Goal: Task Accomplishment & Management: Complete application form

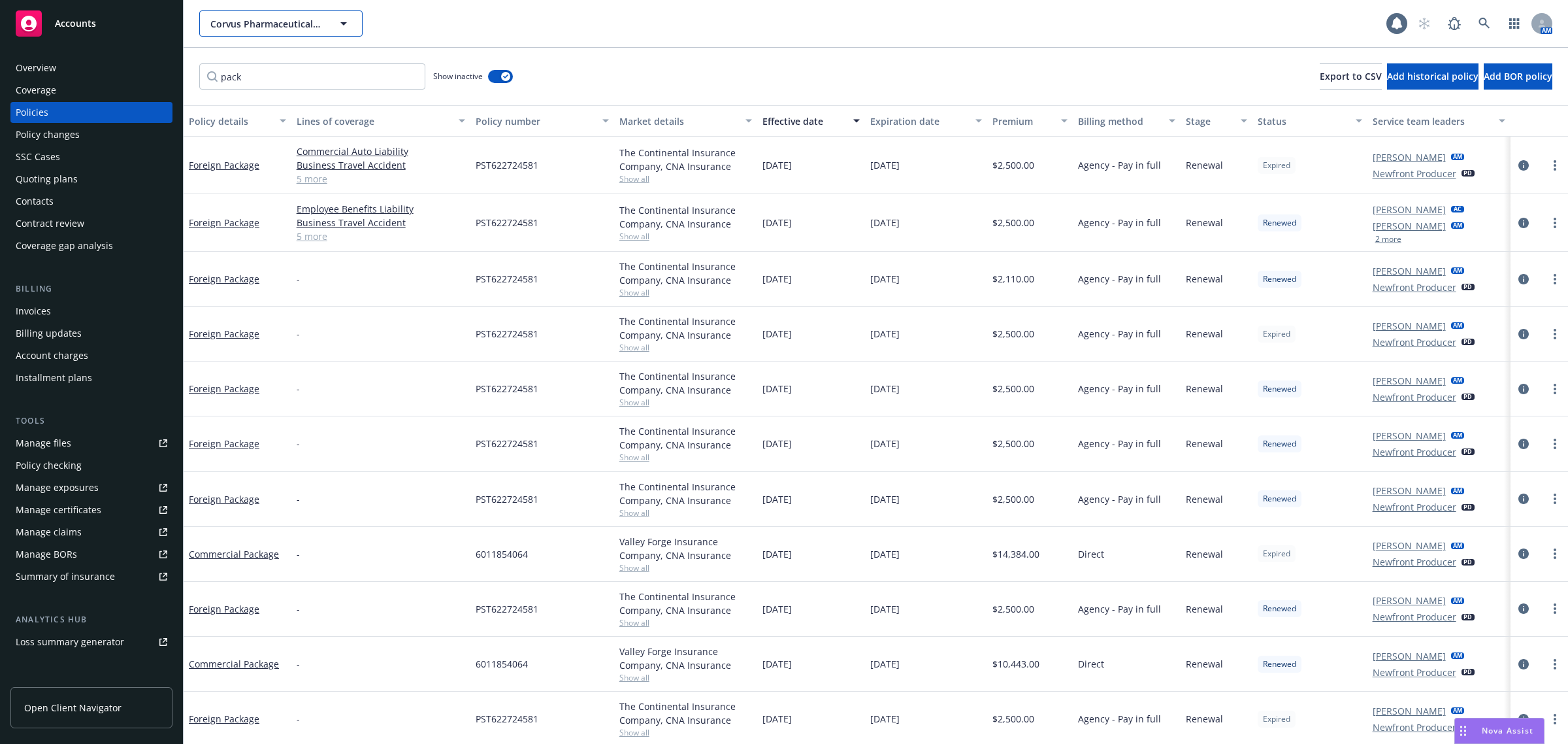
click at [261, 27] on span "Corvus Pharmaceuticals, Inc." at bounding box center [267, 23] width 113 height 14
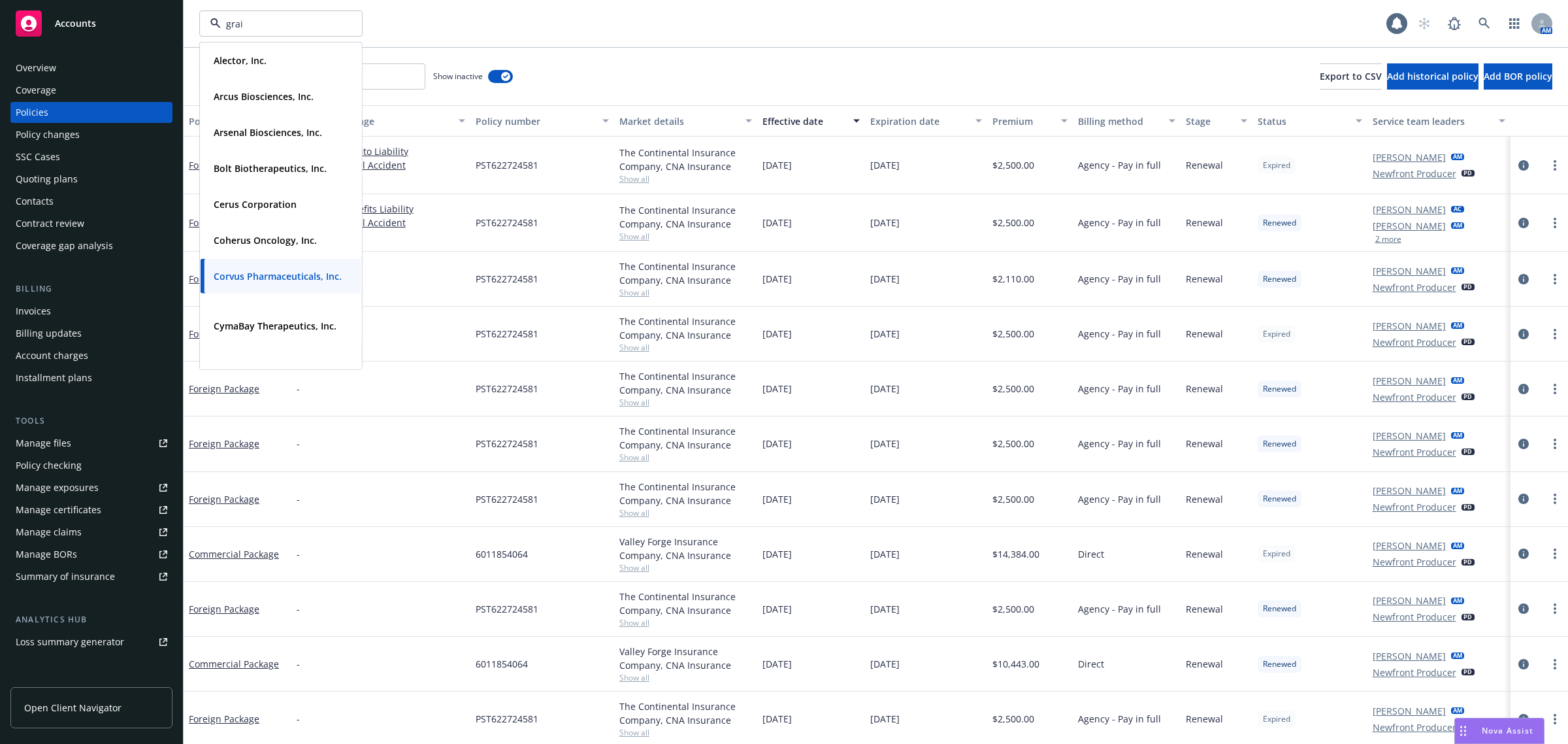
type input "grail"
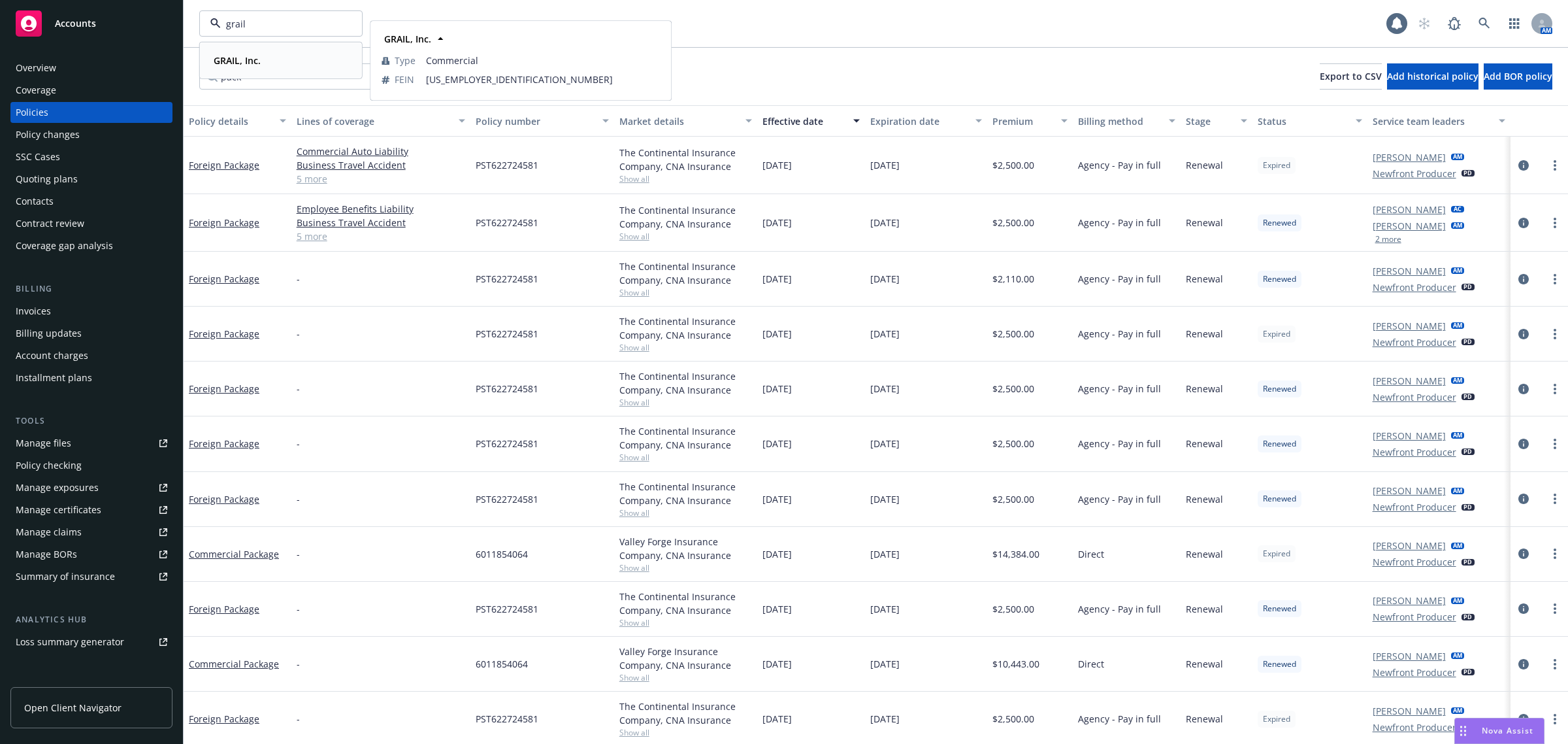
click at [249, 56] on strong "GRAIL, Inc." at bounding box center [237, 60] width 47 height 13
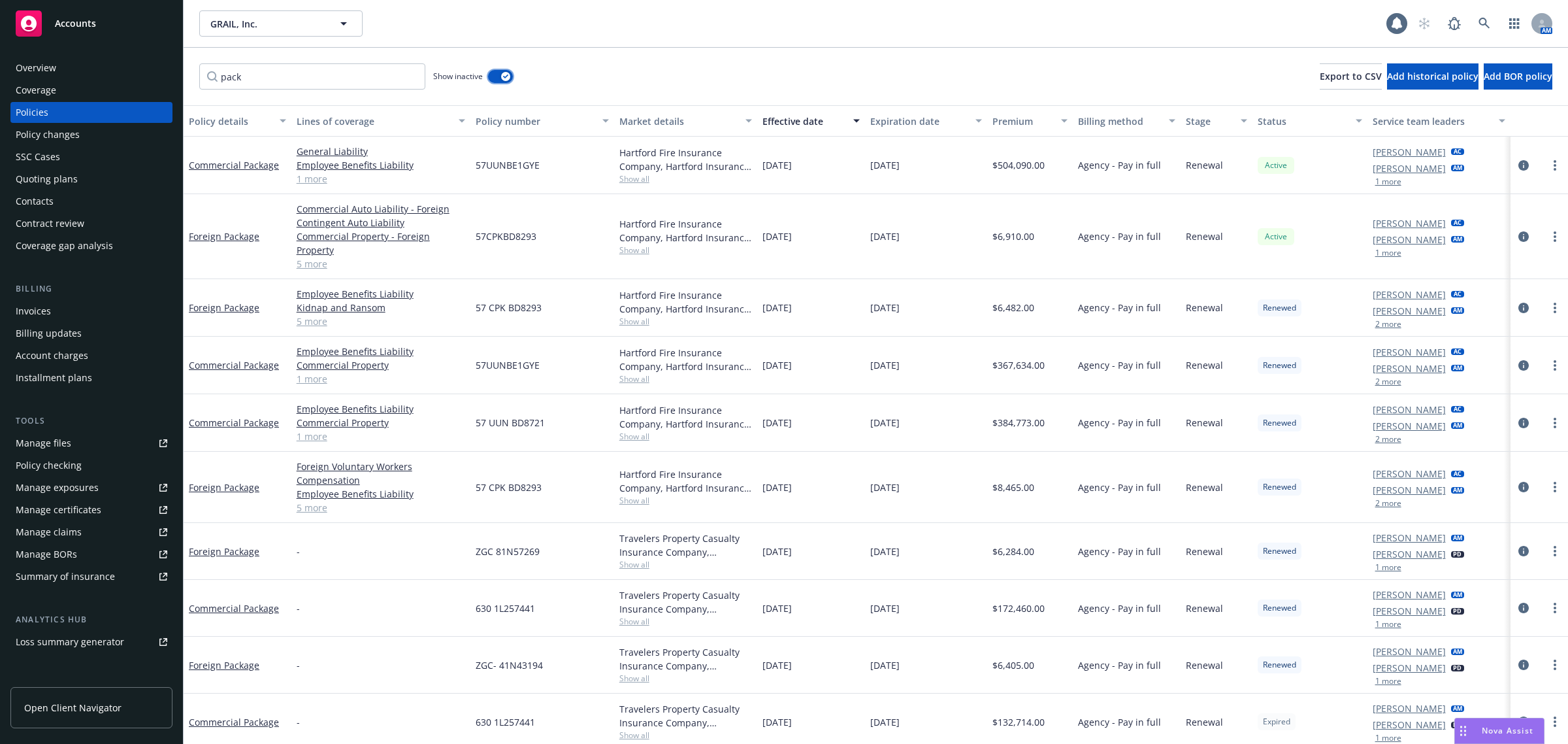
click at [503, 73] on div "button" at bounding box center [505, 77] width 9 height 9
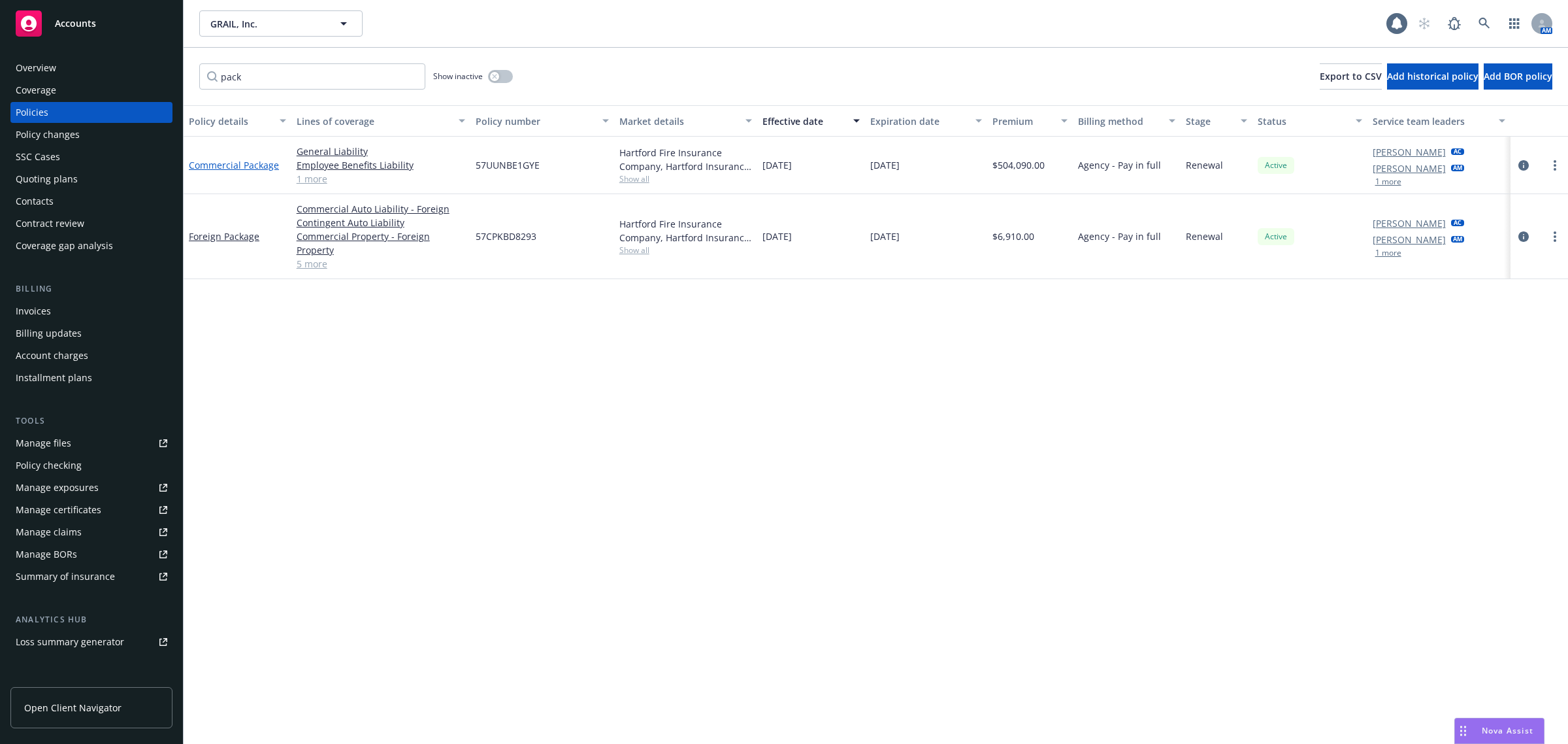
click at [224, 160] on link "Commercial Package" at bounding box center [234, 165] width 90 height 13
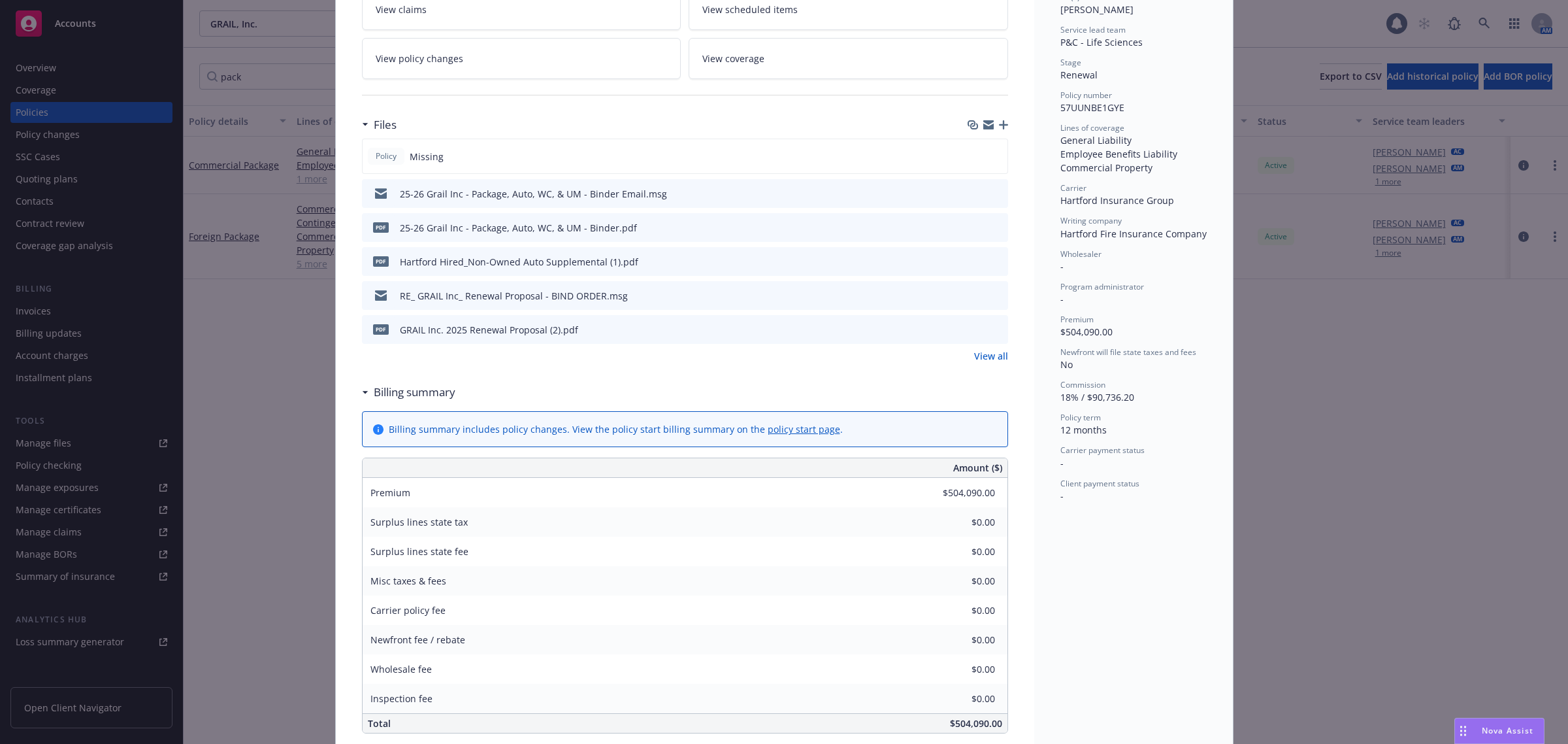
scroll to position [572, 0]
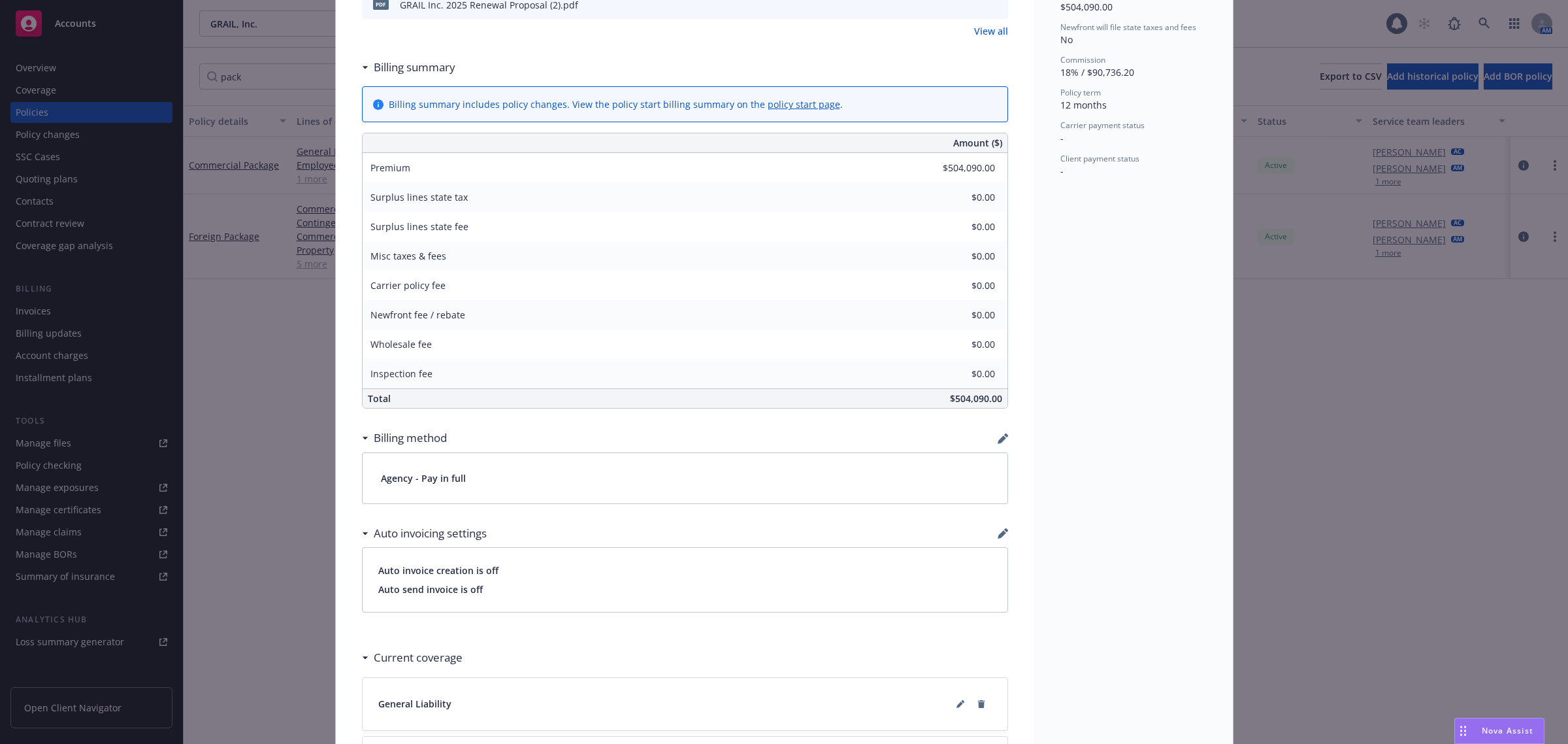
click at [863, 482] on div "Agency - Pay in full" at bounding box center [685, 478] width 645 height 50
click at [1006, 439] on div "Commercial Package Add internal notes here... View claims View scheduled items …" at bounding box center [685, 268] width 699 height 1530
click at [998, 440] on icon "button" at bounding box center [1003, 439] width 11 height 11
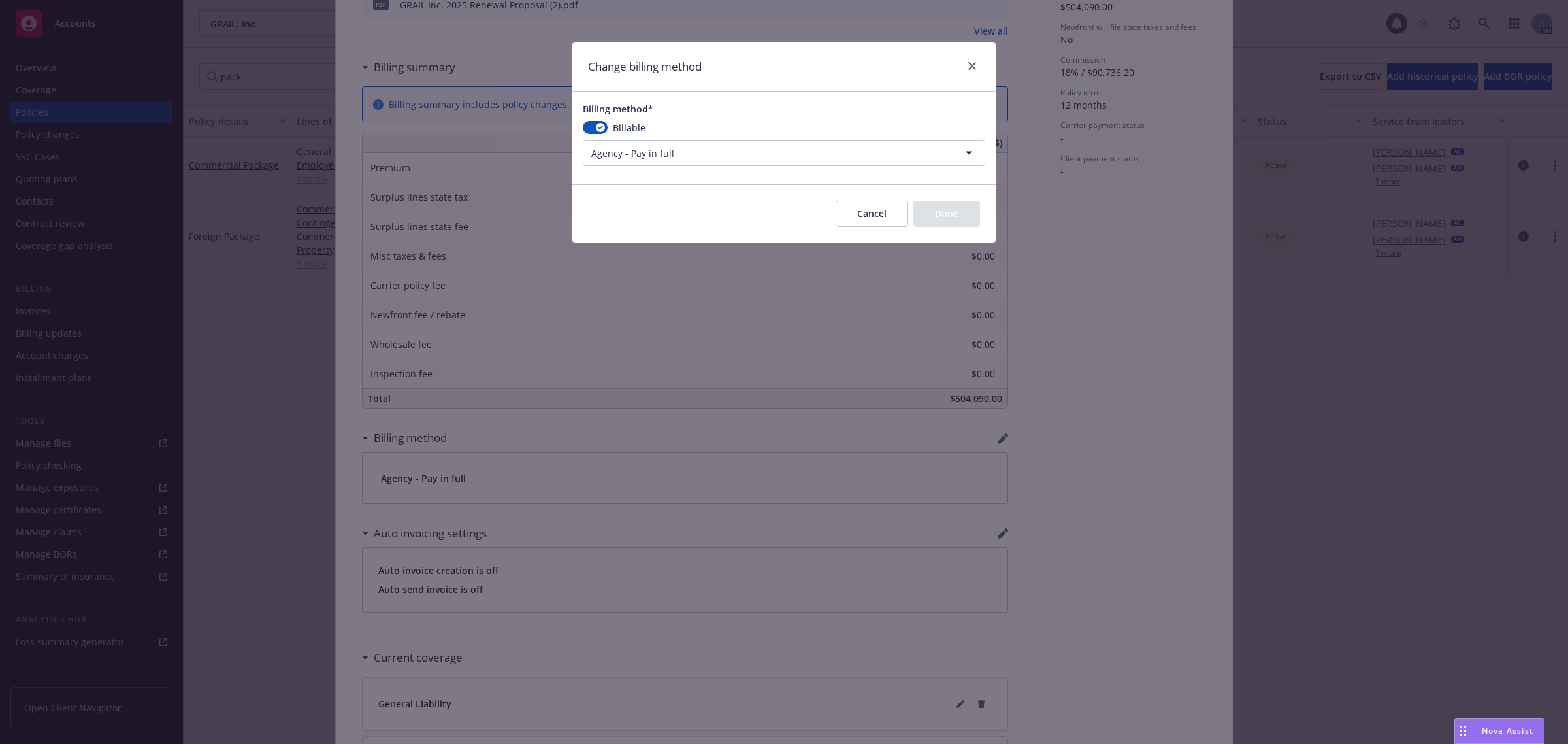
click at [739, 149] on html "Accounts Overview Coverage Policies Policy changes SSC Cases Quoting plans Cont…" at bounding box center [784, 372] width 1568 height 744
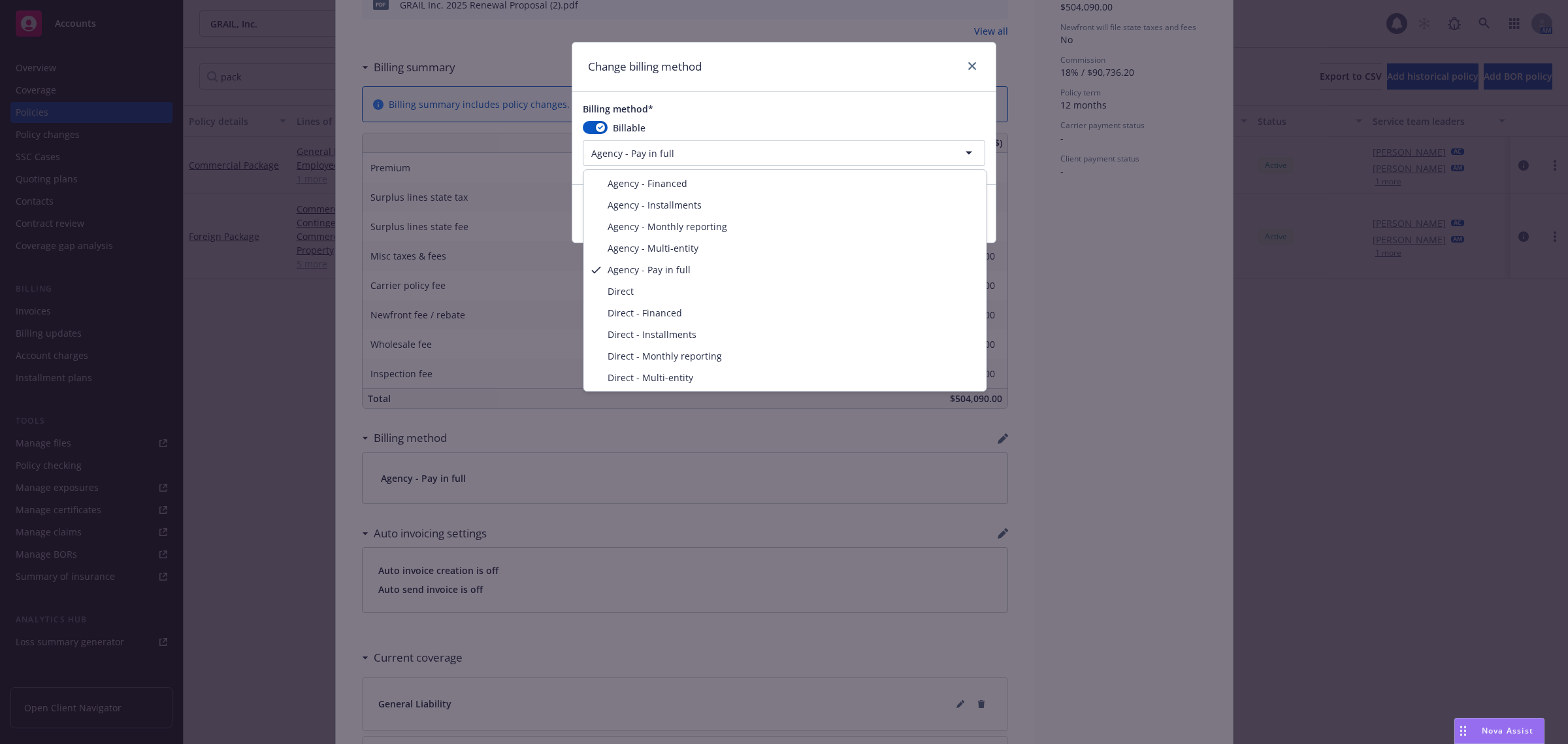
select select "AGENCY_INSTALLMENTS"
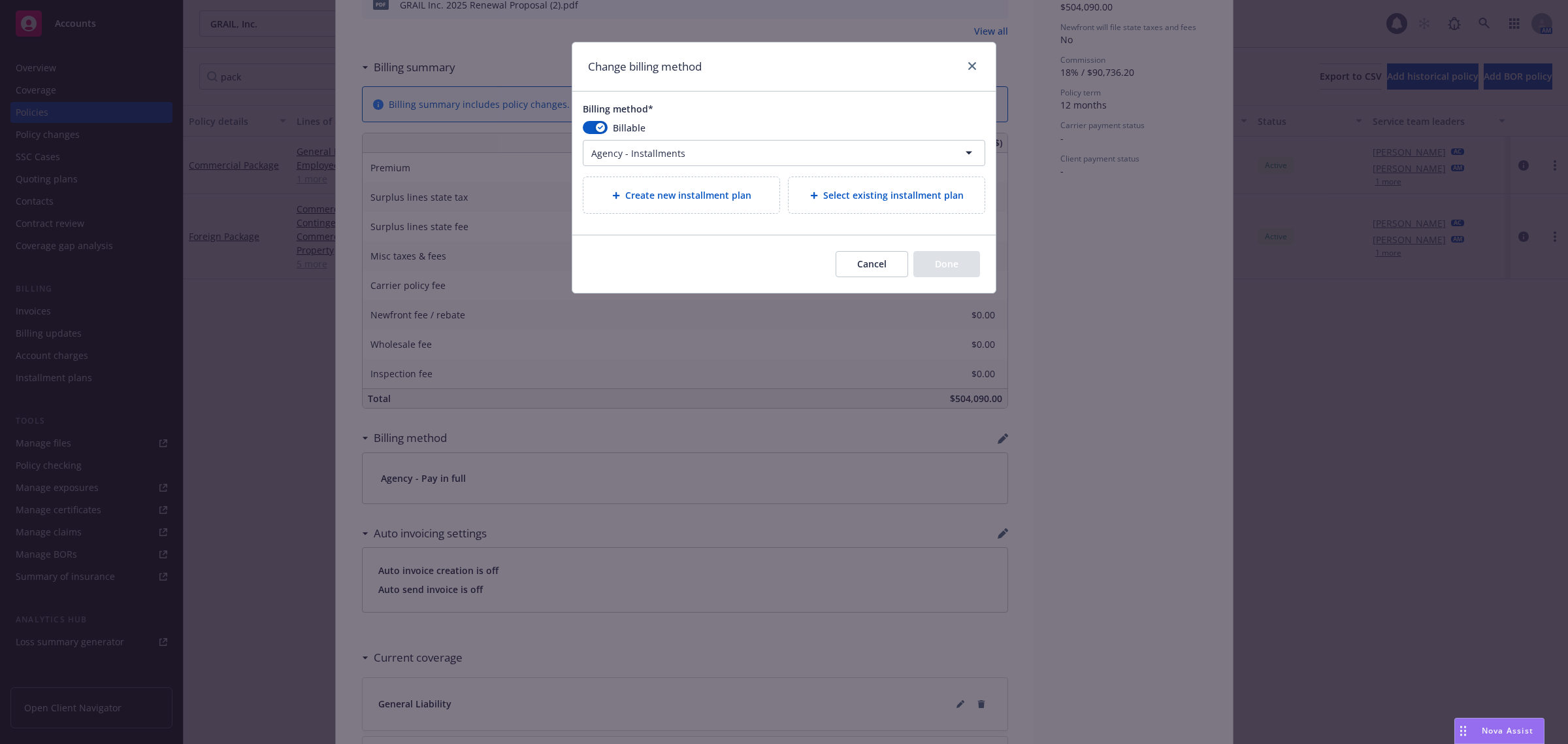
click at [727, 195] on span "Create new installment plan" at bounding box center [688, 195] width 126 height 14
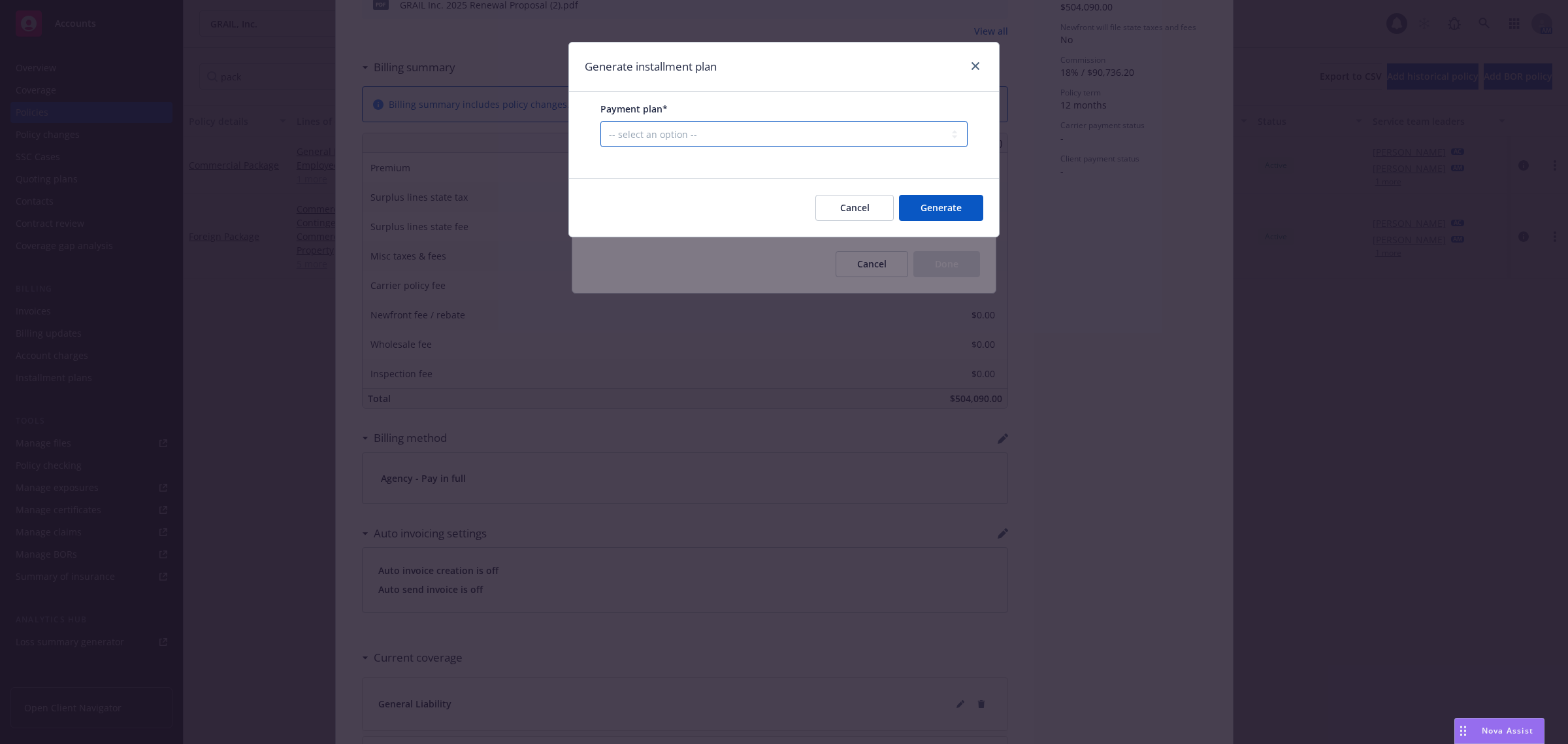
click at [666, 141] on select "-- select an option -- Only down payment 0% down payment + 12 monthly installme…" at bounding box center [784, 133] width 367 height 26
select select "25% down payment + 3 quarterly installments"
click at [601, 147] on select "-- select an option -- Only down payment 0% down payment + 12 monthly installme…" at bounding box center [784, 133] width 367 height 26
select select "QUARTERLY"
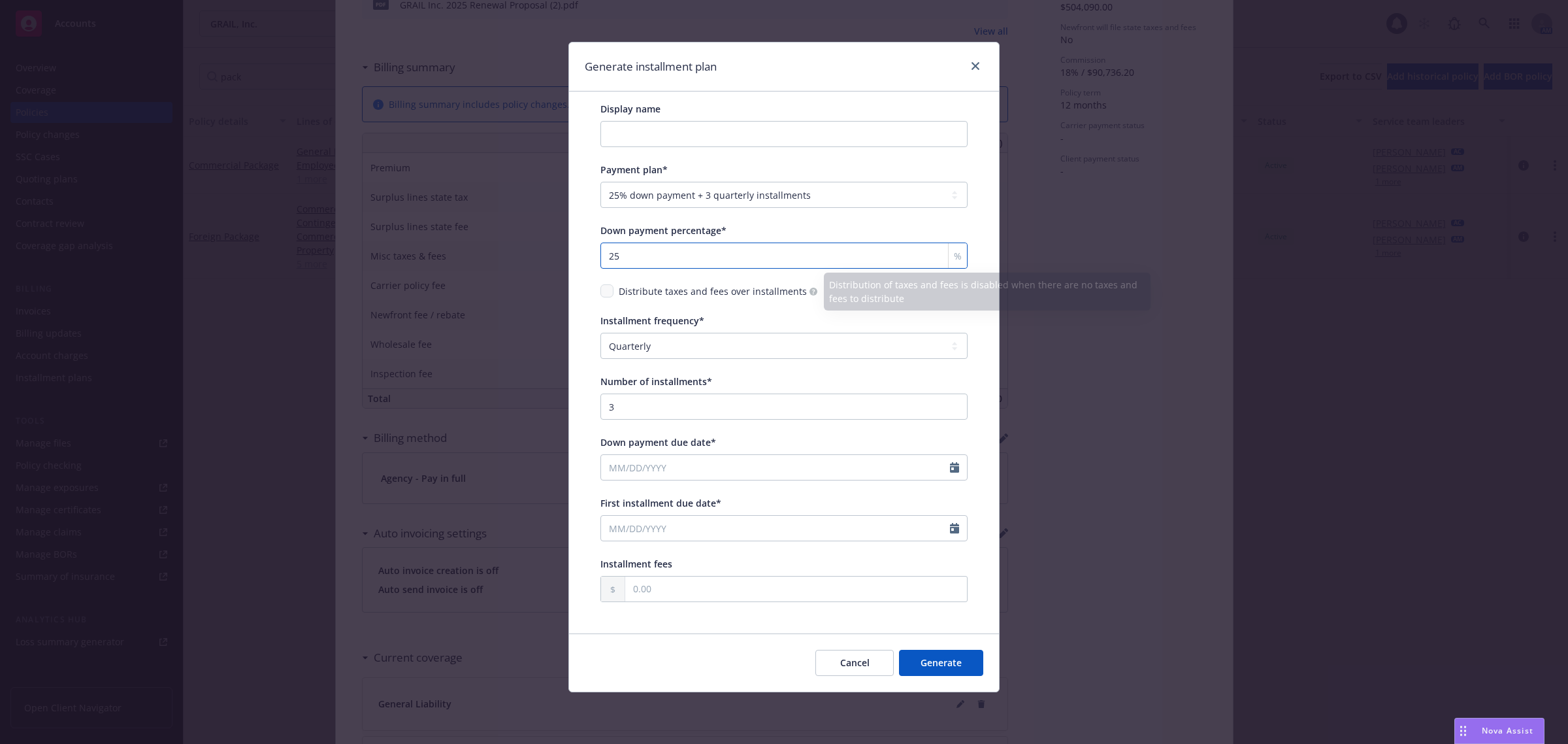
click at [639, 250] on input "25" at bounding box center [784, 255] width 367 height 26
type input "2"
type input "35"
click at [589, 243] on div "Display name Payment plan* -- select an option -- Only down payment 0% down pay…" at bounding box center [784, 362] width 430 height 541
click at [975, 463] on div "Display name Payment plan* -- select an option -- Only down payment 0% down pay…" at bounding box center [784, 352] width 388 height 521
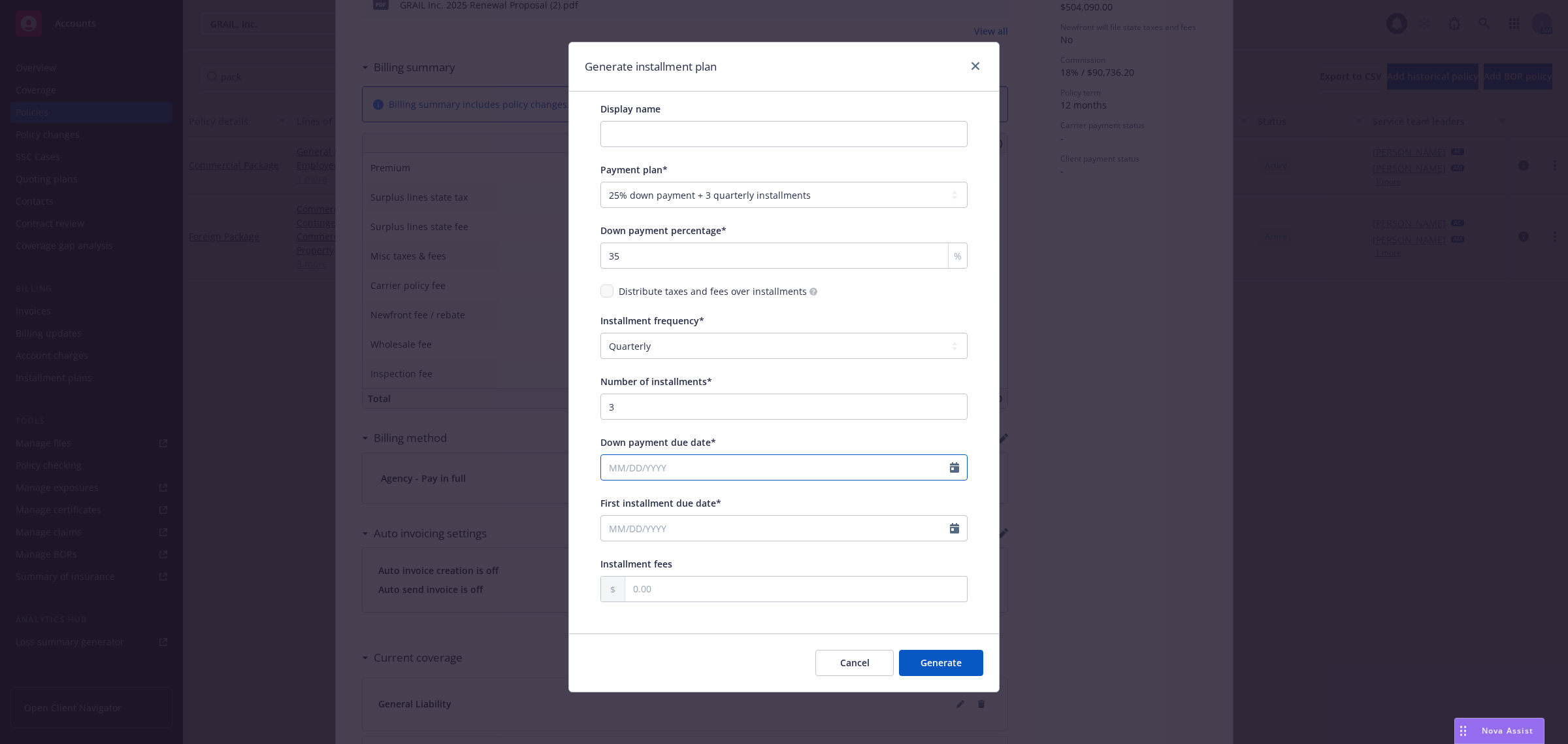
click at [953, 466] on icon "Calendar" at bounding box center [955, 467] width 9 height 11
select select "9"
click at [639, 540] on span "1" at bounding box center [639, 542] width 20 height 16
type input "09/01/2025"
click at [955, 530] on icon "Calendar" at bounding box center [955, 528] width 9 height 11
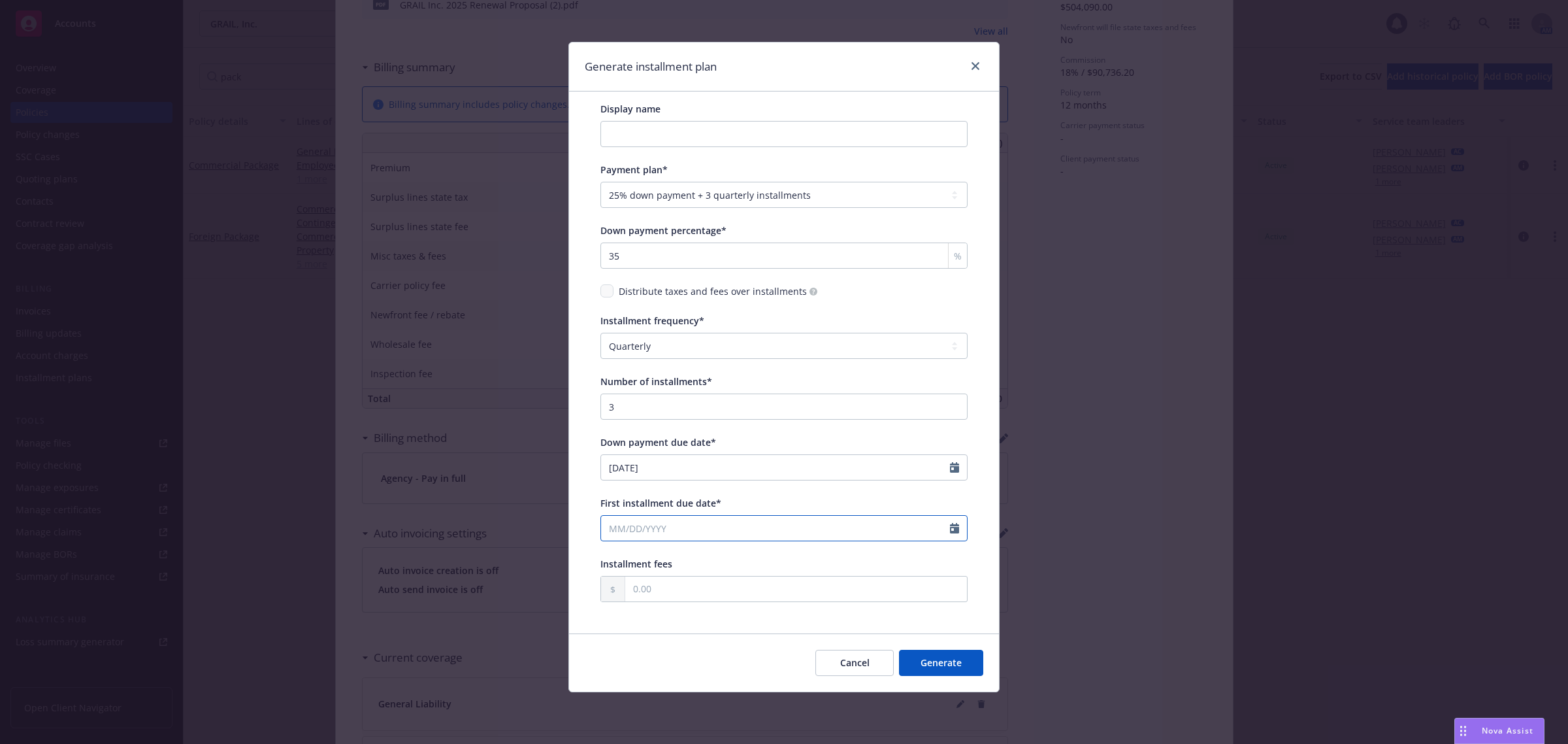
select select "9"
click at [722, 622] on span "12" at bounding box center [722, 623] width 18 height 16
type input "09/12/2025"
click at [954, 524] on icon "Calendar" at bounding box center [955, 528] width 9 height 11
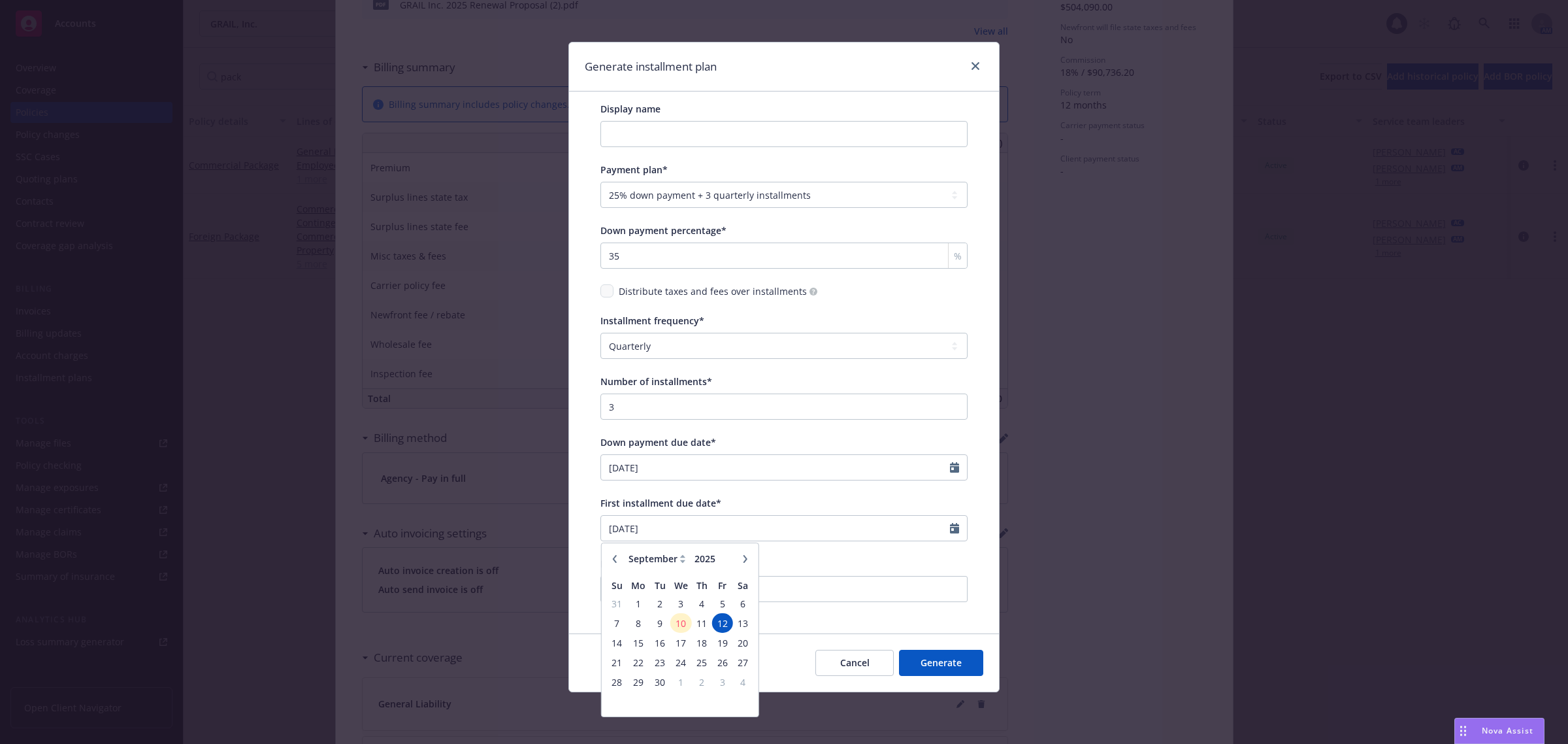
click at [742, 556] on icon "button" at bounding box center [745, 558] width 8 height 8
click at [745, 551] on button "button" at bounding box center [745, 558] width 15 height 15
select select "12"
click at [641, 600] on span "1" at bounding box center [639, 603] width 20 height 16
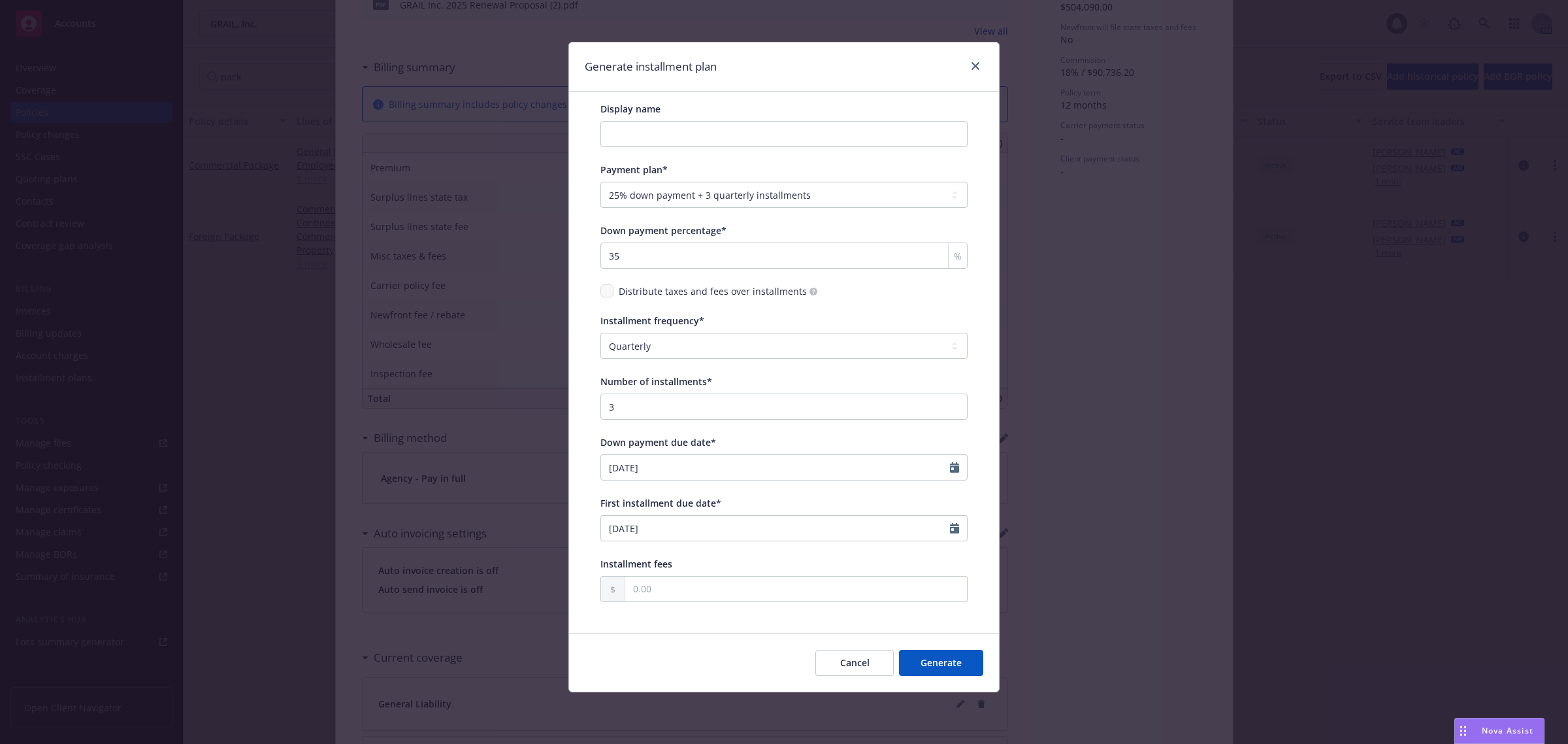
type input "12/01/2025"
click at [956, 660] on button "Generate" at bounding box center [941, 662] width 85 height 26
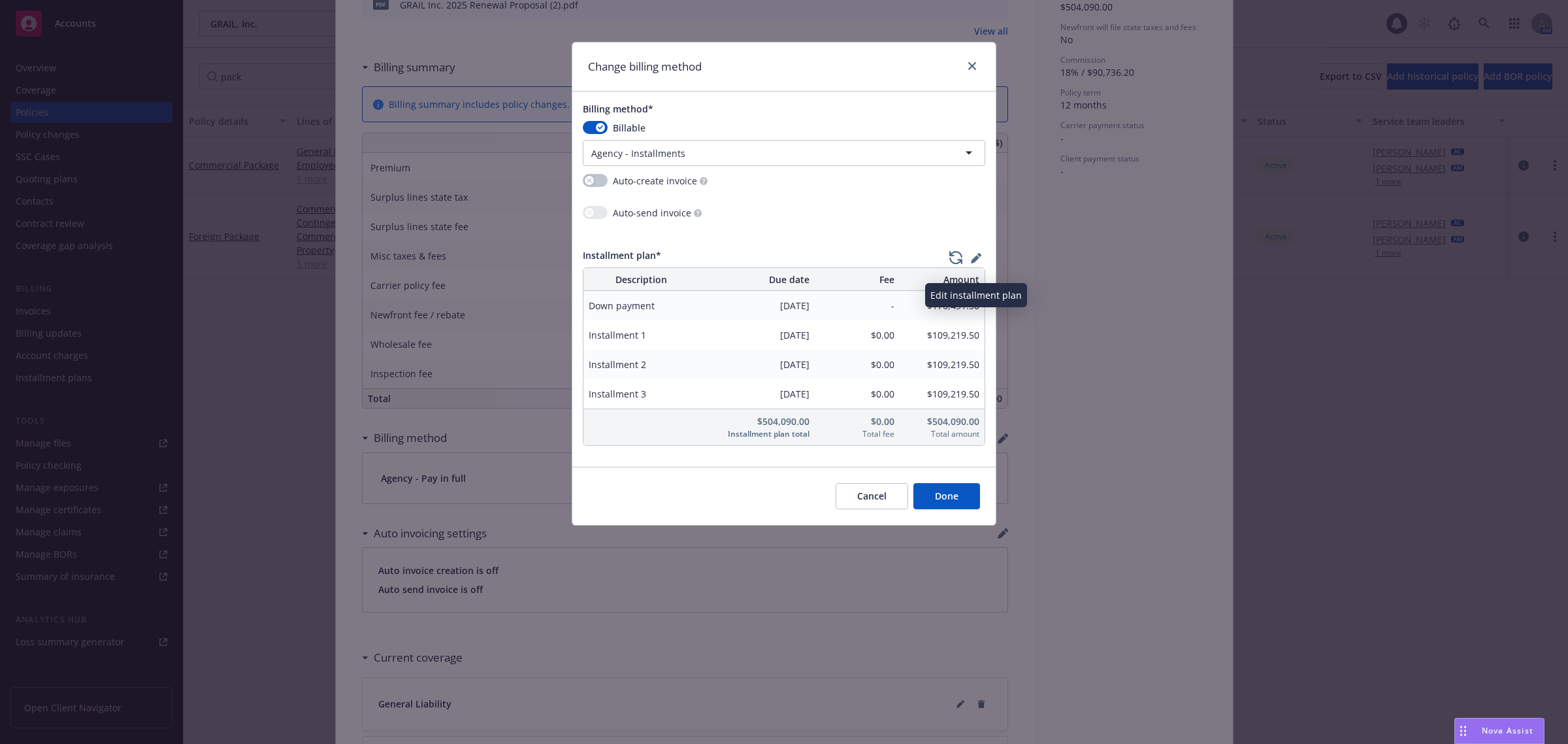
click at [982, 259] on button "button" at bounding box center [976, 261] width 20 height 26
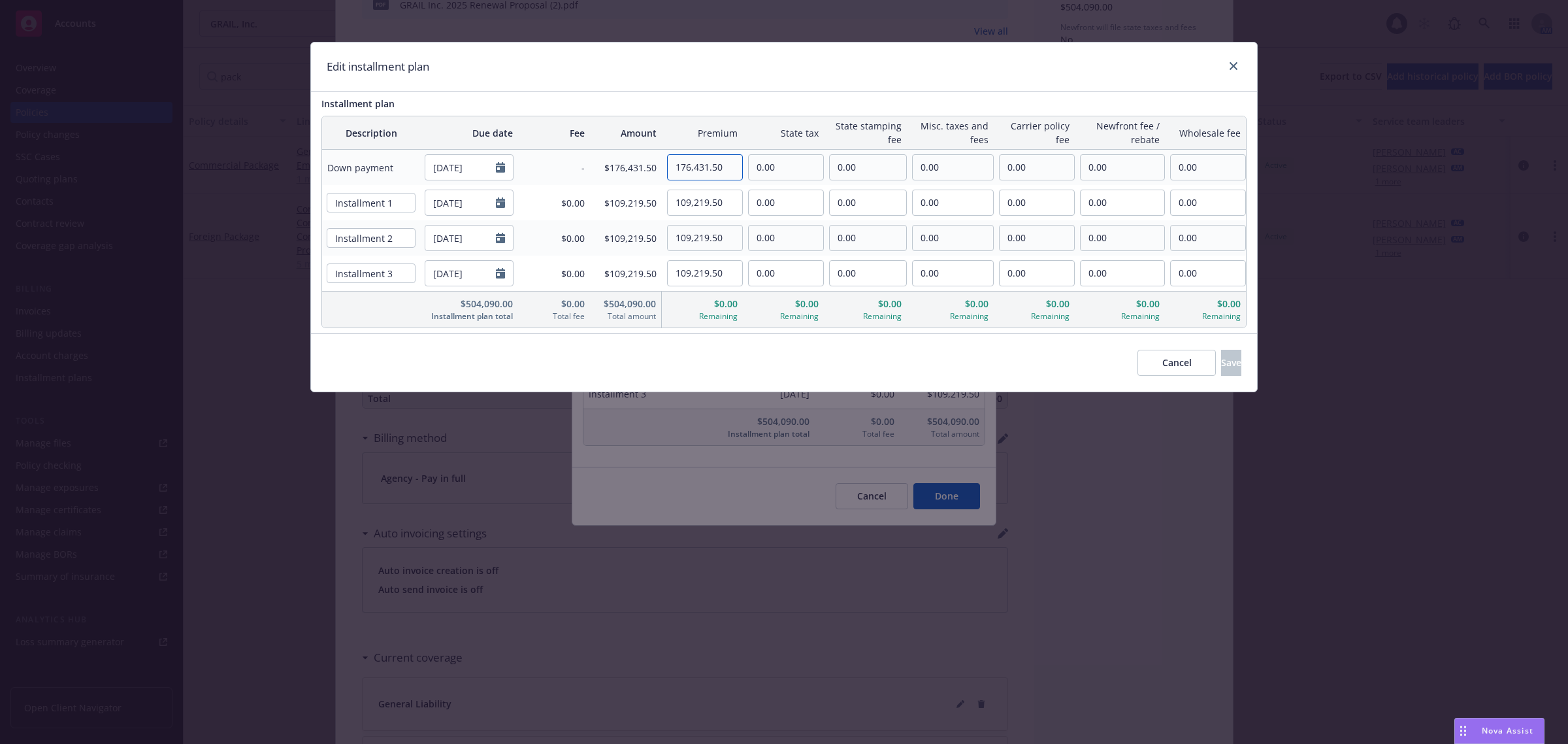
click at [732, 163] on input "176,431.50" at bounding box center [704, 168] width 75 height 25
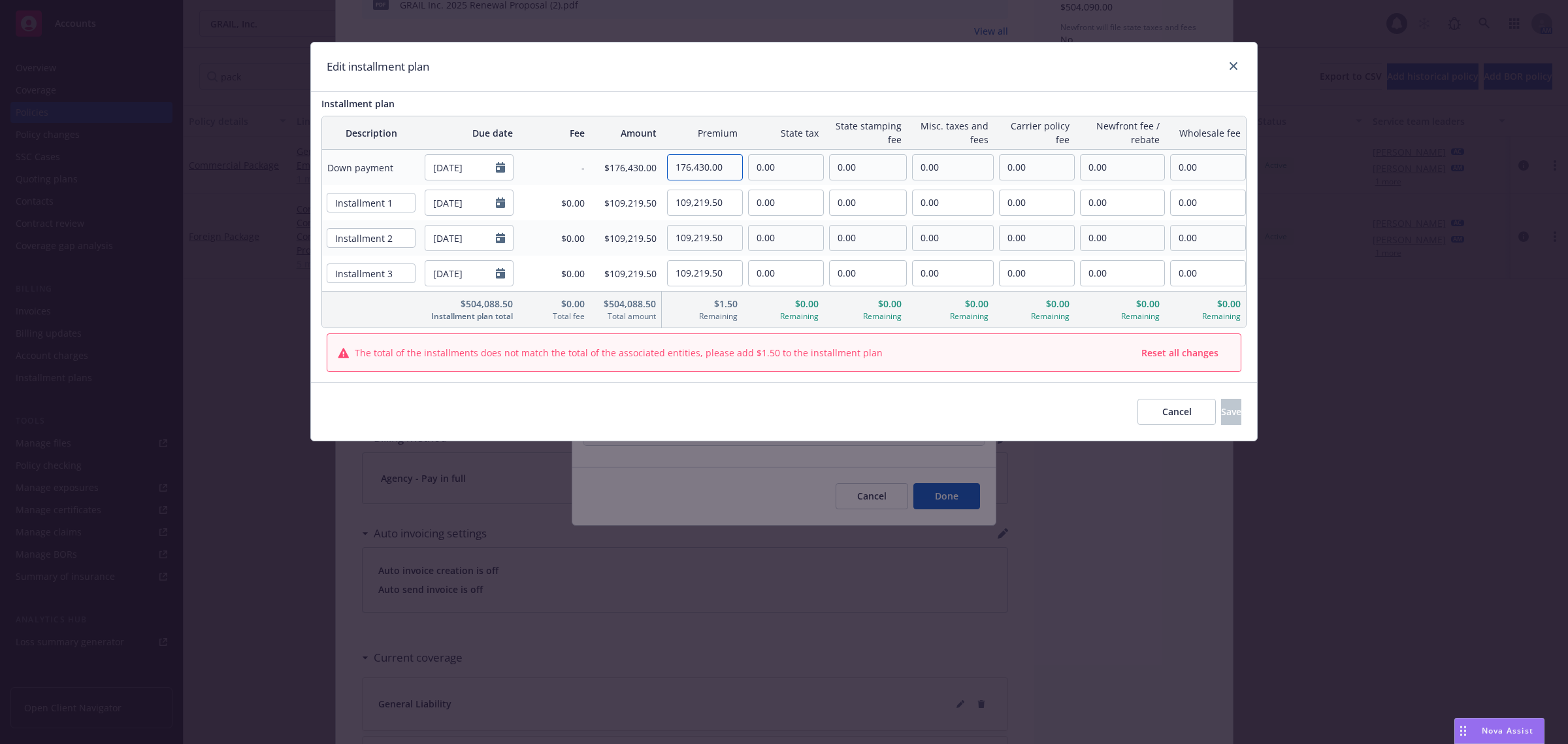
type input "176,430.00"
click at [733, 198] on input "109,219.50" at bounding box center [704, 203] width 75 height 25
type input "109,220.00"
click at [730, 230] on input "109,219.50" at bounding box center [704, 238] width 75 height 25
type input "109,220.00"
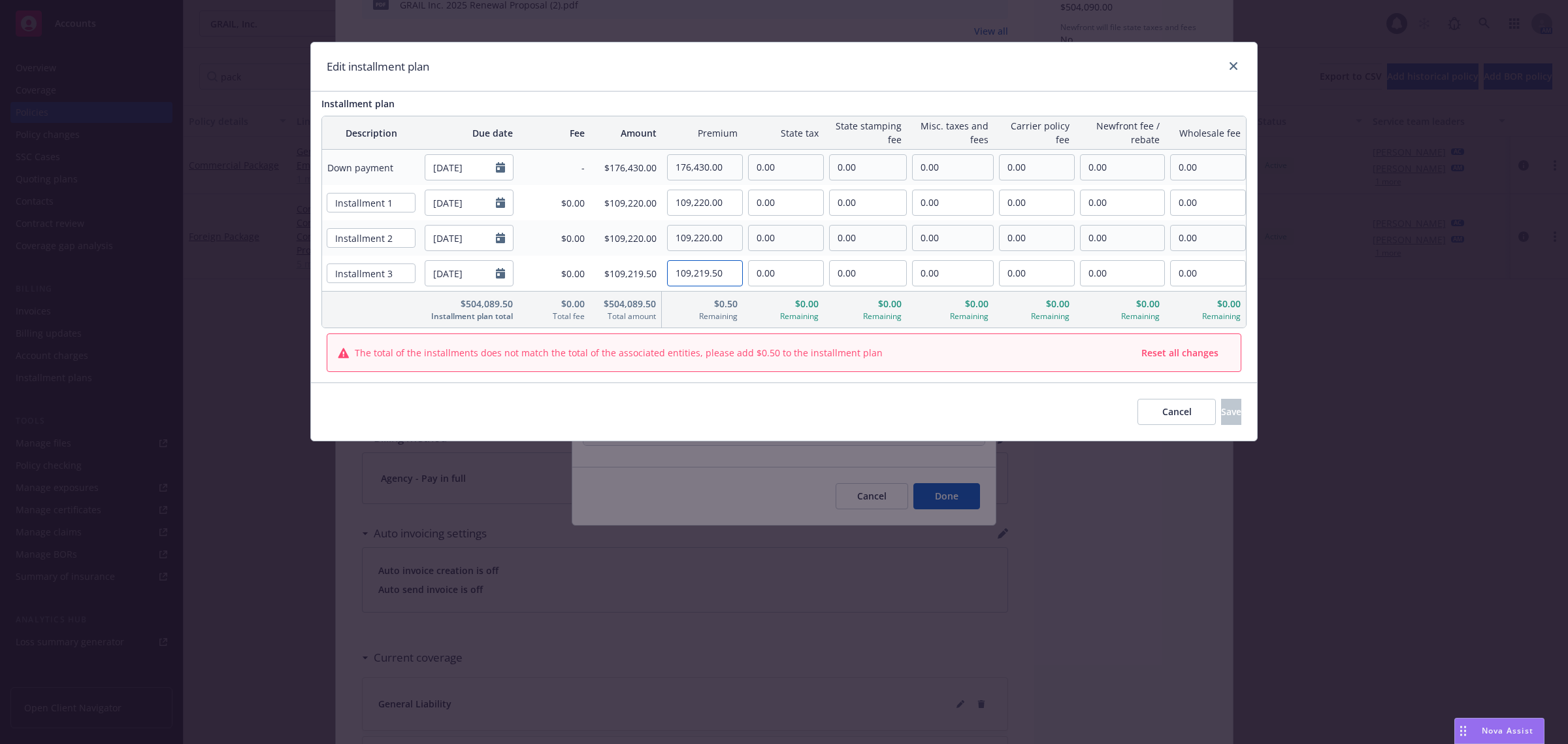
click at [737, 277] on input "109,219.50" at bounding box center [704, 273] width 75 height 25
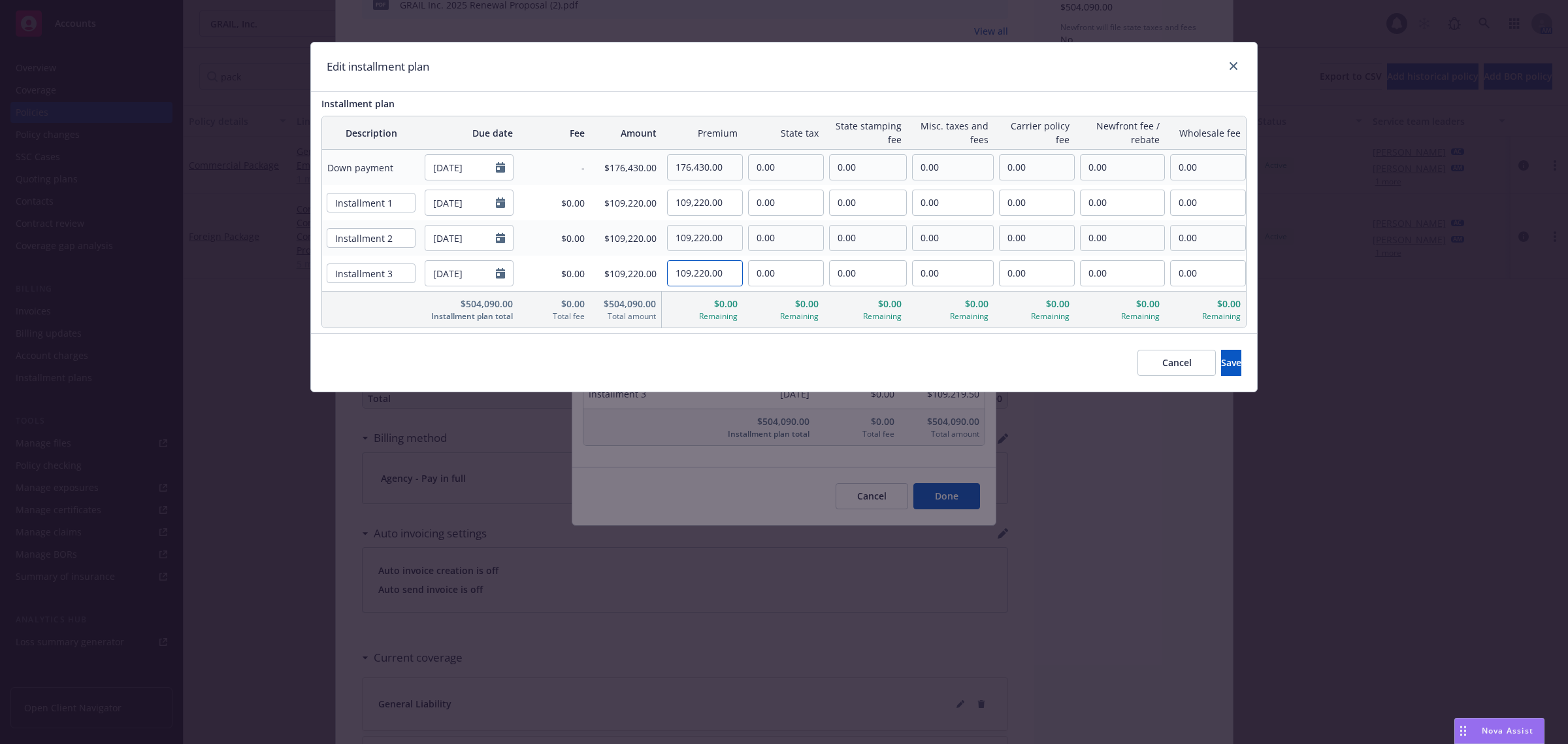
type input "109,220.00"
click at [788, 354] on div "Cancel Save" at bounding box center [784, 362] width 947 height 59
click at [1229, 358] on button "Save" at bounding box center [1231, 362] width 20 height 26
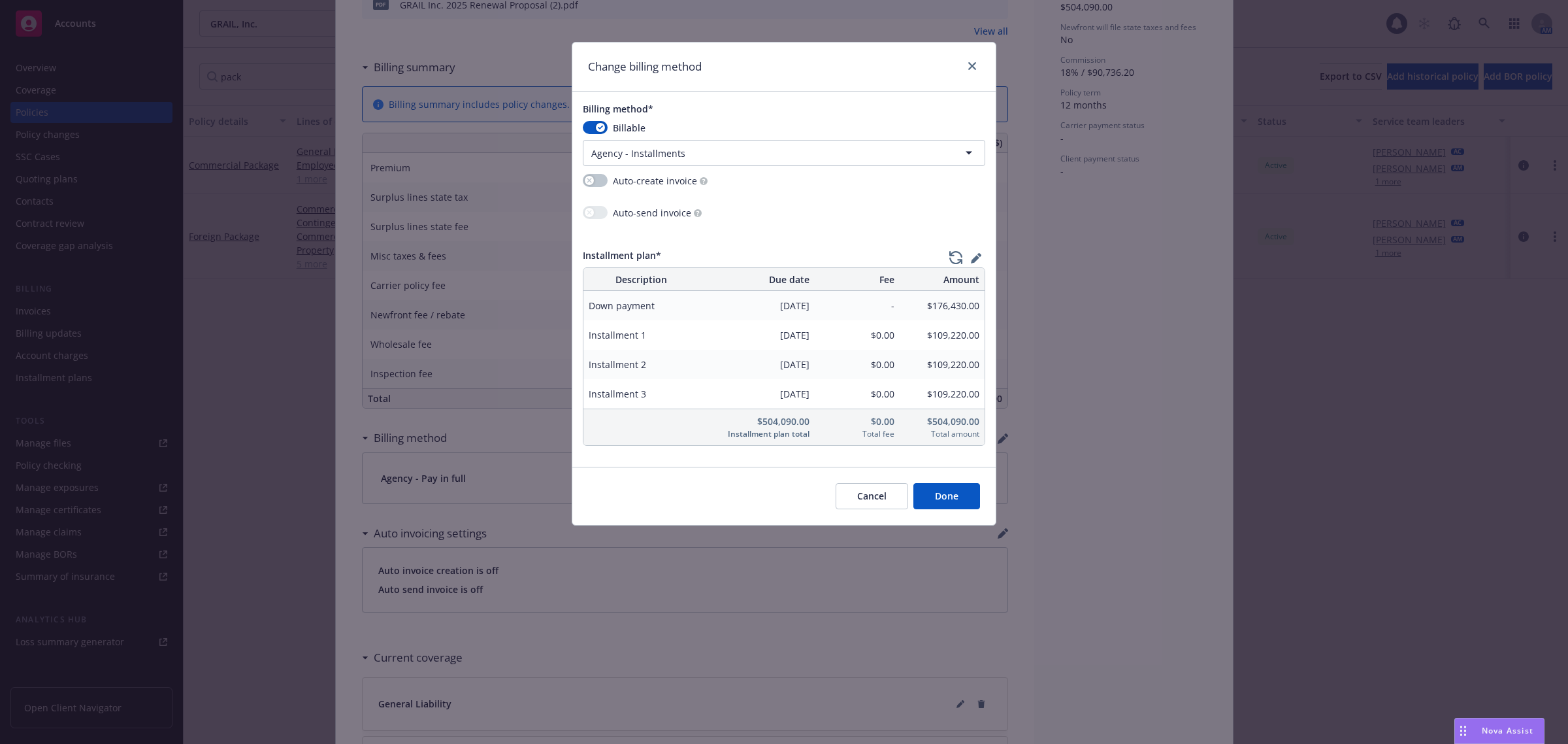
click at [958, 501] on button "Done" at bounding box center [947, 495] width 67 height 26
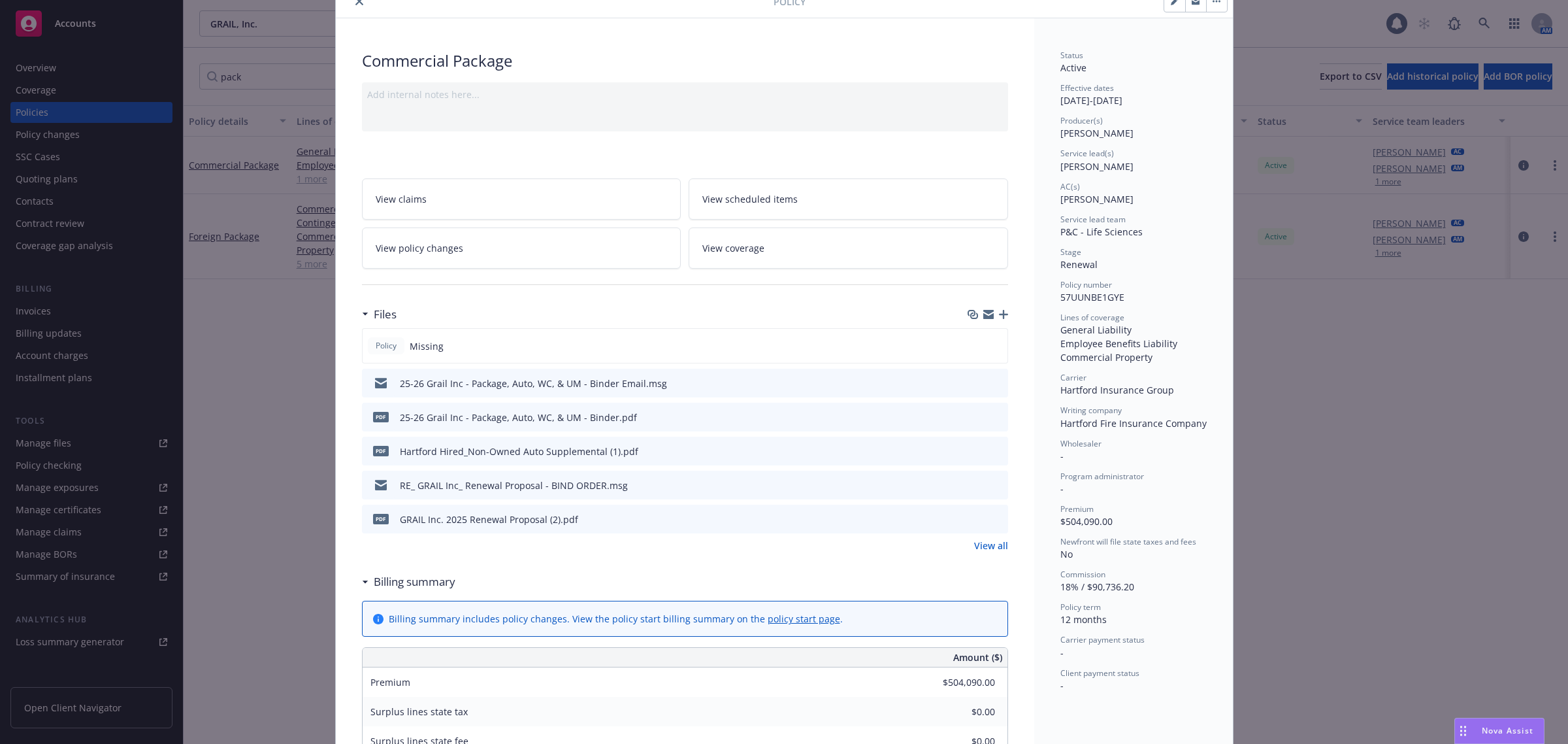
scroll to position [0, 0]
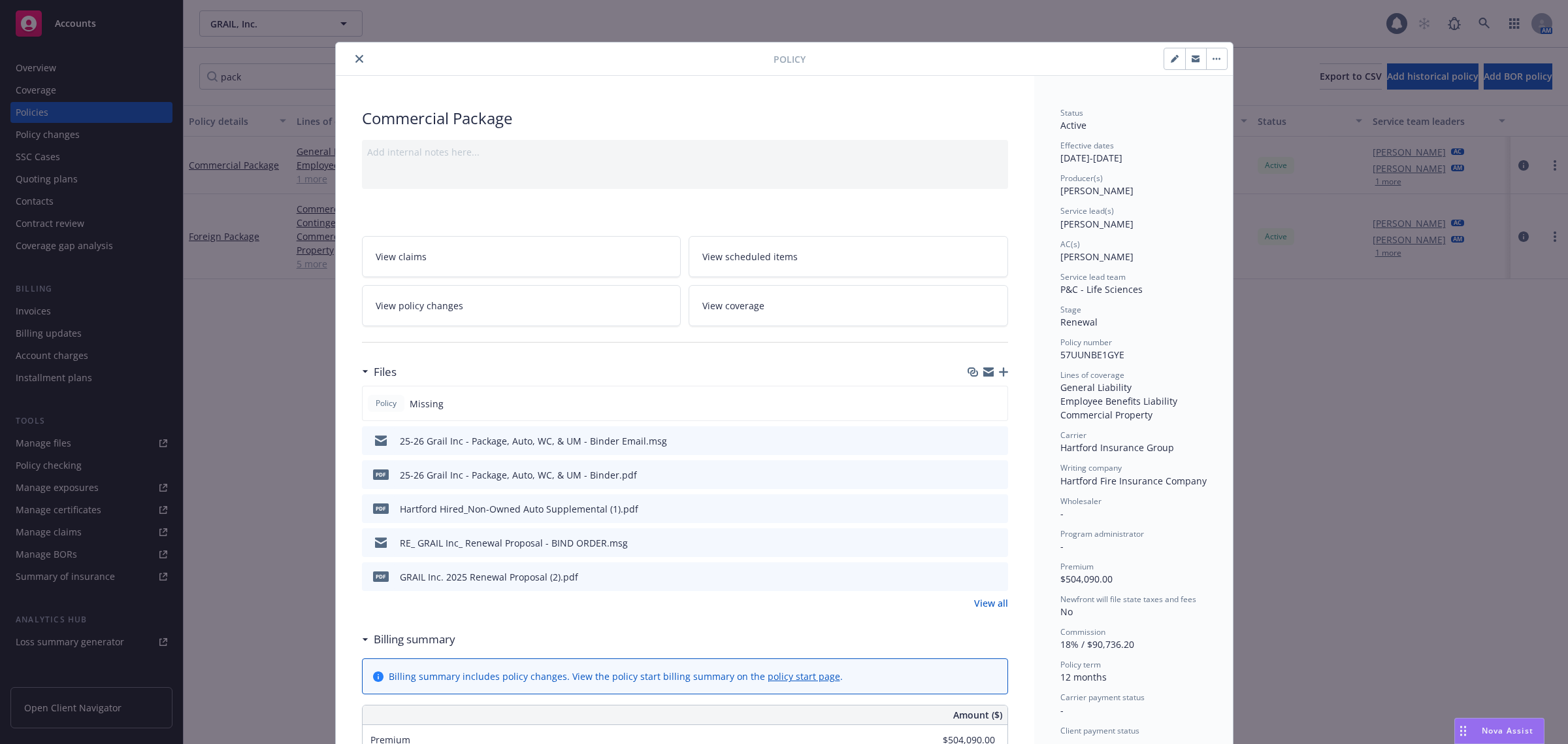
click at [356, 57] on icon "close" at bounding box center [359, 59] width 8 height 8
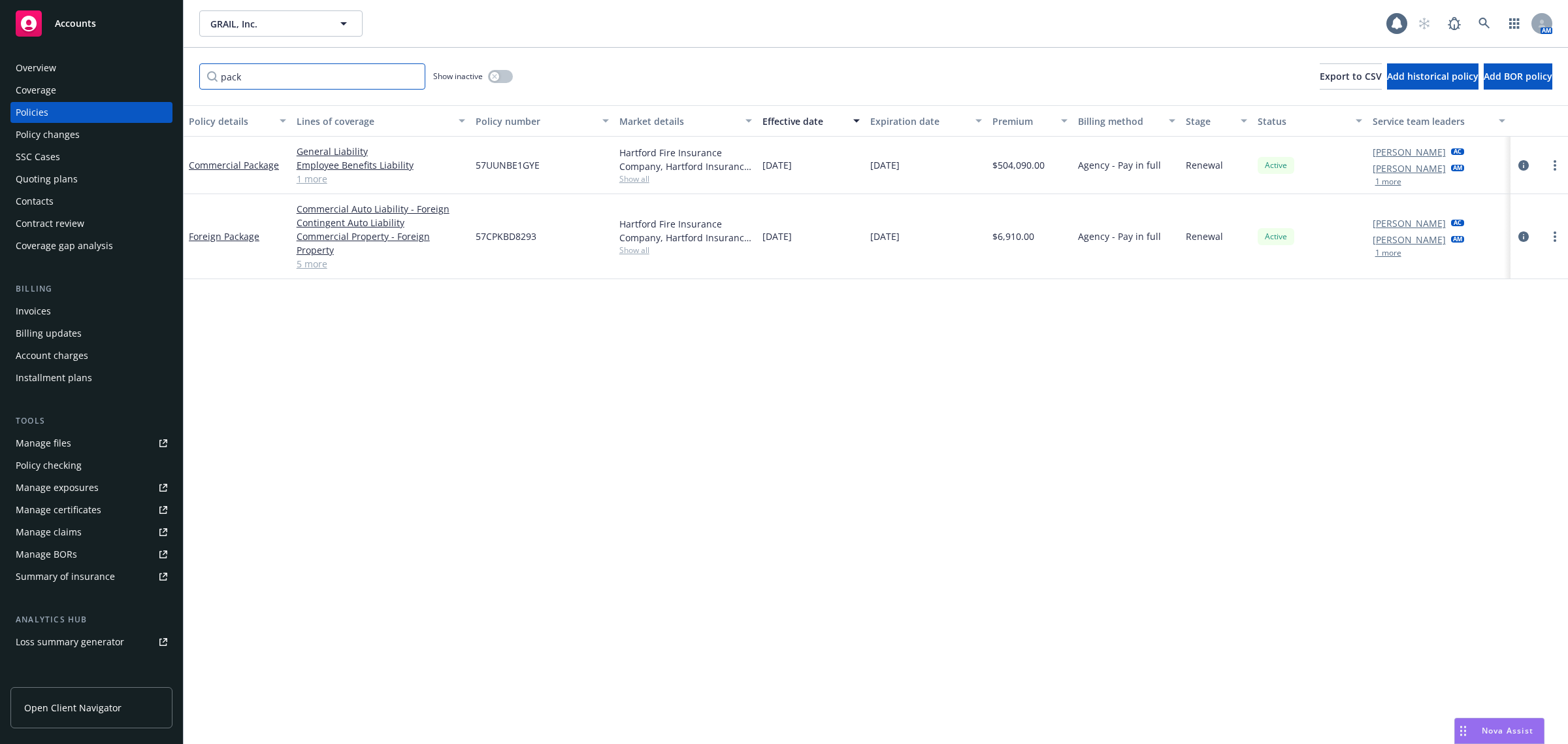
click at [344, 68] on input "pack" at bounding box center [312, 76] width 226 height 26
click at [405, 74] on input "pack" at bounding box center [312, 76] width 226 height 26
click at [410, 75] on input "pack" at bounding box center [312, 76] width 226 height 26
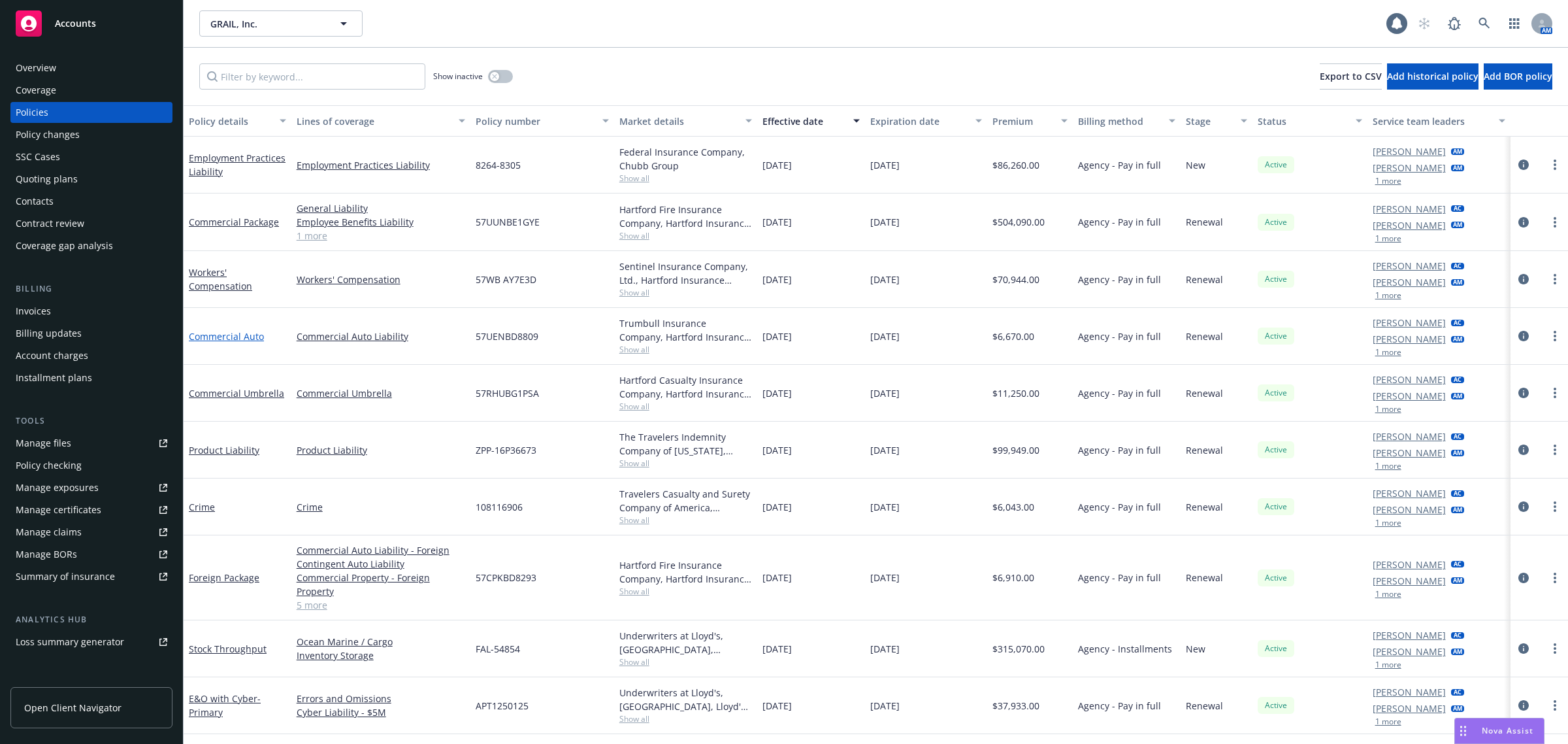
click at [232, 337] on link "Commercial Auto" at bounding box center [226, 336] width 75 height 13
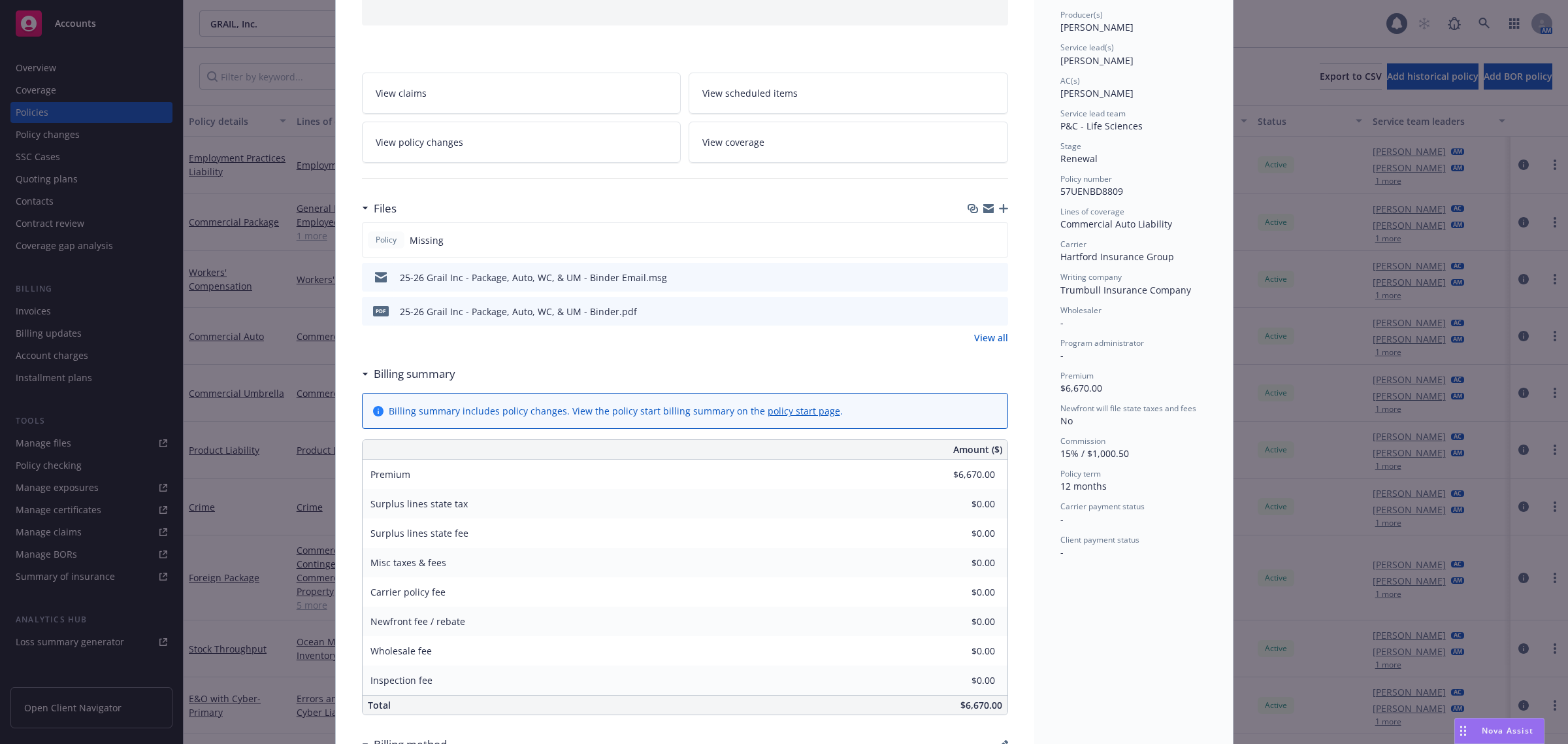
scroll to position [653, 0]
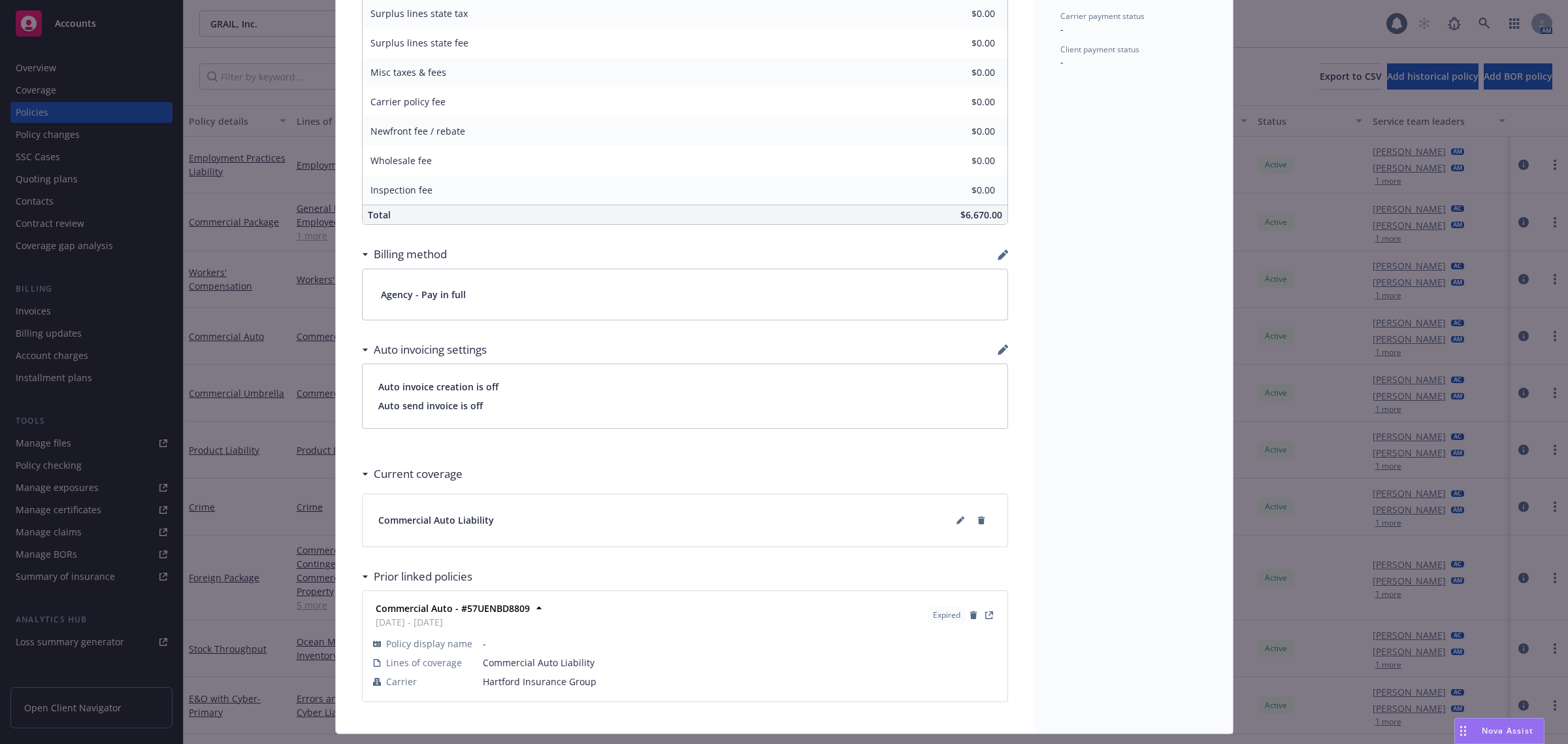
click at [990, 253] on div "Billing method" at bounding box center [685, 254] width 647 height 27
click at [998, 256] on icon "button" at bounding box center [1002, 255] width 8 height 8
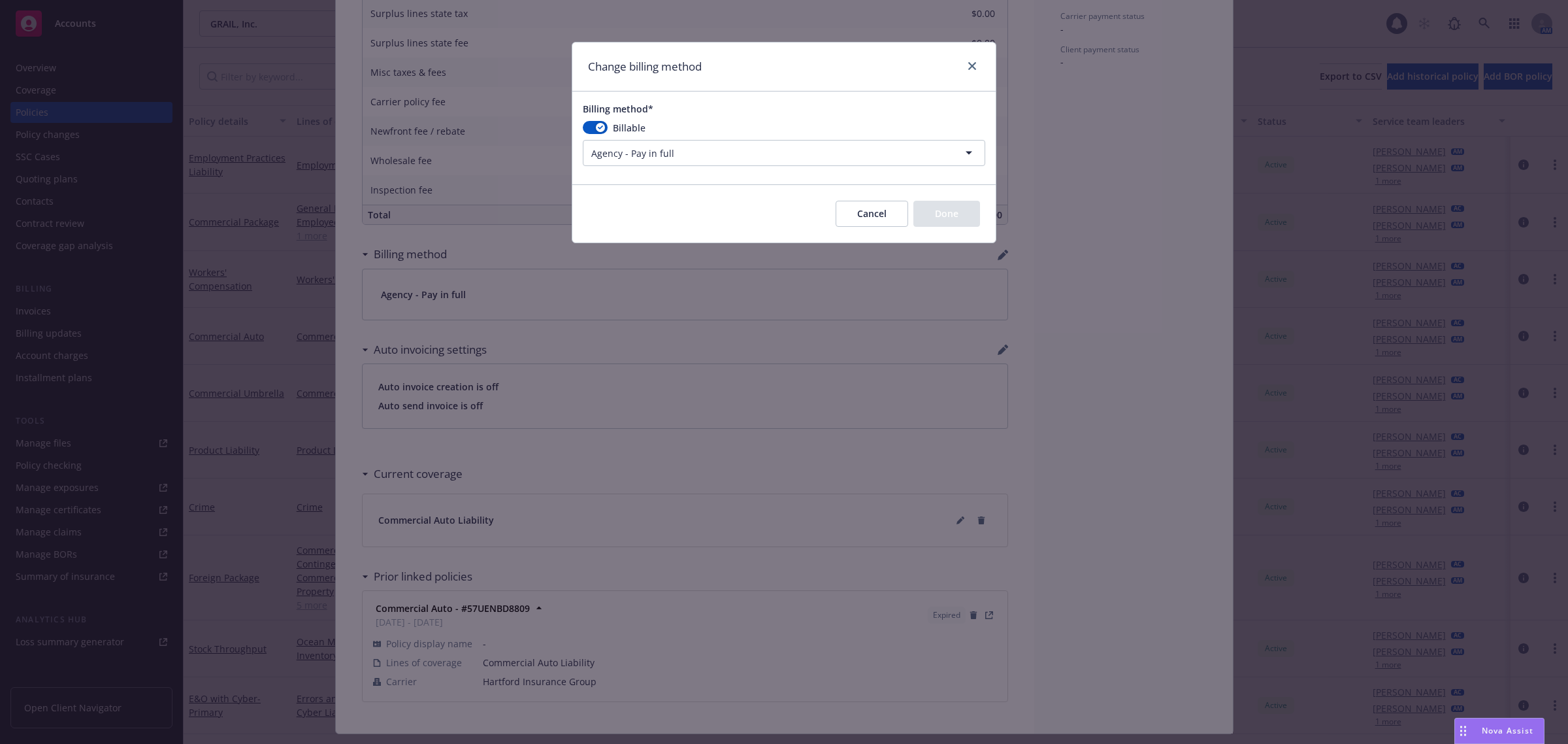
click at [736, 164] on html "Accounts Overview Coverage Policies Policy changes SSC Cases Quoting plans Cont…" at bounding box center [784, 372] width 1568 height 744
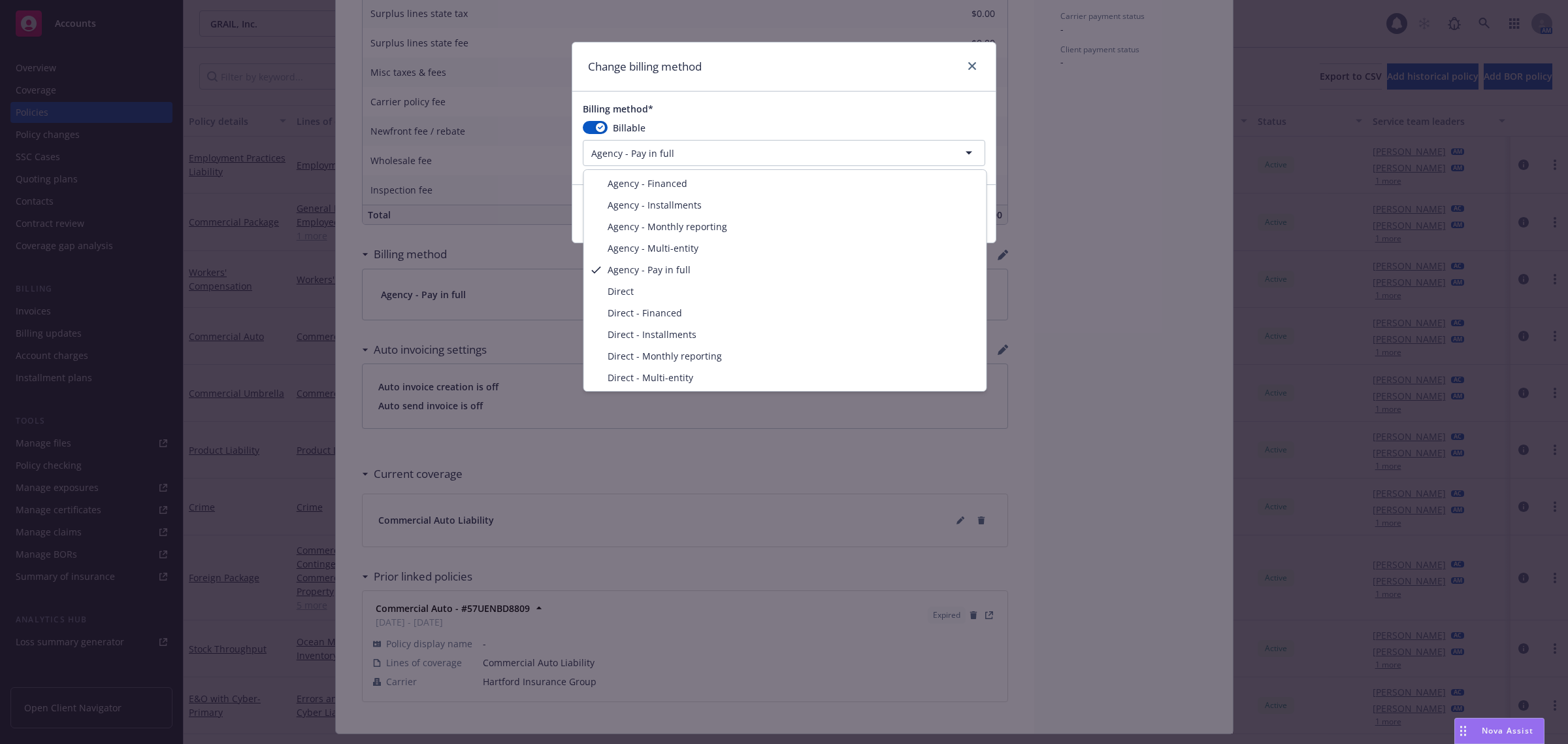
select select "AGENCY_INSTALLMENTS"
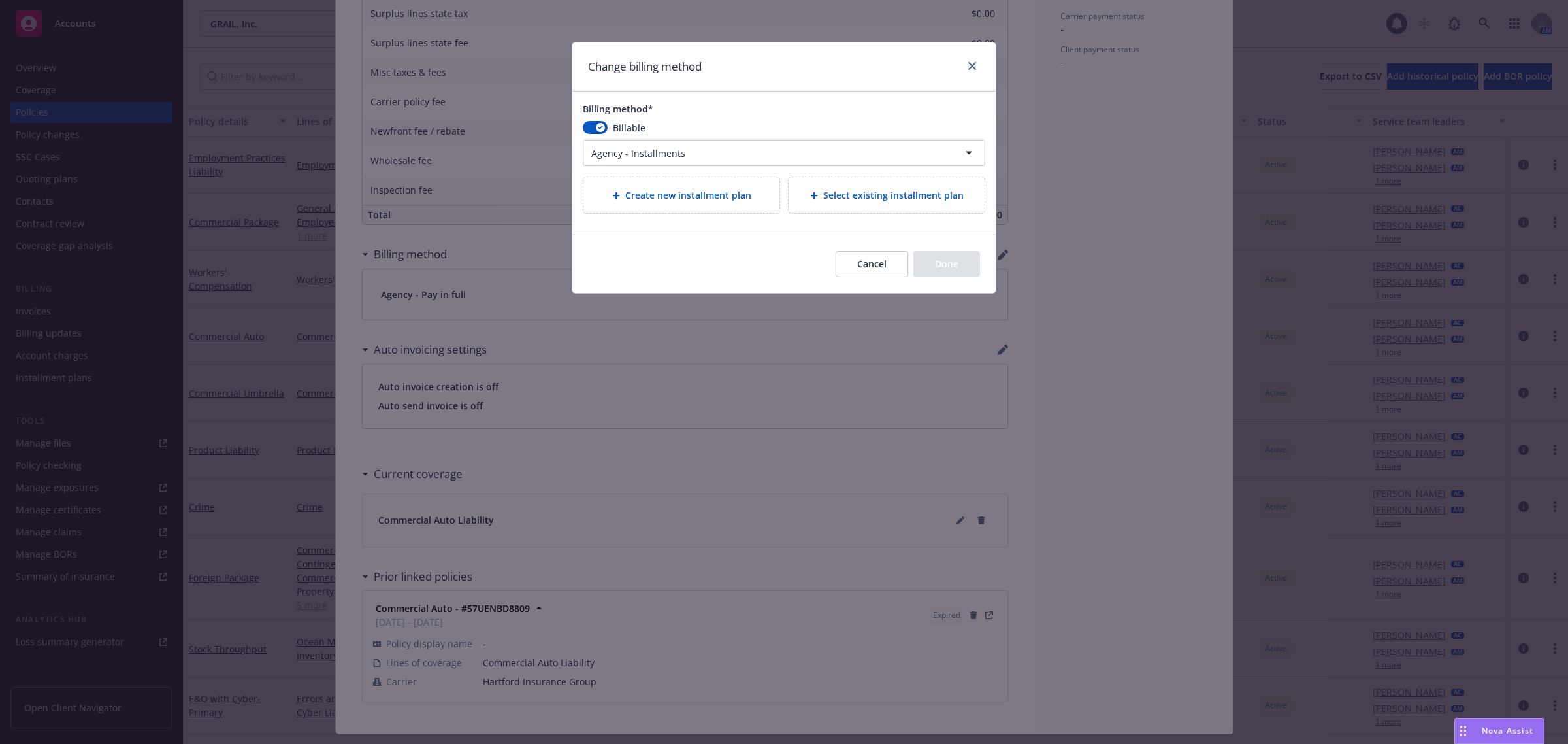
click at [711, 198] on span "Create new installment plan" at bounding box center [688, 195] width 126 height 14
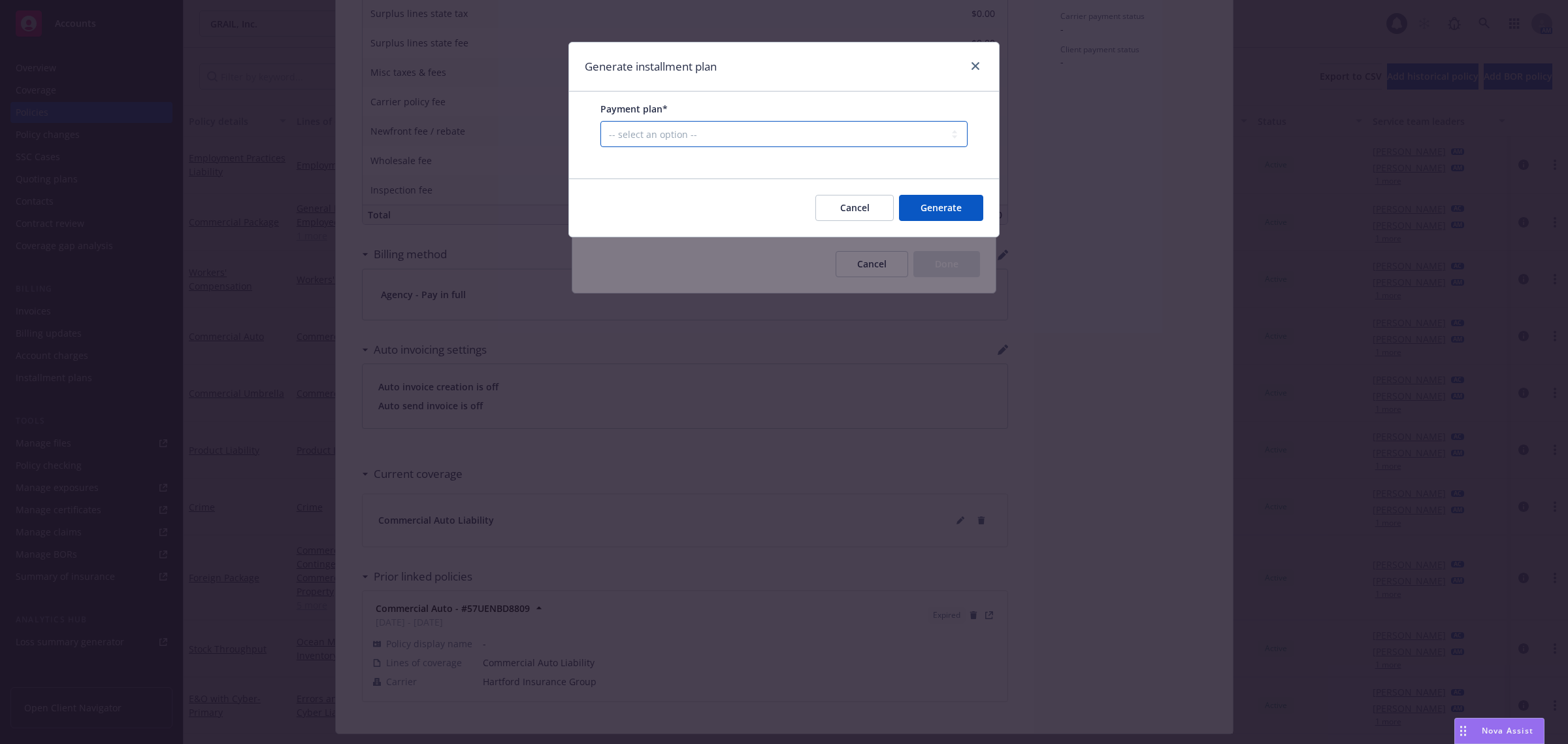
click at [770, 144] on select "-- select an option -- Only down payment 0% down payment + 12 monthly installme…" at bounding box center [784, 133] width 367 height 26
select select "25% down payment + 3 quarterly installments"
click at [601, 147] on select "-- select an option -- Only down payment 0% down payment + 12 monthly installme…" at bounding box center [784, 133] width 367 height 26
select select "QUARTERLY"
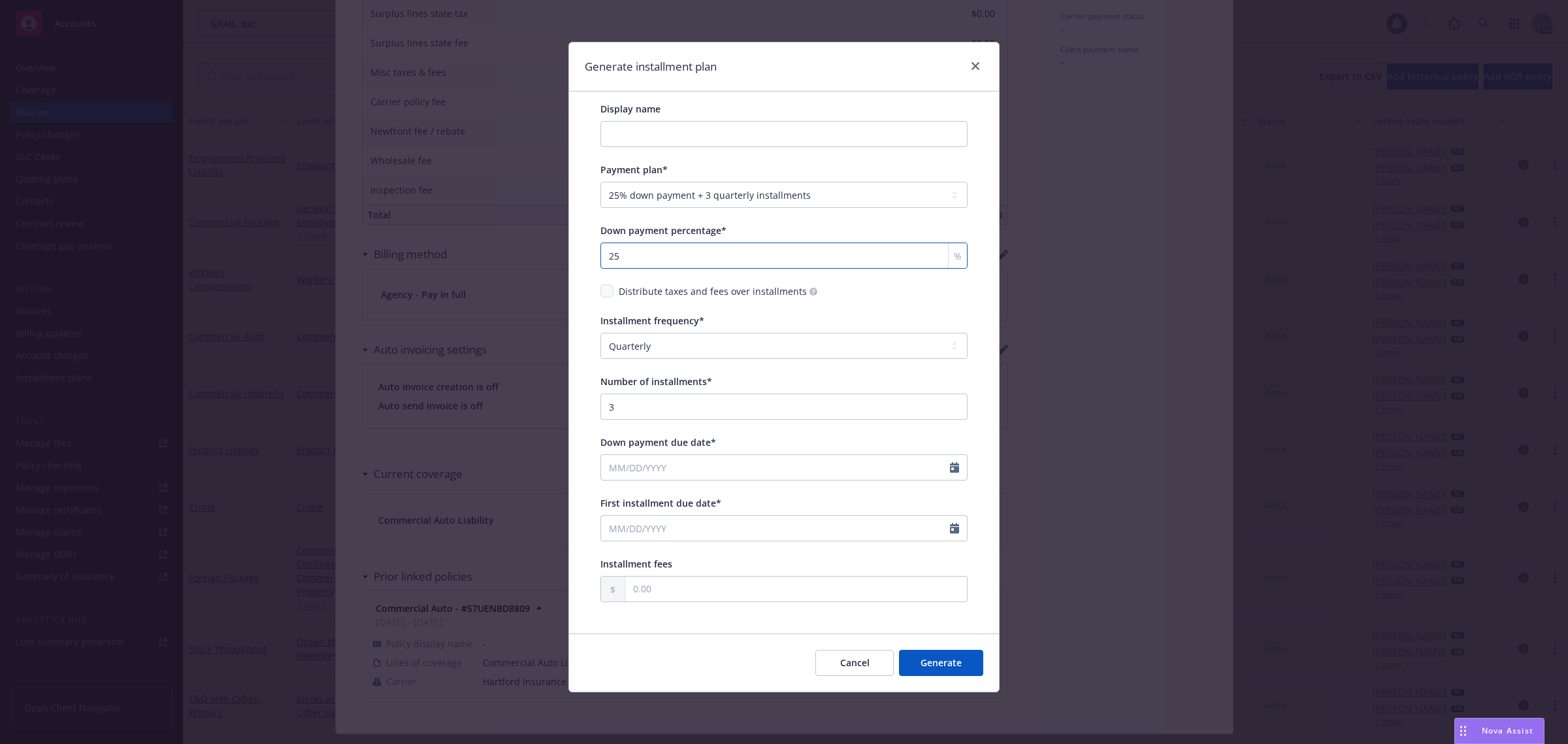
drag, startPoint x: 499, startPoint y: 250, endPoint x: 485, endPoint y: 247, distance: 14.3
click at [485, 247] on div "Generate installment plan Display name Payment plan* -- select an option -- Onl…" at bounding box center [784, 372] width 1568 height 744
type input "35"
click at [589, 250] on div "Display name Payment plan* -- select an option -- Only down payment 0% down pay…" at bounding box center [784, 362] width 430 height 541
click at [951, 662] on button "Generate" at bounding box center [941, 662] width 85 height 26
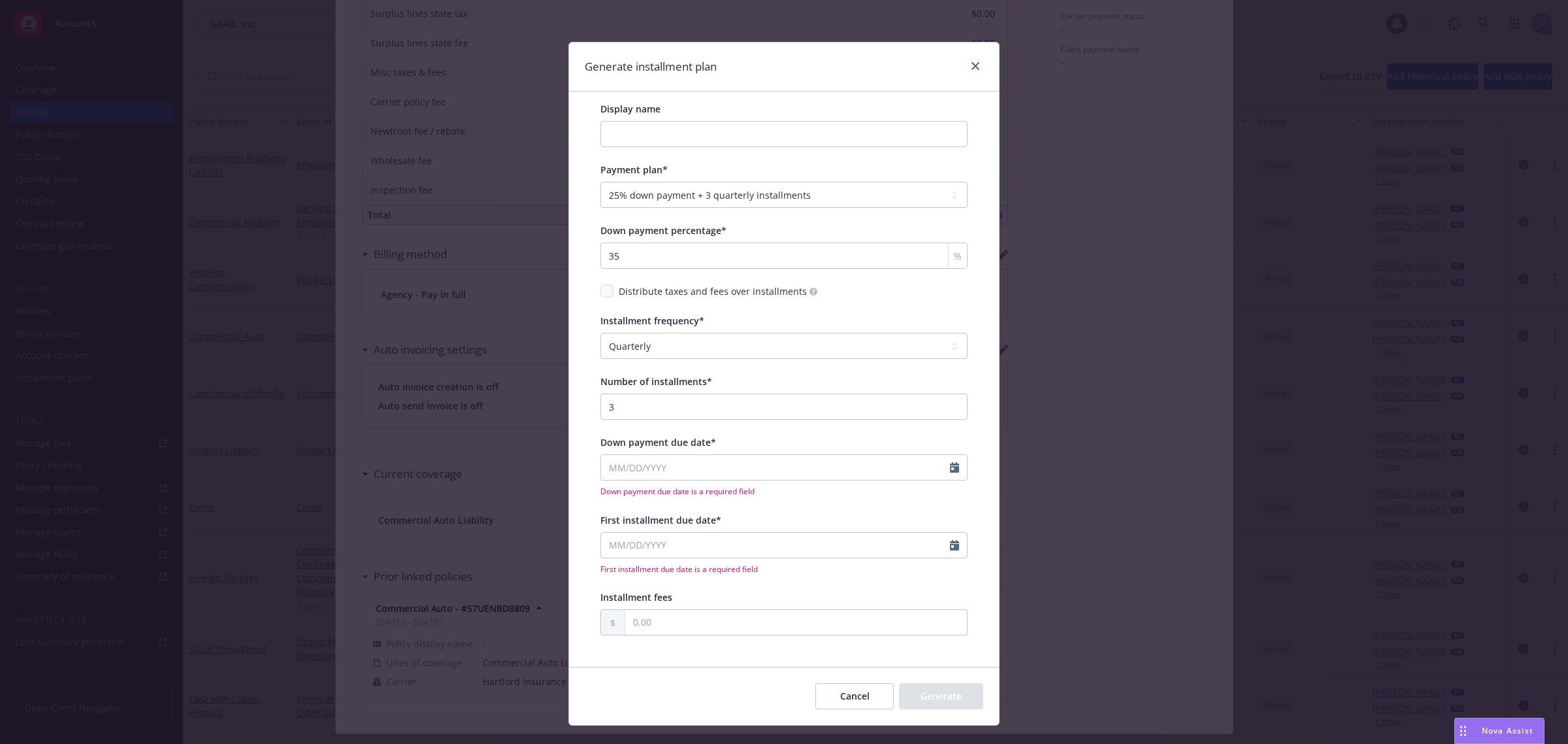
click at [957, 470] on div at bounding box center [958, 467] width 17 height 25
click at [954, 466] on div at bounding box center [958, 467] width 17 height 25
click at [950, 466] on icon "Calendar" at bounding box center [955, 467] width 9 height 11
select select "9"
click at [631, 537] on span "1" at bounding box center [639, 542] width 20 height 16
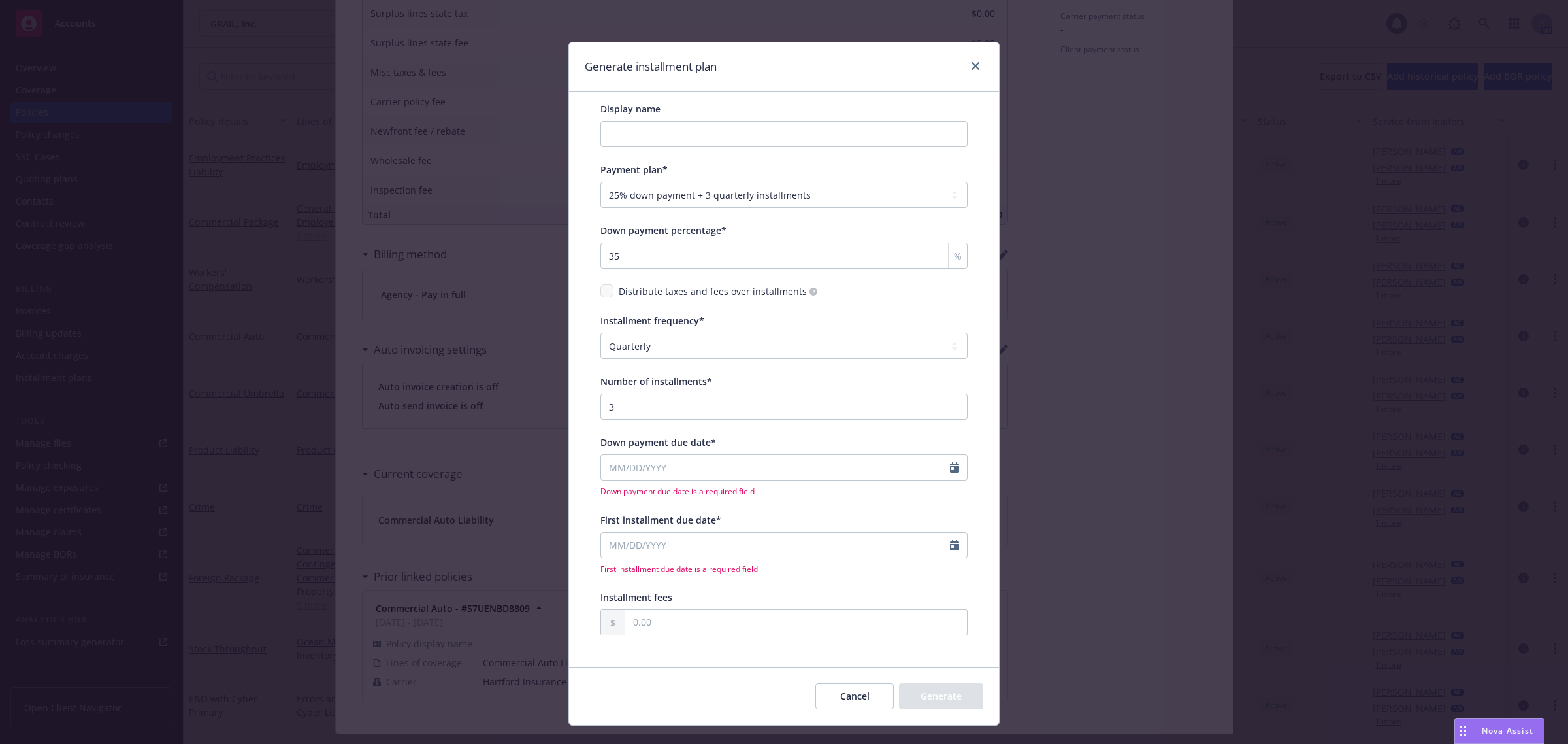
type input "09/01/2025"
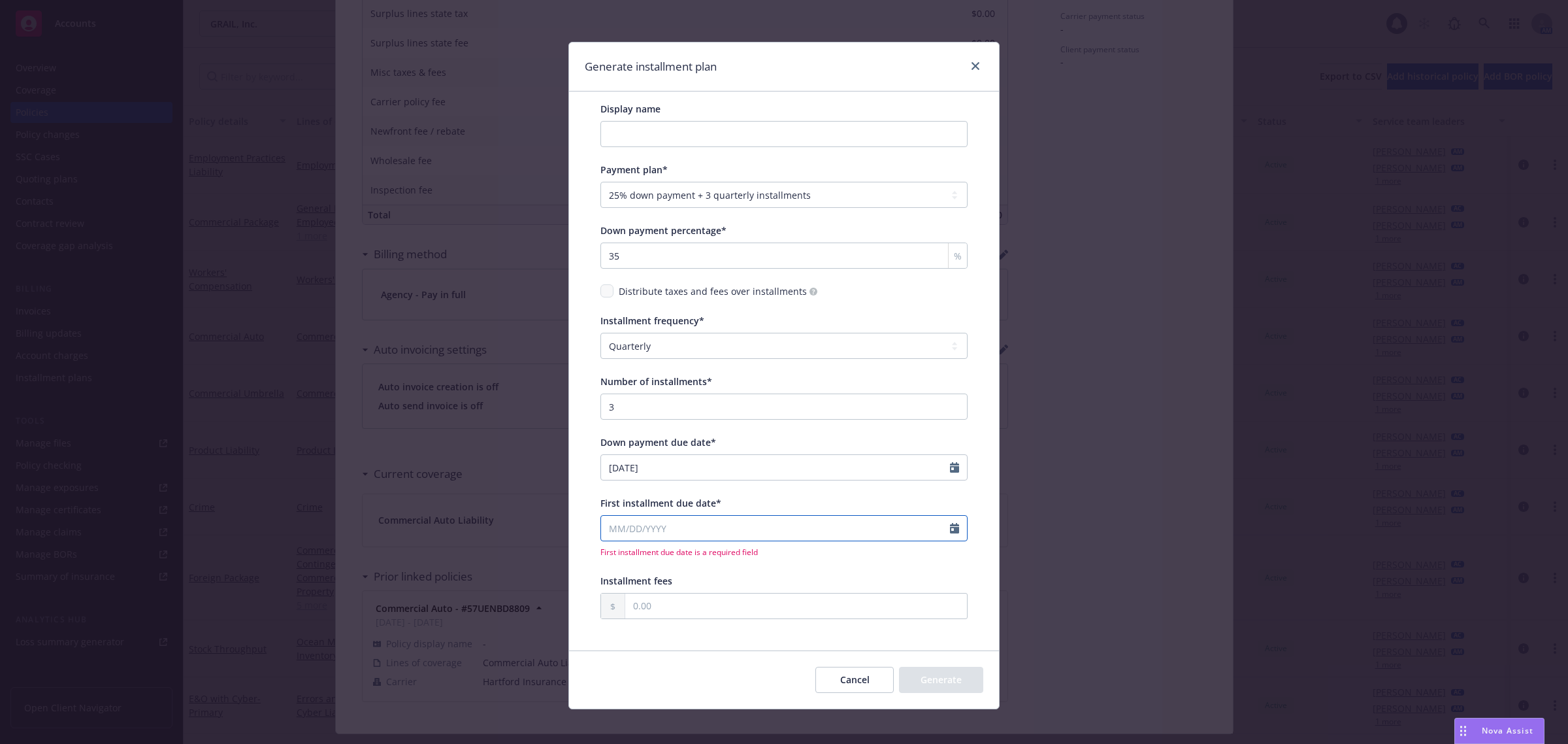
click at [950, 531] on icon "Calendar" at bounding box center [955, 528] width 9 height 11
click at [743, 560] on icon "button" at bounding box center [745, 558] width 8 height 8
select select "12"
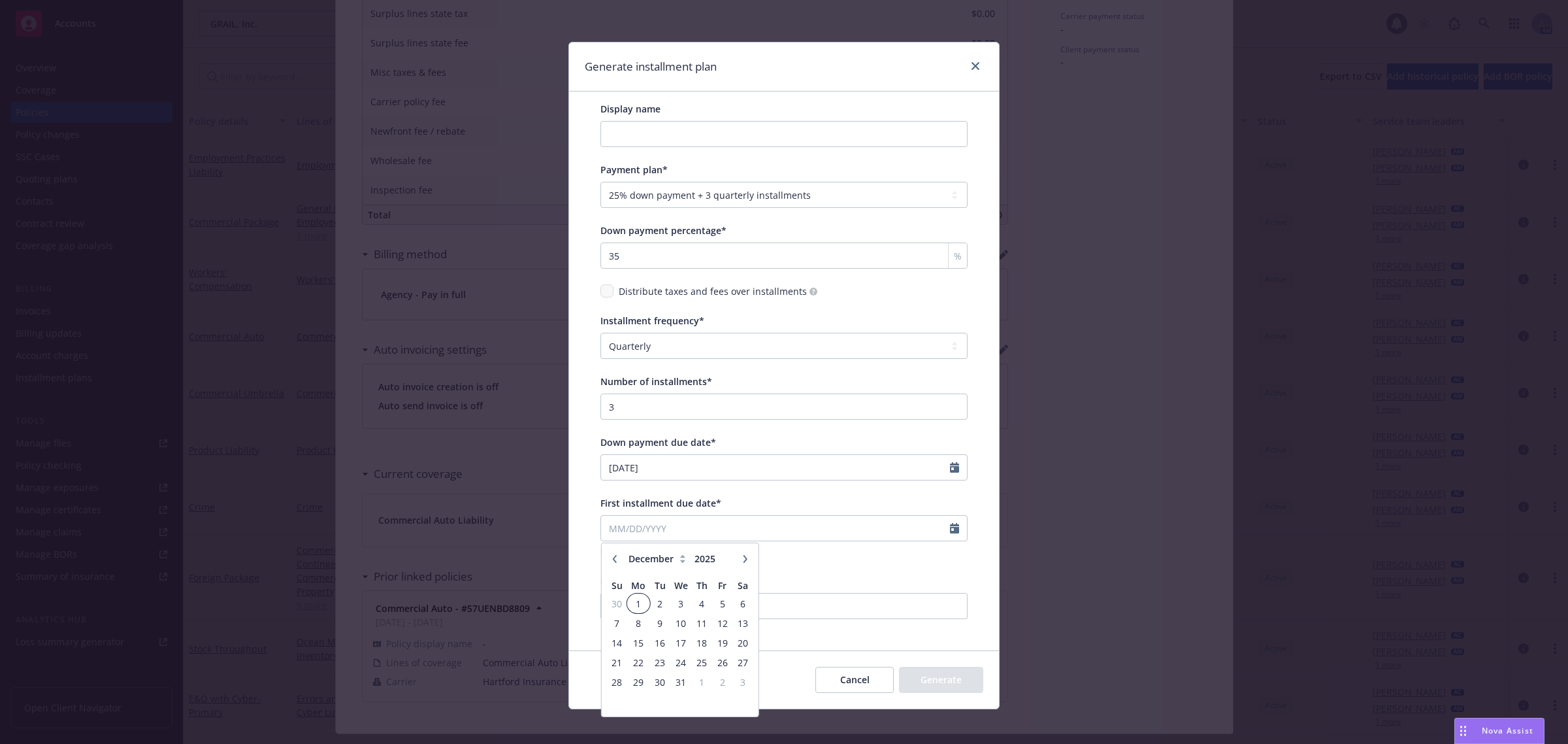
click at [630, 600] on span "1" at bounding box center [639, 603] width 20 height 16
type input "12/01/2025"
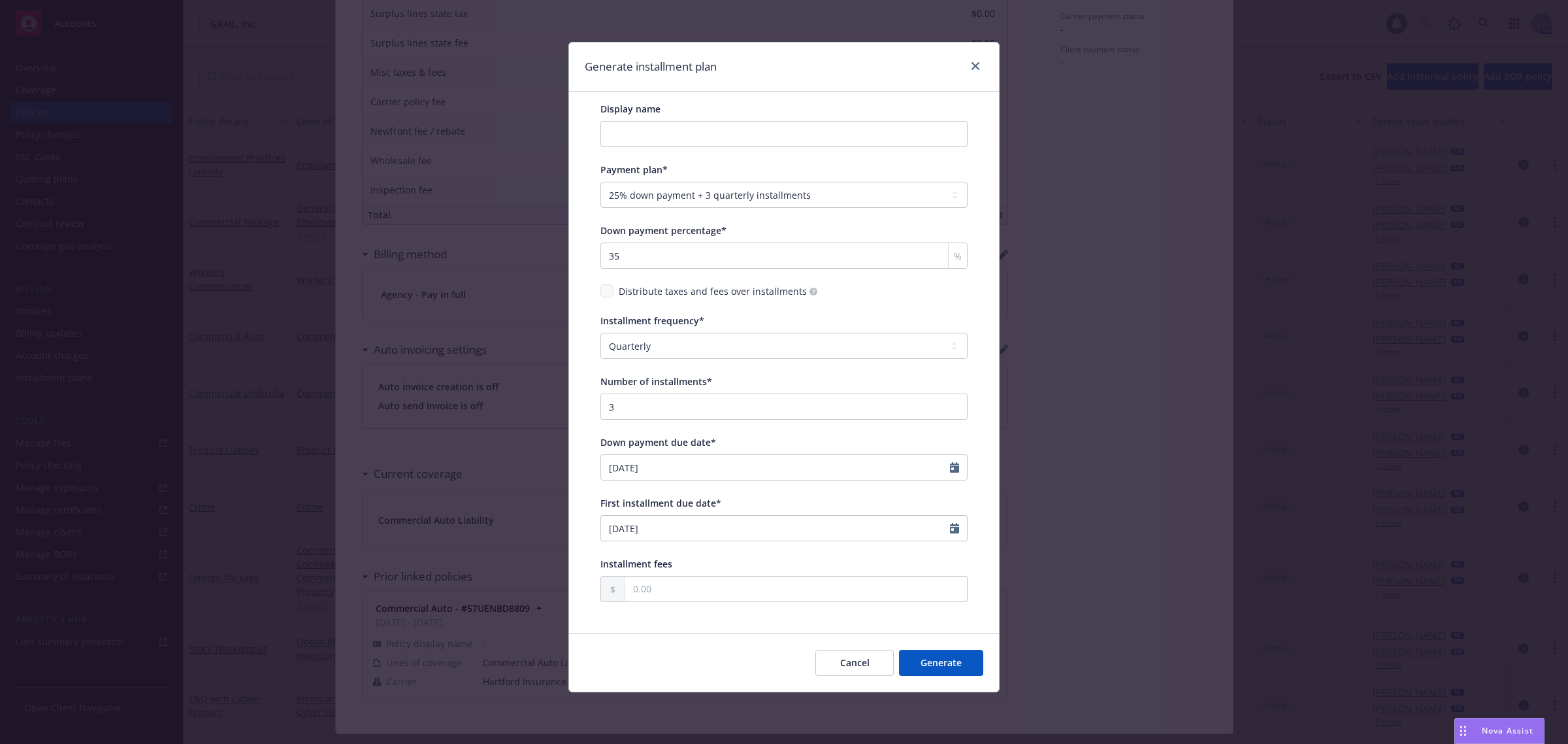
click at [941, 660] on button "Generate" at bounding box center [941, 662] width 85 height 26
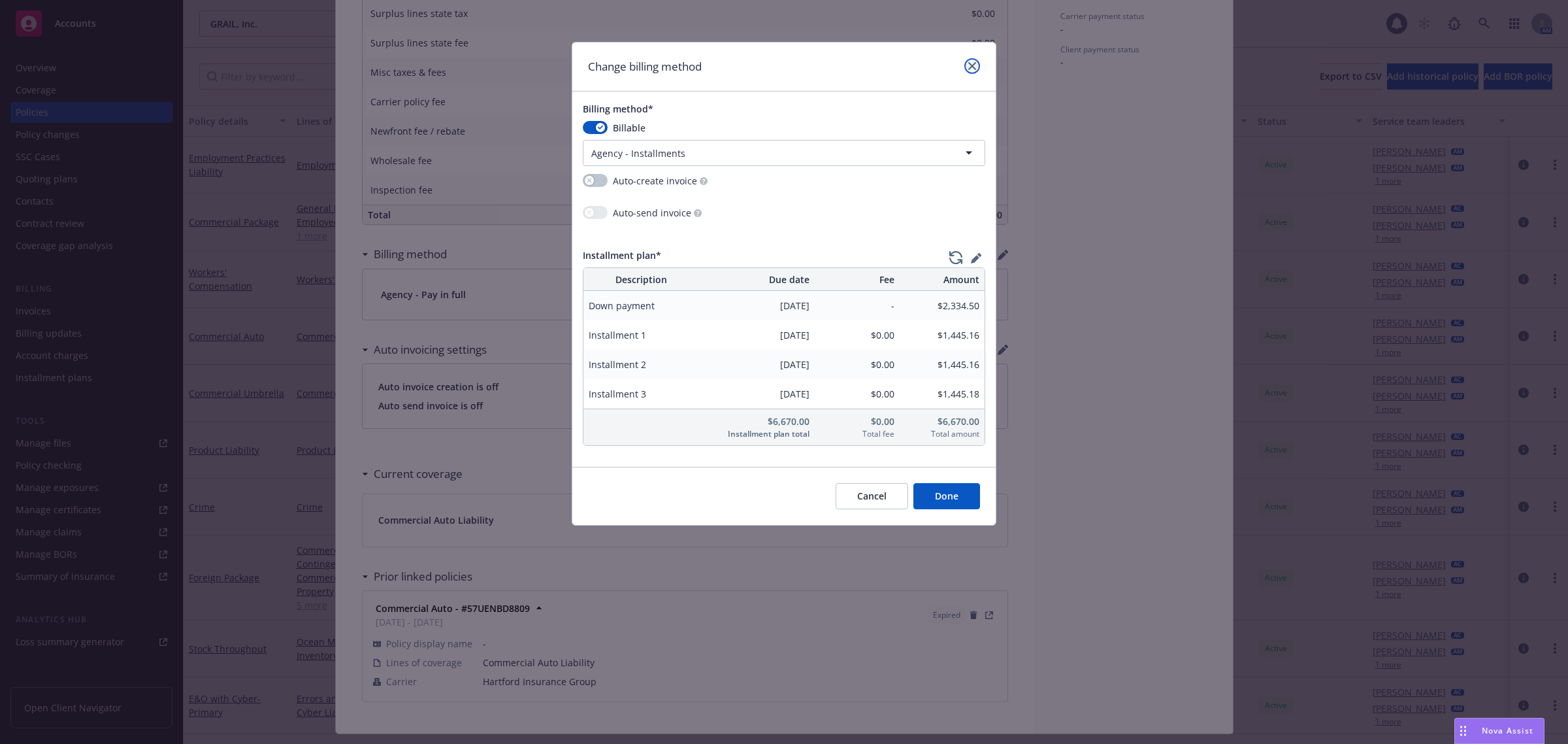
click at [974, 63] on icon "close" at bounding box center [972, 66] width 8 height 8
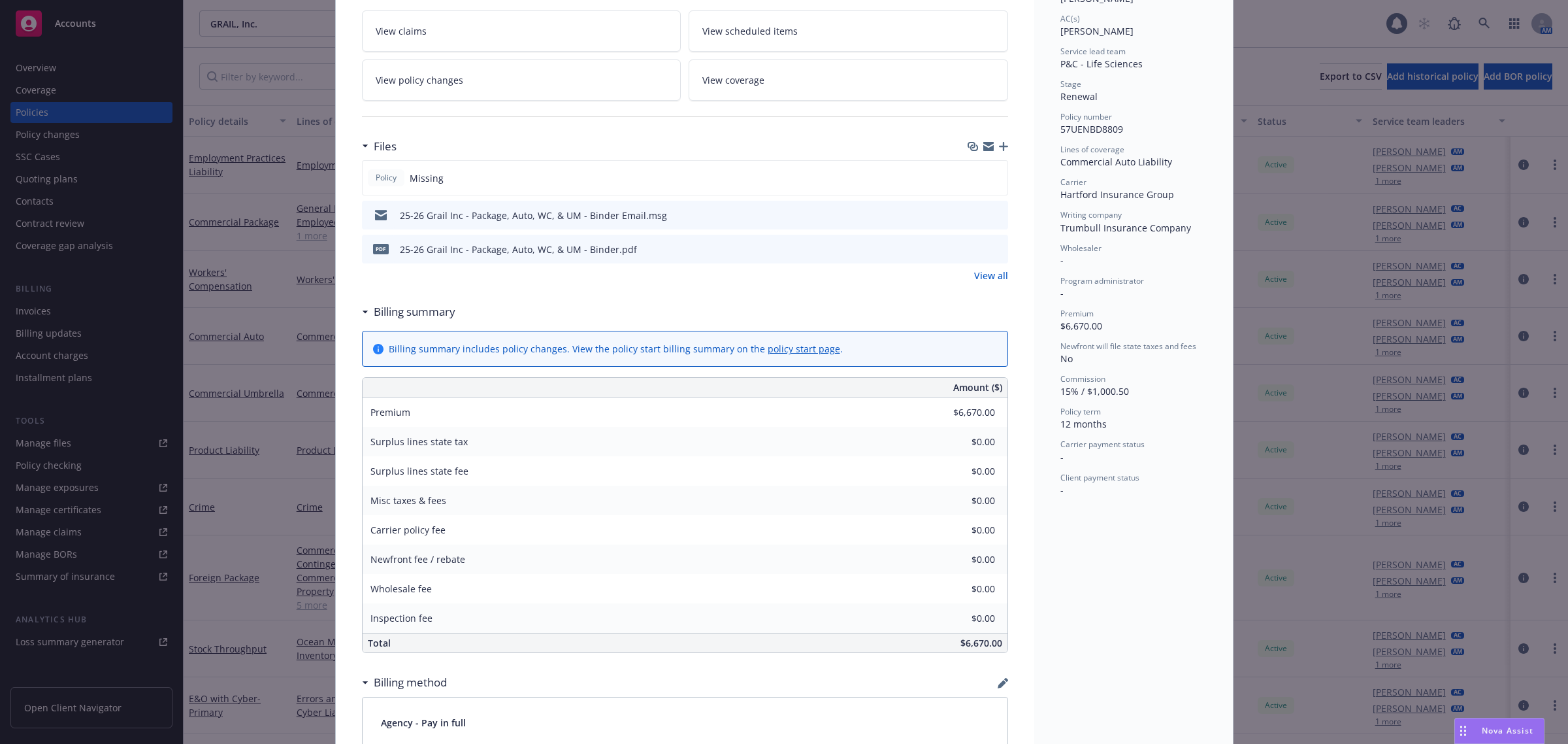
scroll to position [0, 0]
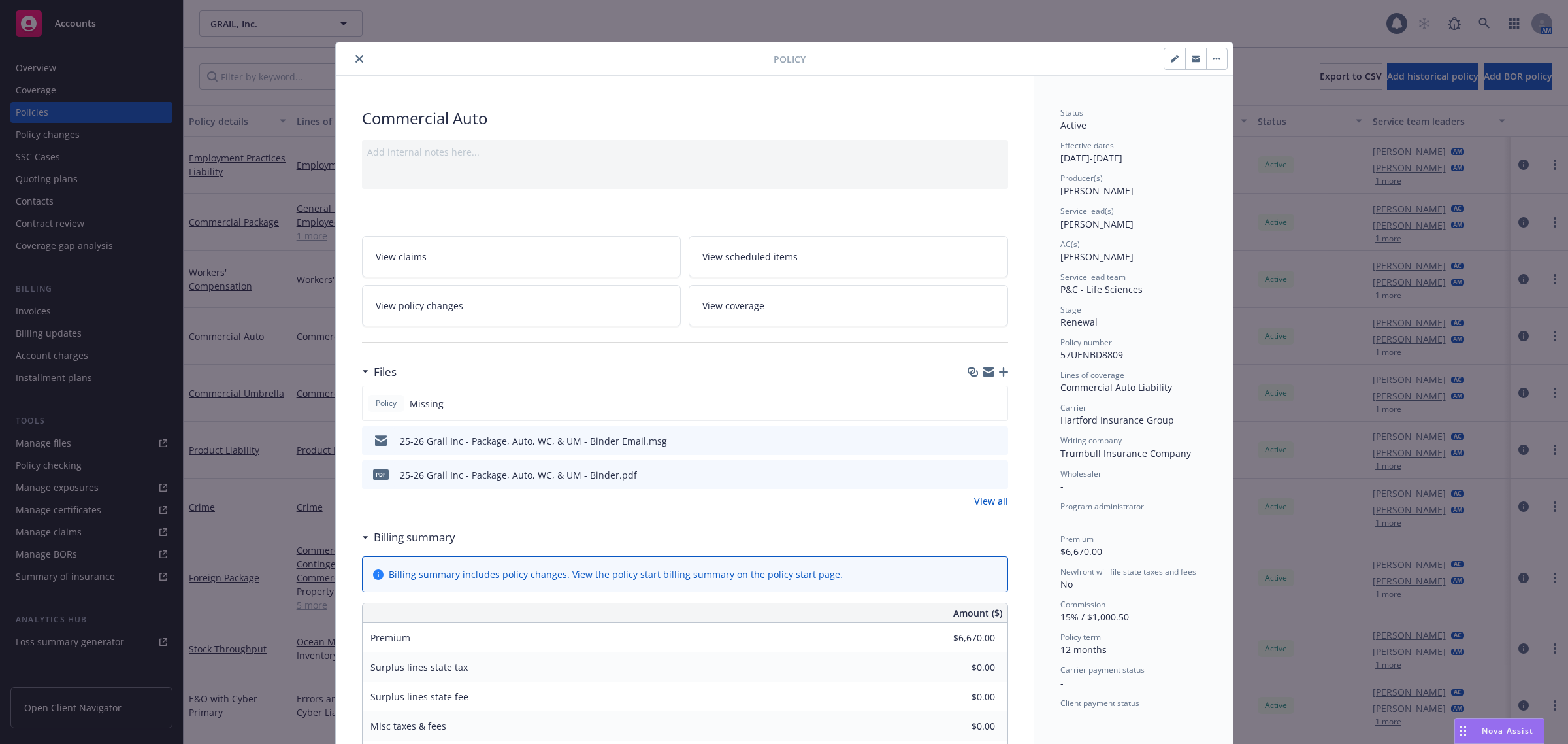
click at [351, 54] on button "close" at bounding box center [358, 59] width 15 height 15
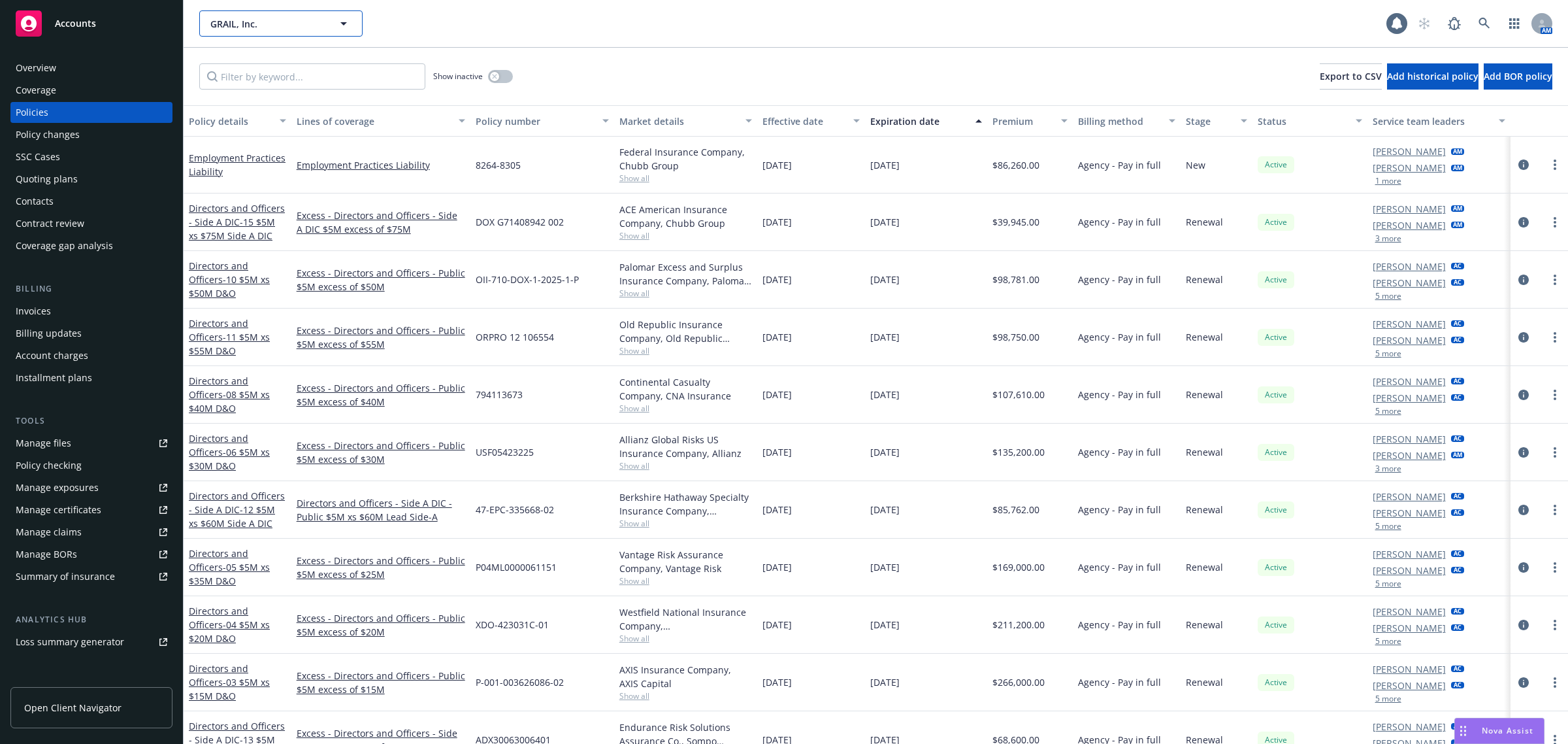
click at [268, 18] on span "GRAIL, Inc." at bounding box center [267, 23] width 113 height 14
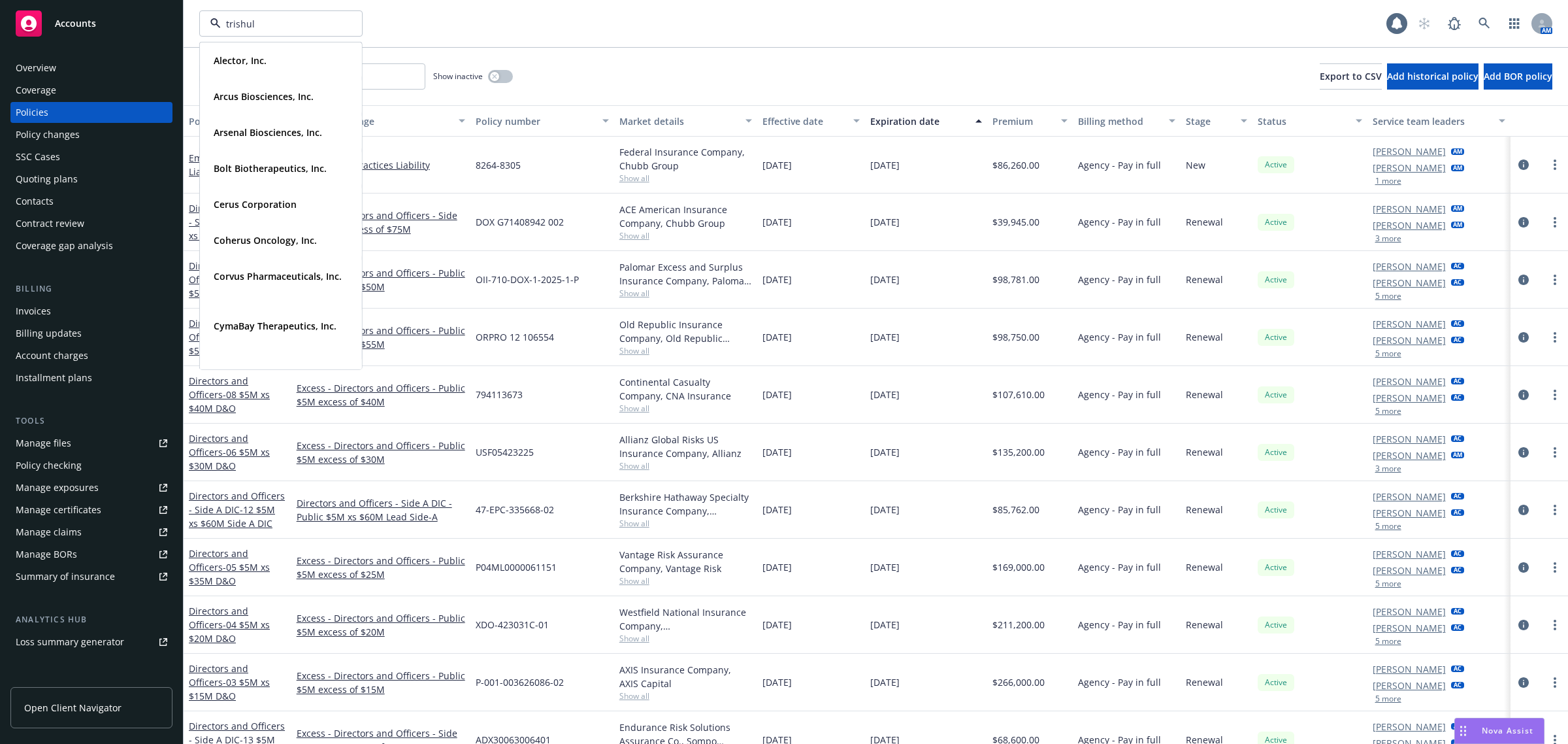
type input "trishula"
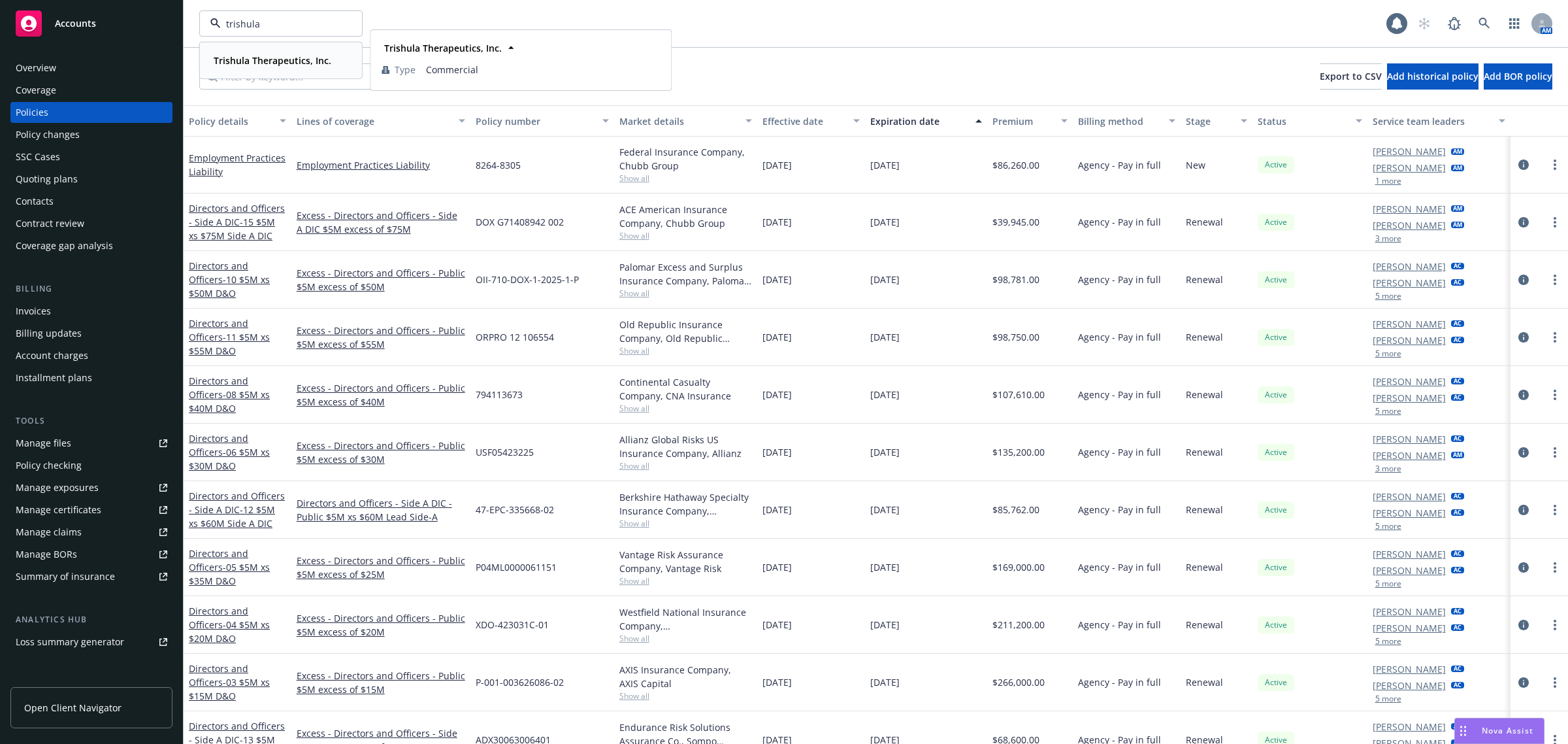
click at [279, 56] on strong "Trishula Therapeutics, Inc." at bounding box center [272, 60] width 118 height 13
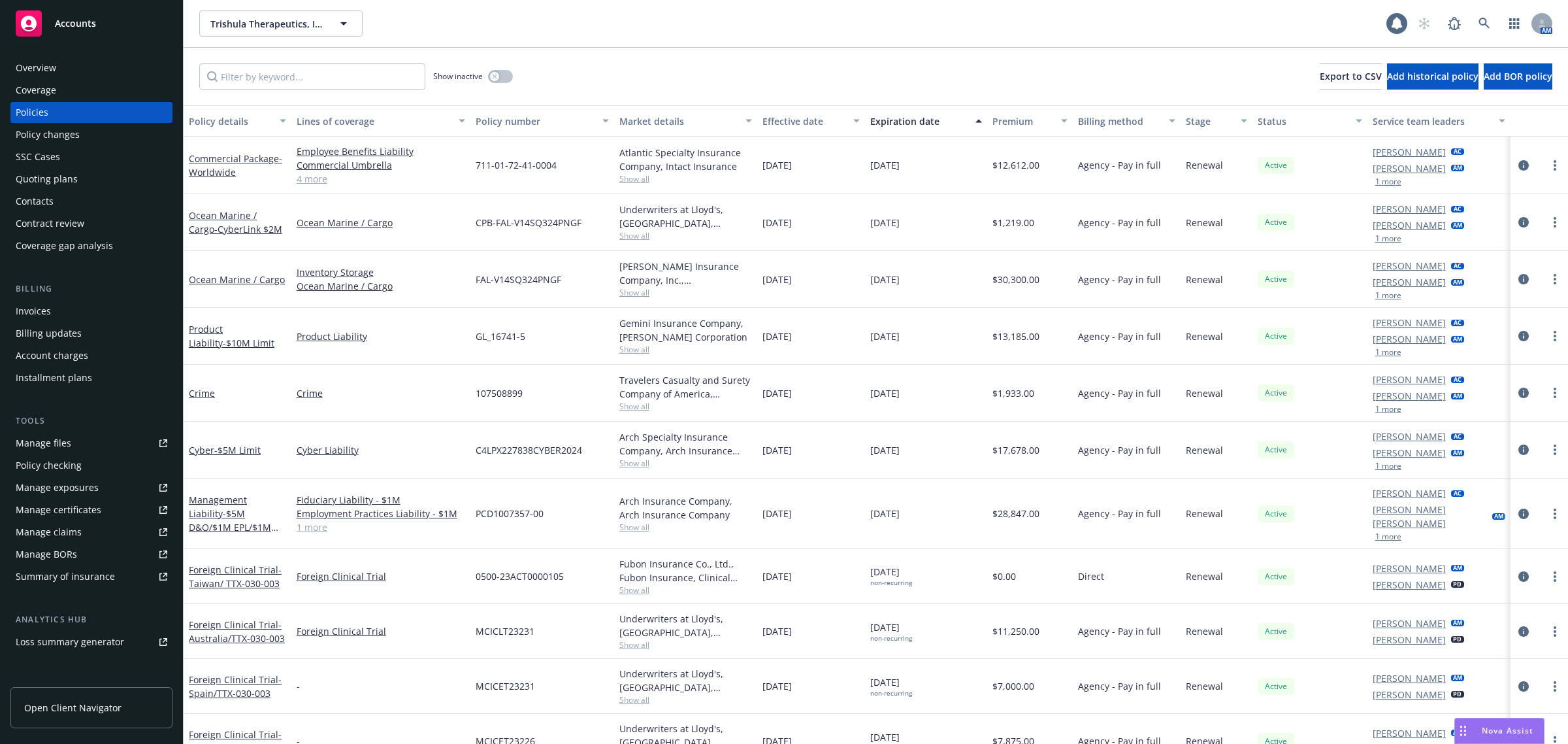
click at [76, 172] on div "Quoting plans" at bounding box center [91, 178] width 151 height 21
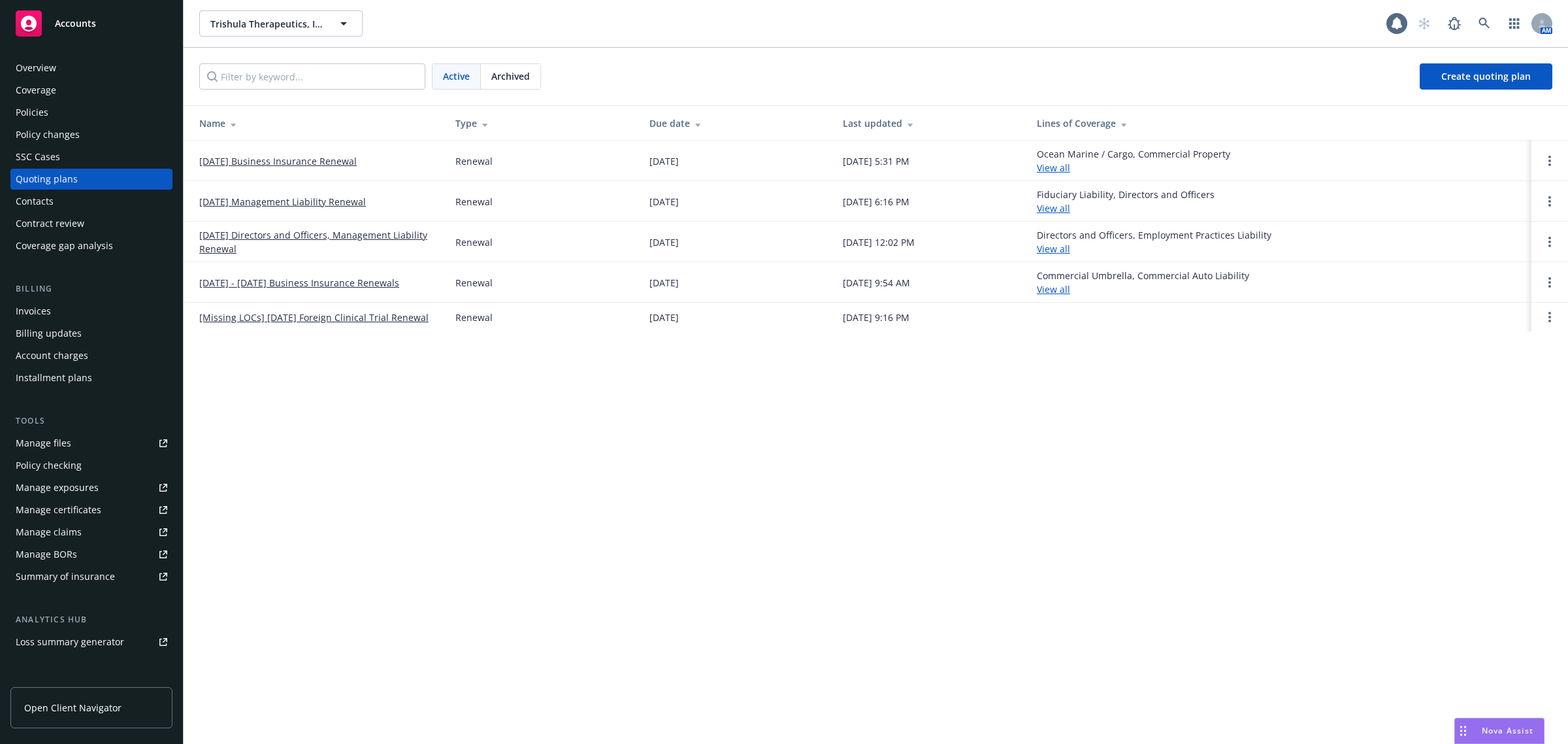
click at [325, 162] on link "[DATE] Business Insurance Renewal" at bounding box center [277, 160] width 158 height 14
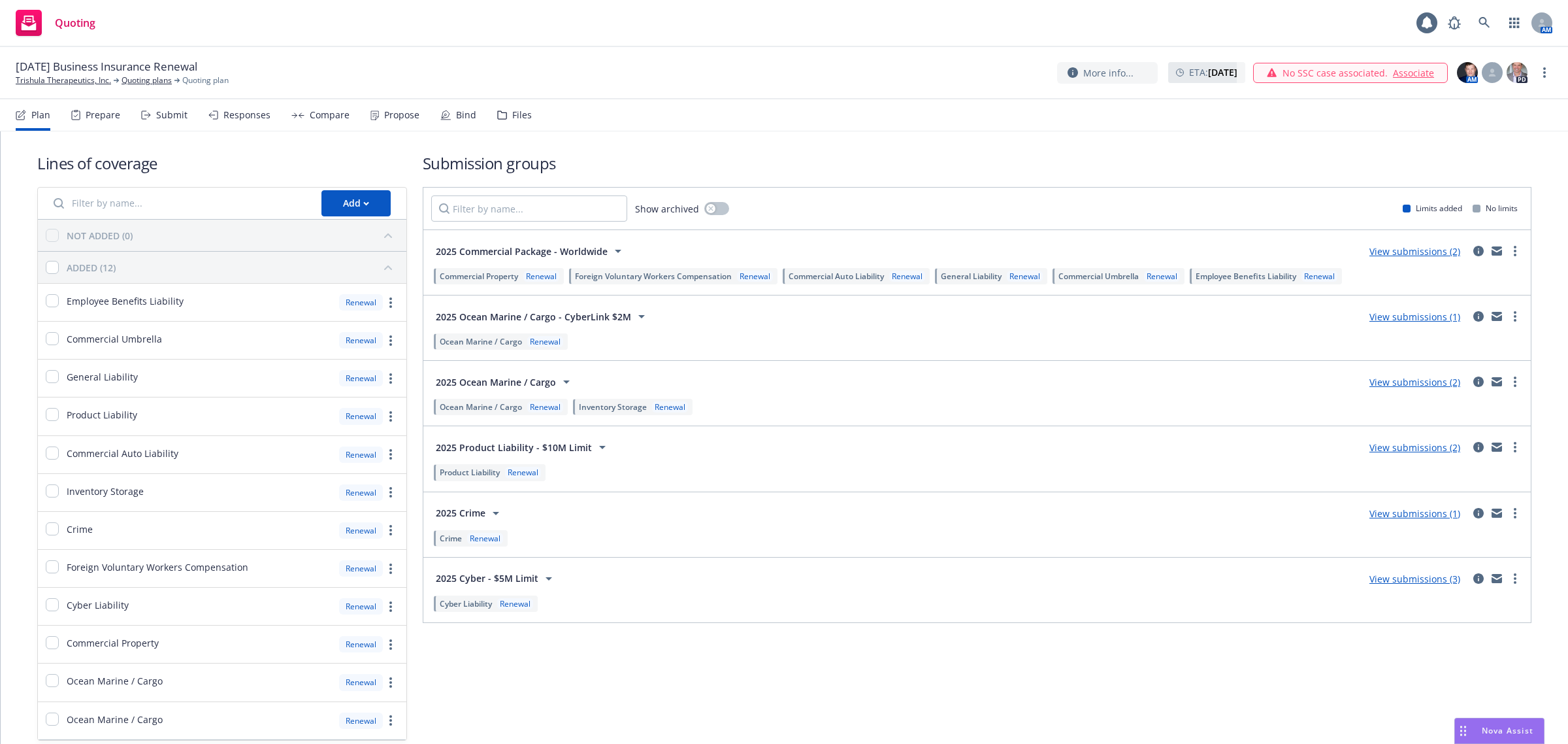
click at [236, 115] on div "Responses" at bounding box center [247, 115] width 47 height 11
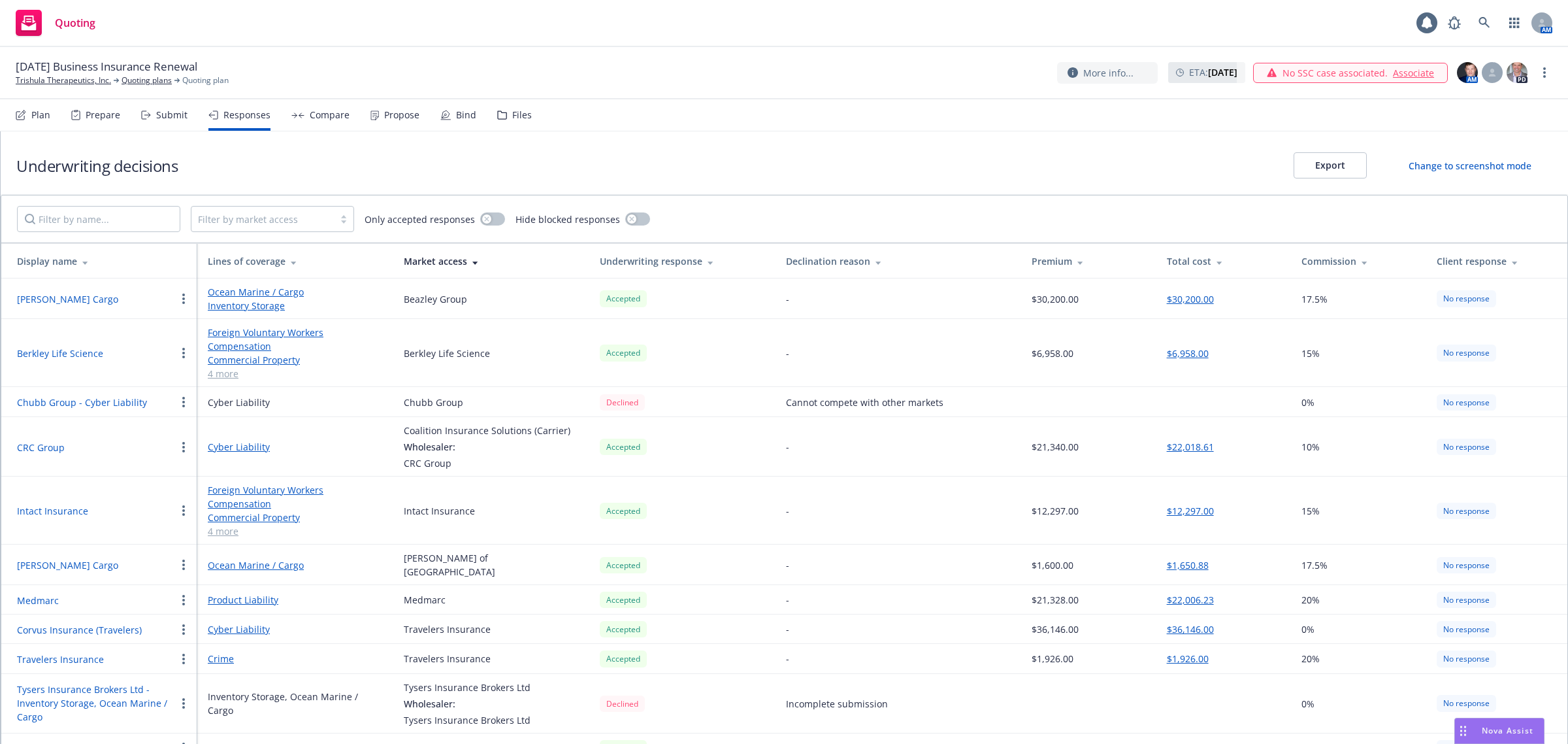
click at [168, 115] on div "Submit" at bounding box center [171, 115] width 32 height 11
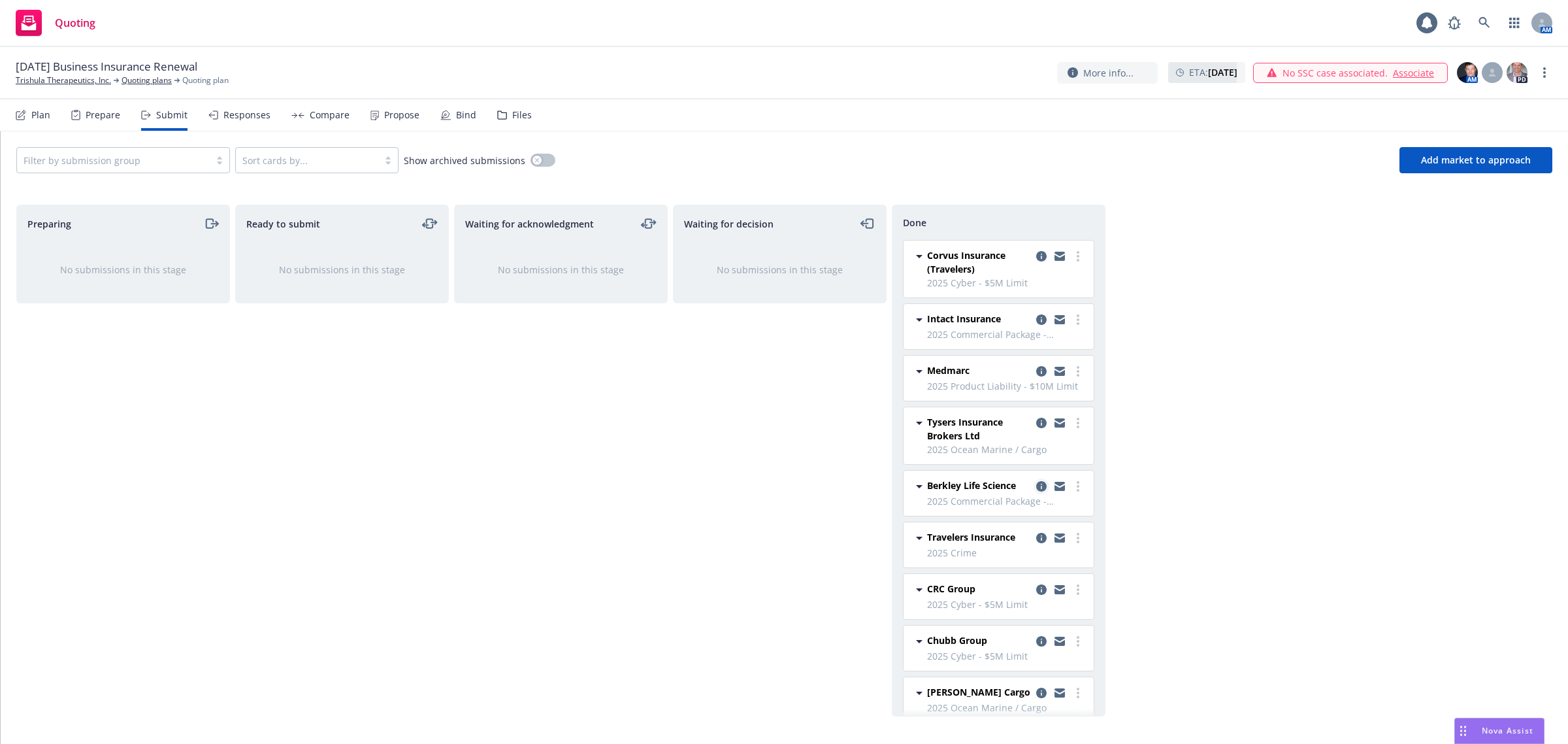
click at [1037, 492] on icon "copy logging email" at bounding box center [1042, 486] width 11 height 11
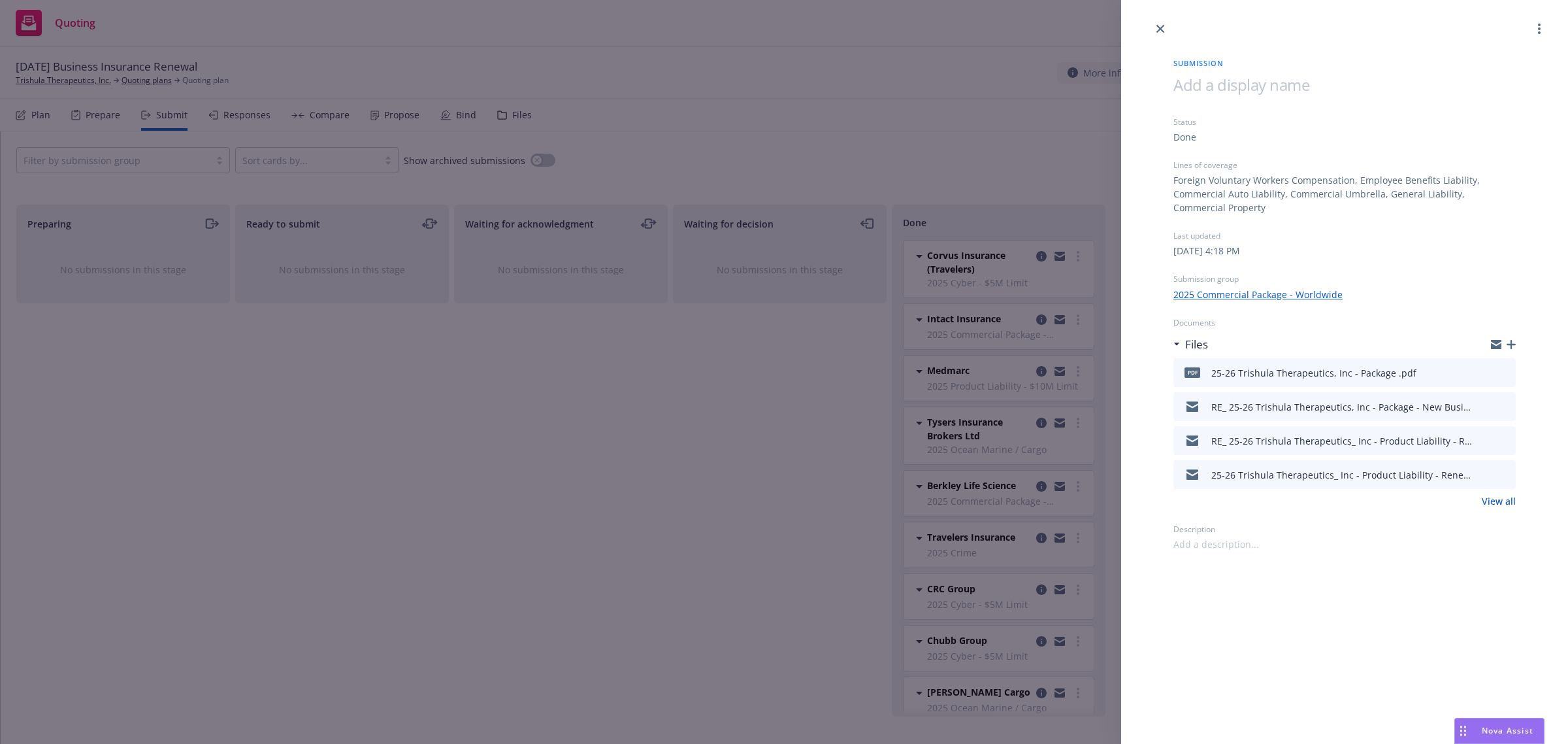
click at [1510, 343] on icon "button" at bounding box center [1511, 344] width 9 height 9
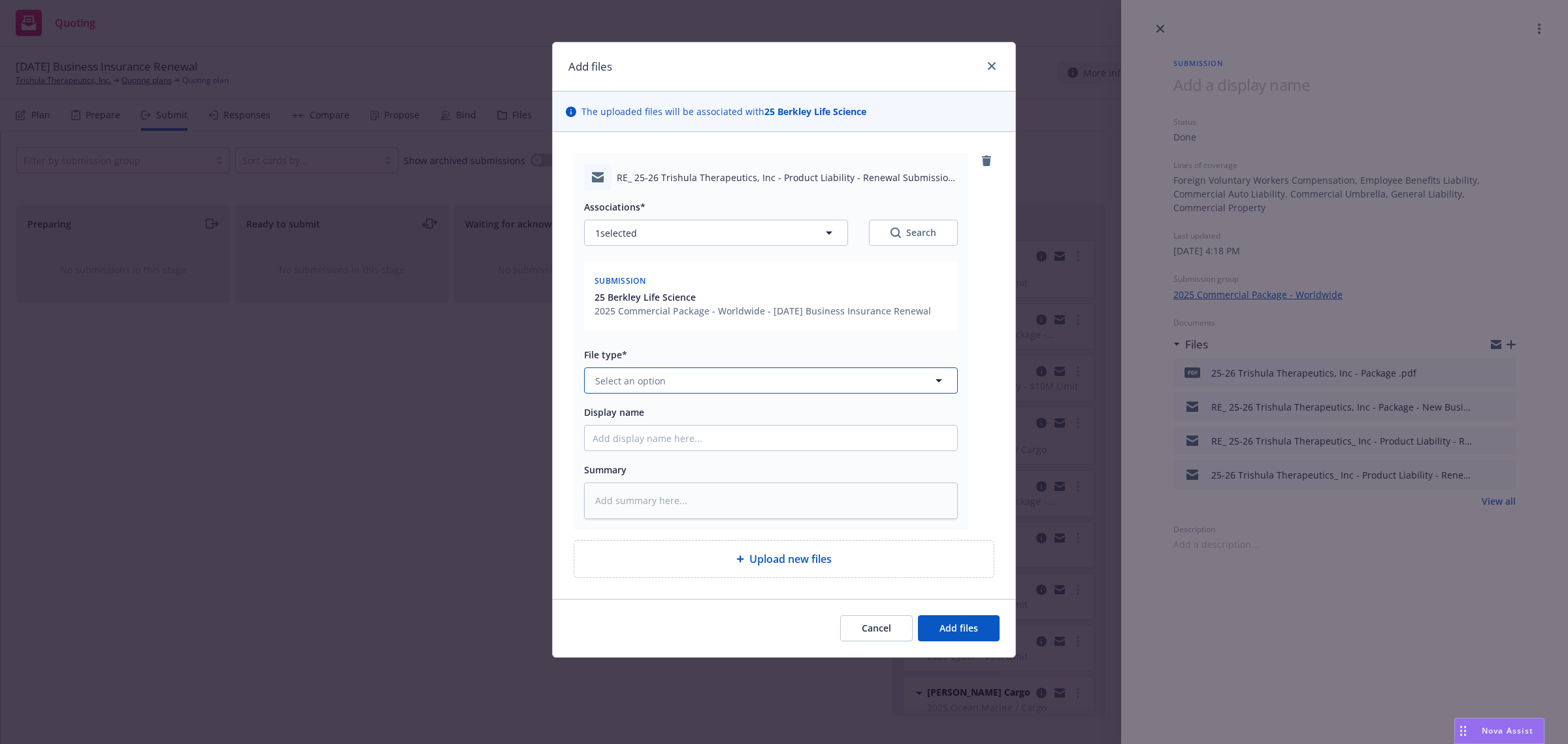
click at [758, 386] on button "Select an option" at bounding box center [771, 380] width 374 height 26
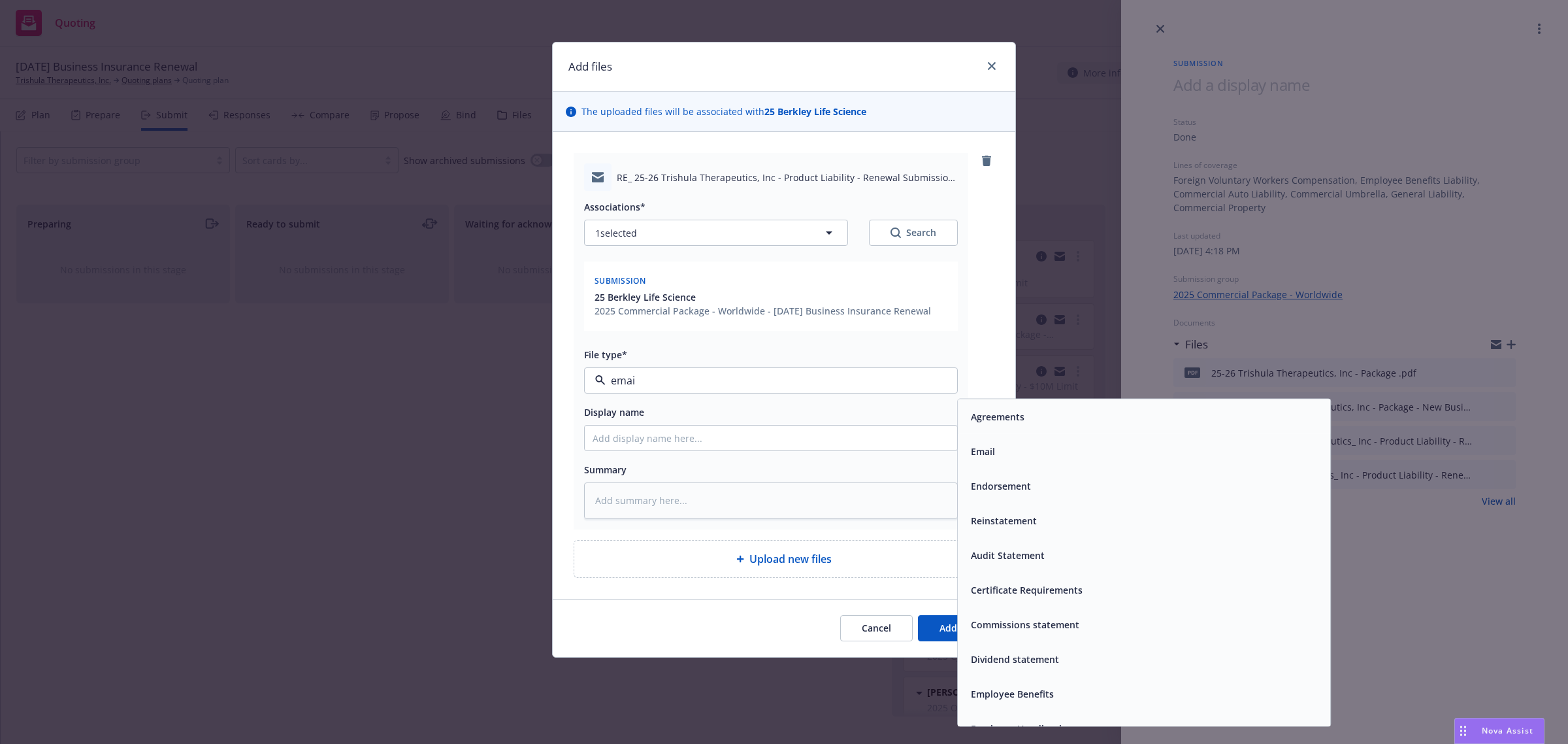
type input "email"
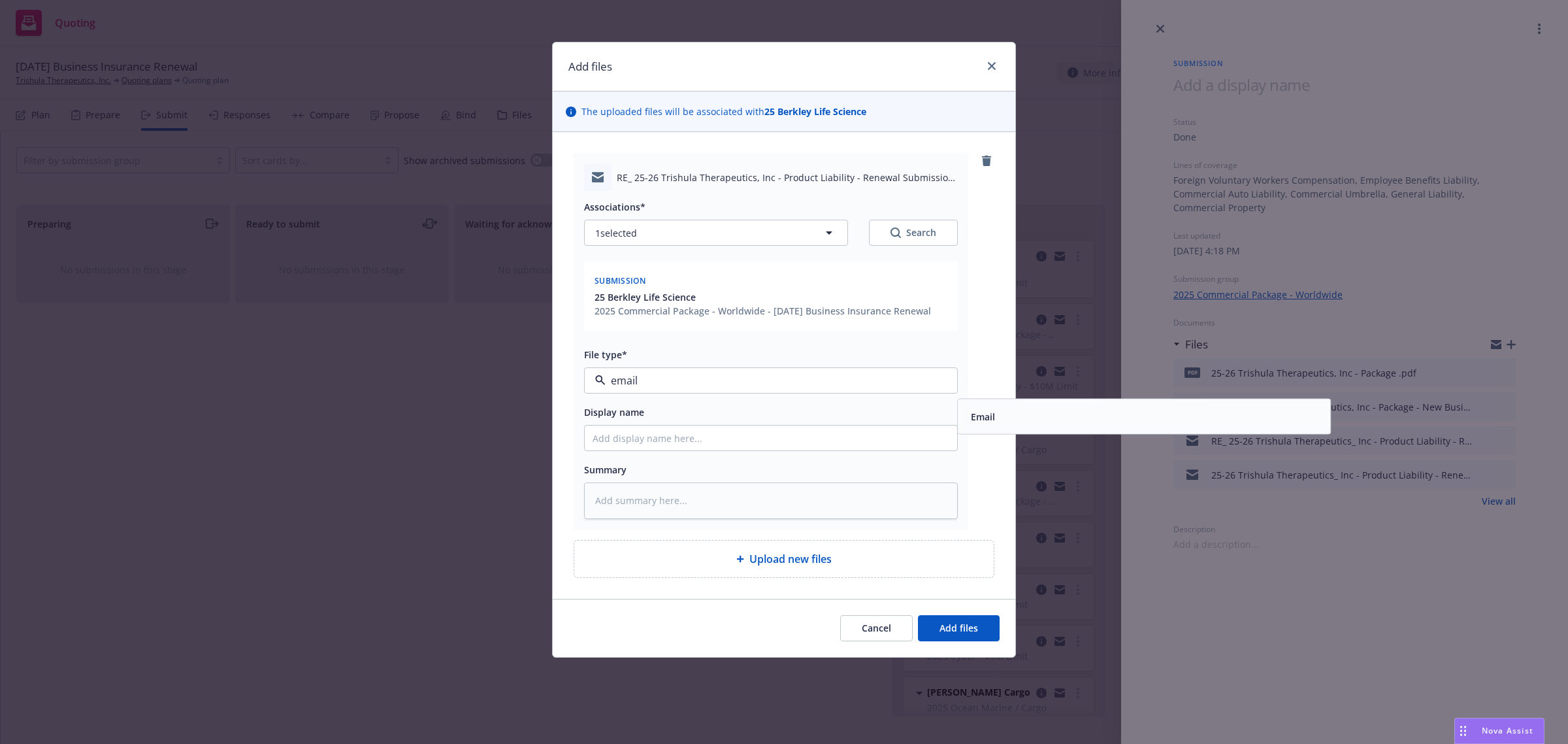
click at [1006, 419] on div "Email" at bounding box center [1144, 416] width 357 height 19
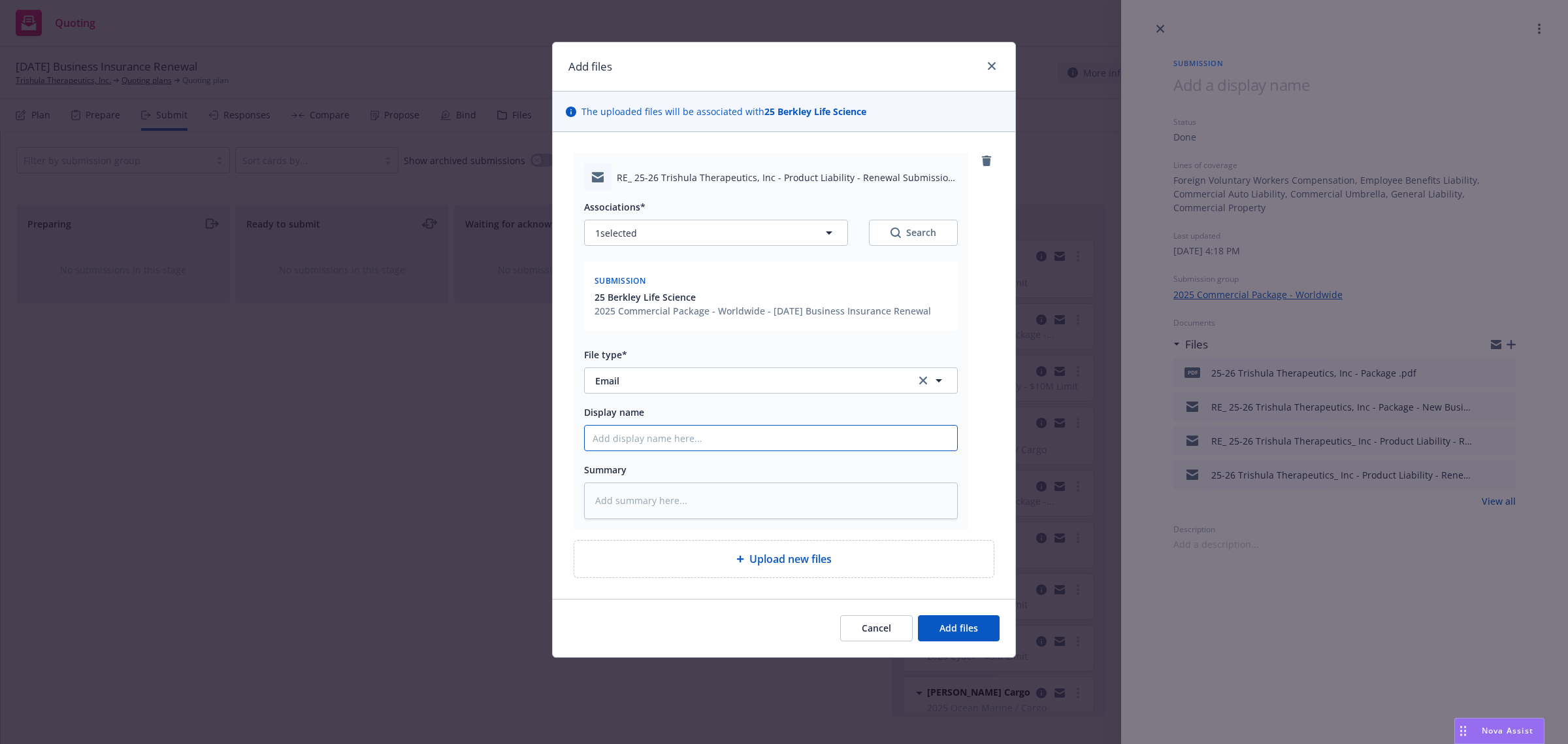
click at [838, 433] on input "Display name" at bounding box center [771, 438] width 373 height 25
click at [664, 440] on input "Display name" at bounding box center [771, 438] width 373 height 25
paste input "25-26 Trishula Therapeutics, Inc - Product Liability - Renewal Submission & Wor…"
type textarea "x"
type input "25-26 Trishula Therapeutics, Inc - Product Liability - Renewal Submission & Wor…"
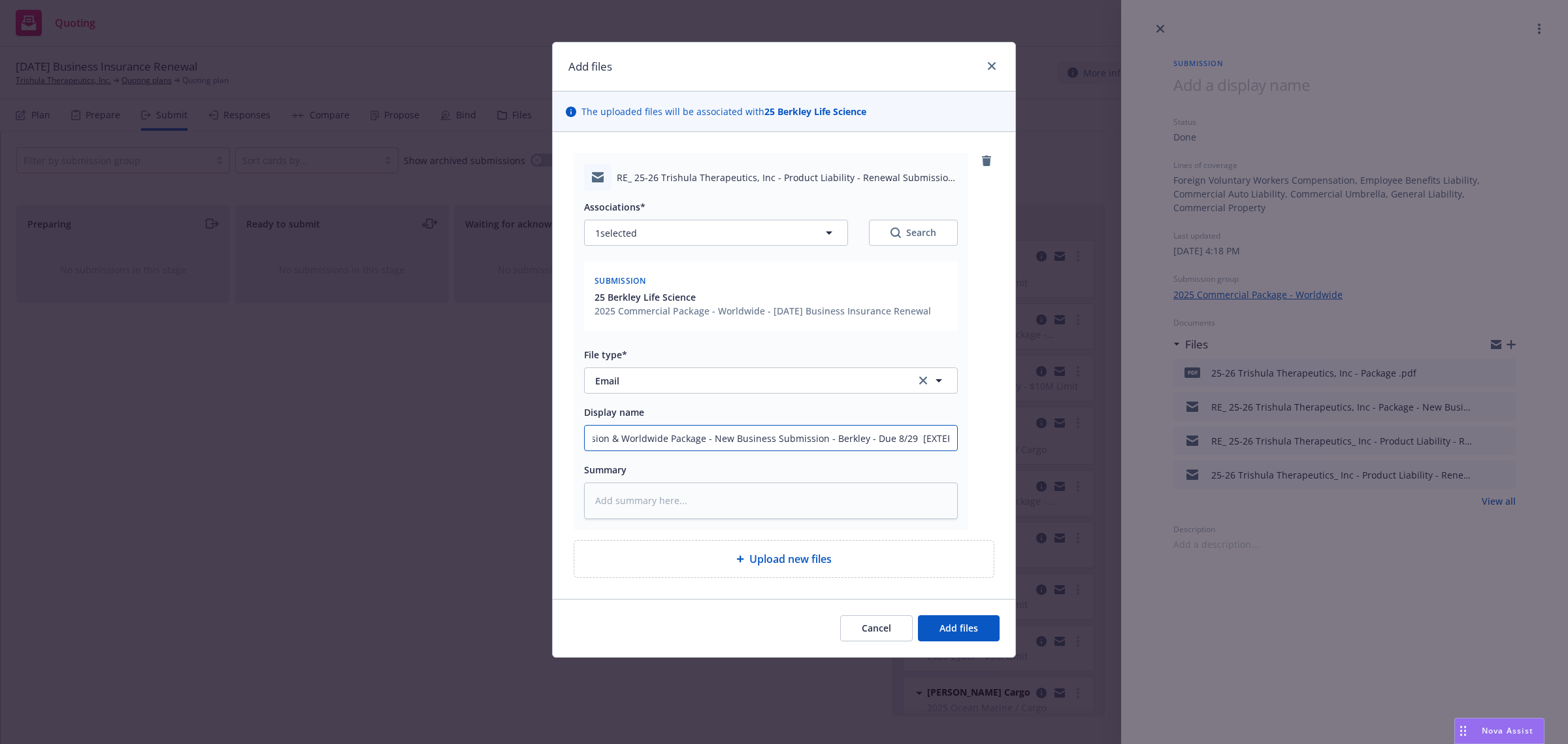
scroll to position [0, 304]
drag, startPoint x: 844, startPoint y: 435, endPoint x: 939, endPoint y: 433, distance: 95.0
click at [1110, 419] on div "Add files The uploaded files will be associated with 25 Berkley Life Science RE…" at bounding box center [784, 372] width 1568 height 744
click at [922, 437] on input "25-26 Trishula Therapeutics, Inc - Product Liability - Renewal Submission & Wor…" at bounding box center [771, 438] width 373 height 25
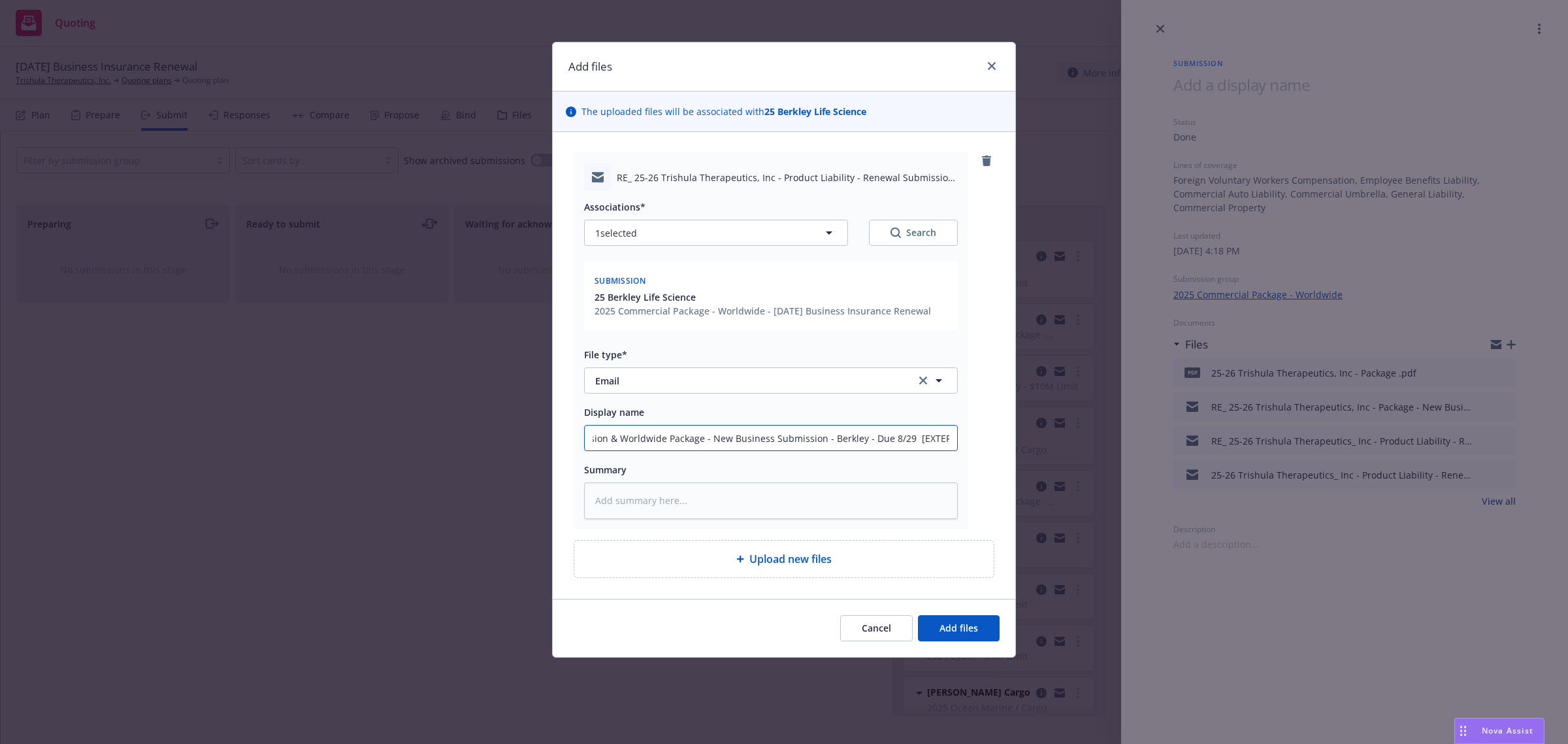
type textarea "x"
type input "25-26 Trishula Therapeutics, Inc - Product Liability - Renewal Submission & Wor…"
type textarea "x"
type input "25-26 Trishula Therapeutics, Inc - Product Liability - Renewal Submission & Wor…"
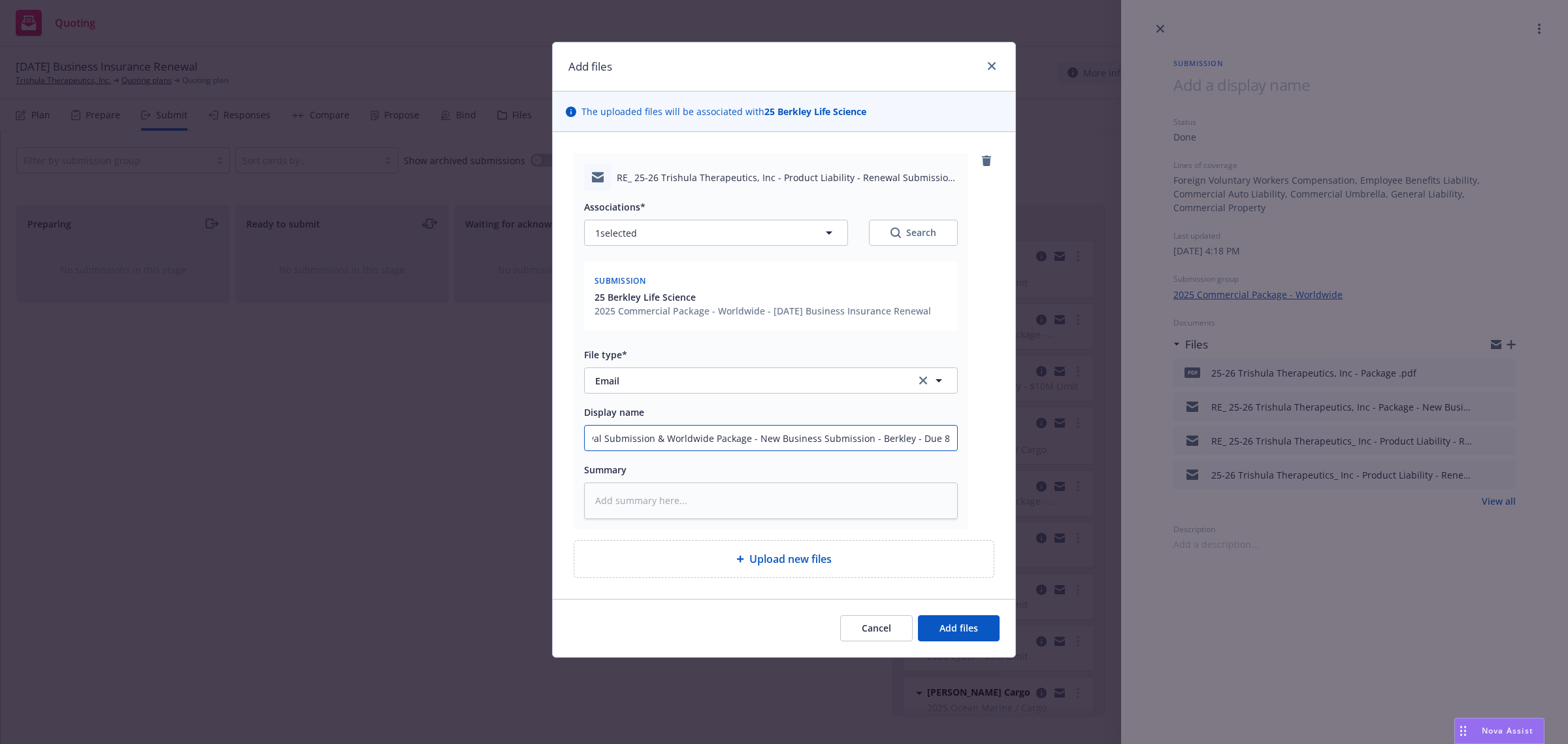
type textarea "x"
type input "25-26 Trishula Therapeutics, Inc - Product Liability - Renewal Submission & Wor…"
type textarea "x"
type input "25-26 Trishula Therapeutics, Inc - Product Liability - Renewal Submission & Wor…"
type textarea "x"
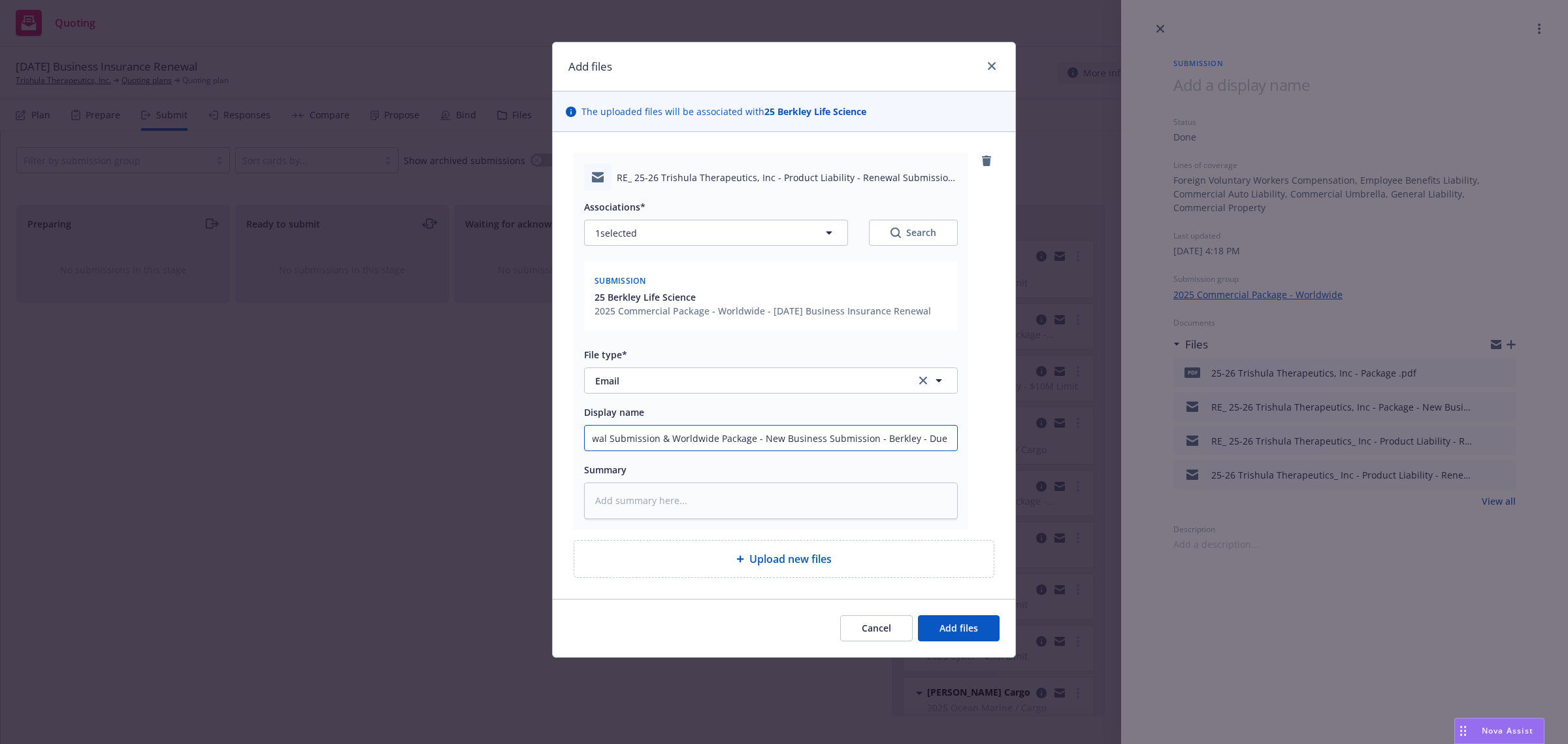
type input "25-26 Trishula Therapeutics, Inc - Product Liability - Renewal Submission & Wor…"
type textarea "x"
type input "25-26 Trishula Therapeutics, Inc - Product Liability - Renewal Submission & Wor…"
type textarea "x"
type input "25-26 Trishula Therapeutics, Inc - Product Liability - Renewal Submission & Wor…"
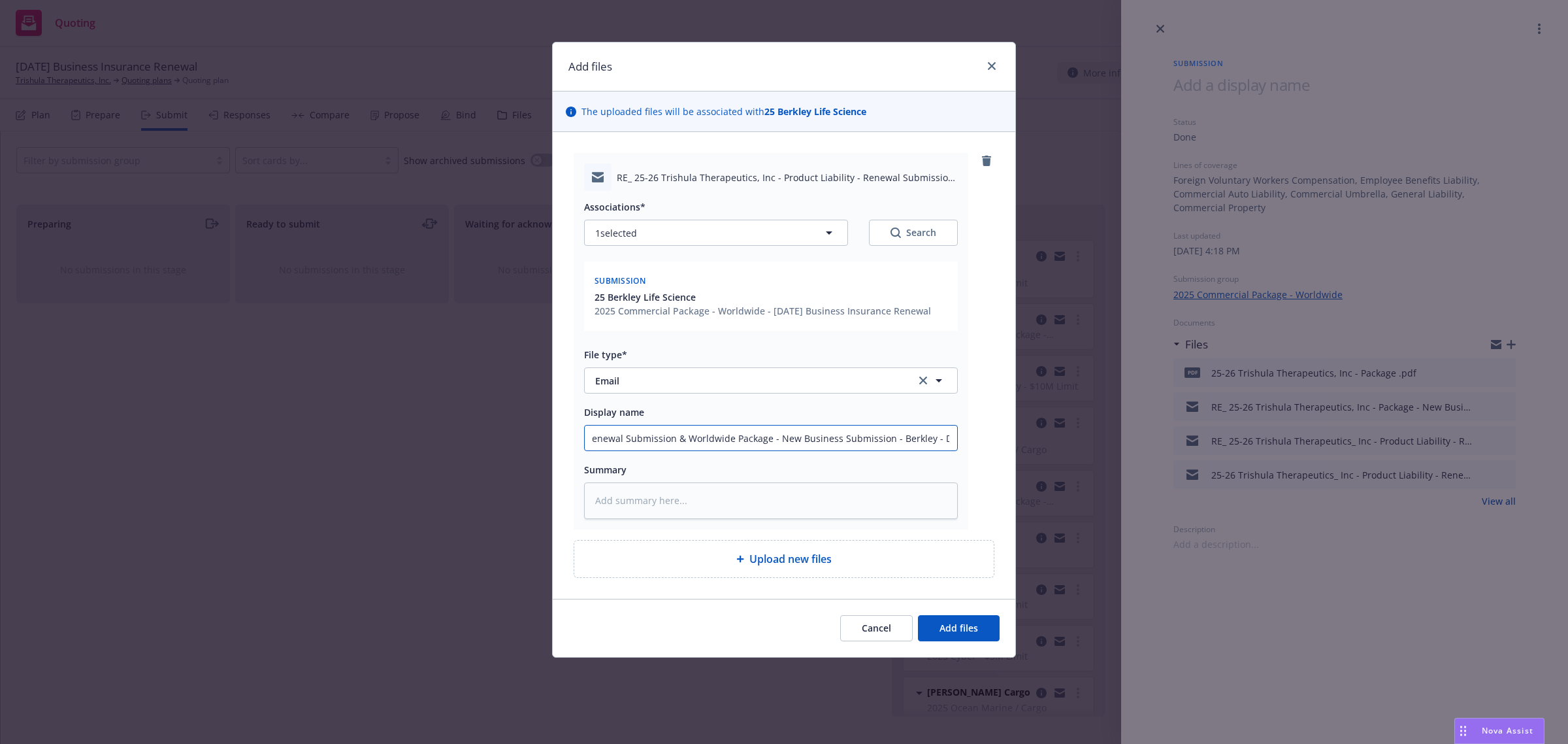
type textarea "x"
type input "25-26 Trishula Therapeutics, Inc - Product Liability - Renewal Submission & Wor…"
type textarea "x"
type input "25-26 Trishula Therapeutics, Inc - Product Liability - Renewal Submission & Wor…"
type textarea "x"
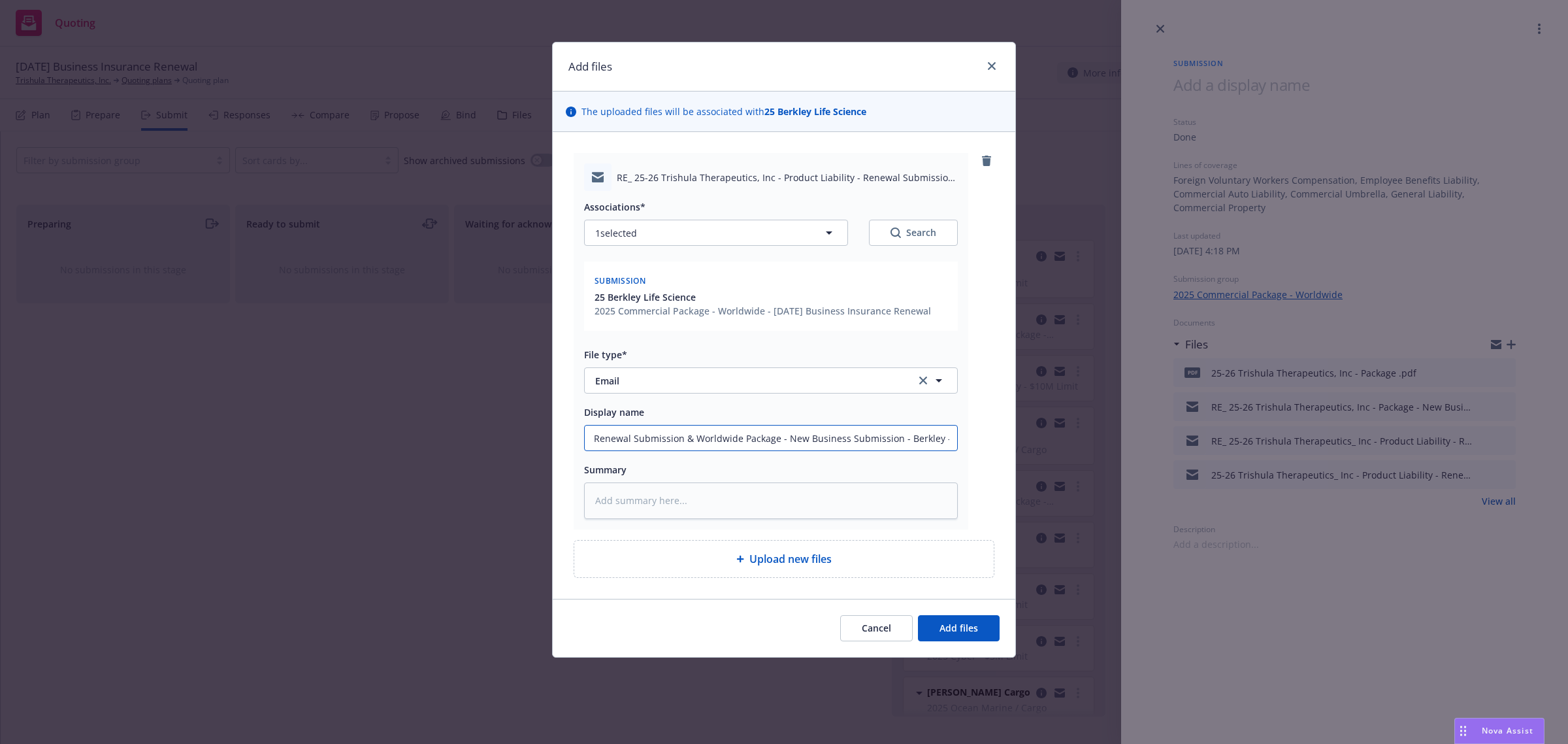
type input "25-26 Trishula Therapeutics, Inc - Product Liability - Renewal Submission & Wor…"
type textarea "x"
type input "25-26 Trishula Therapeutics, Inc - Product Liability - Renewal Submission & Wor…"
type textarea "x"
type input "25-26 Trishula Therapeutics, Inc - Product Liability - Renewal Submission & Wor…"
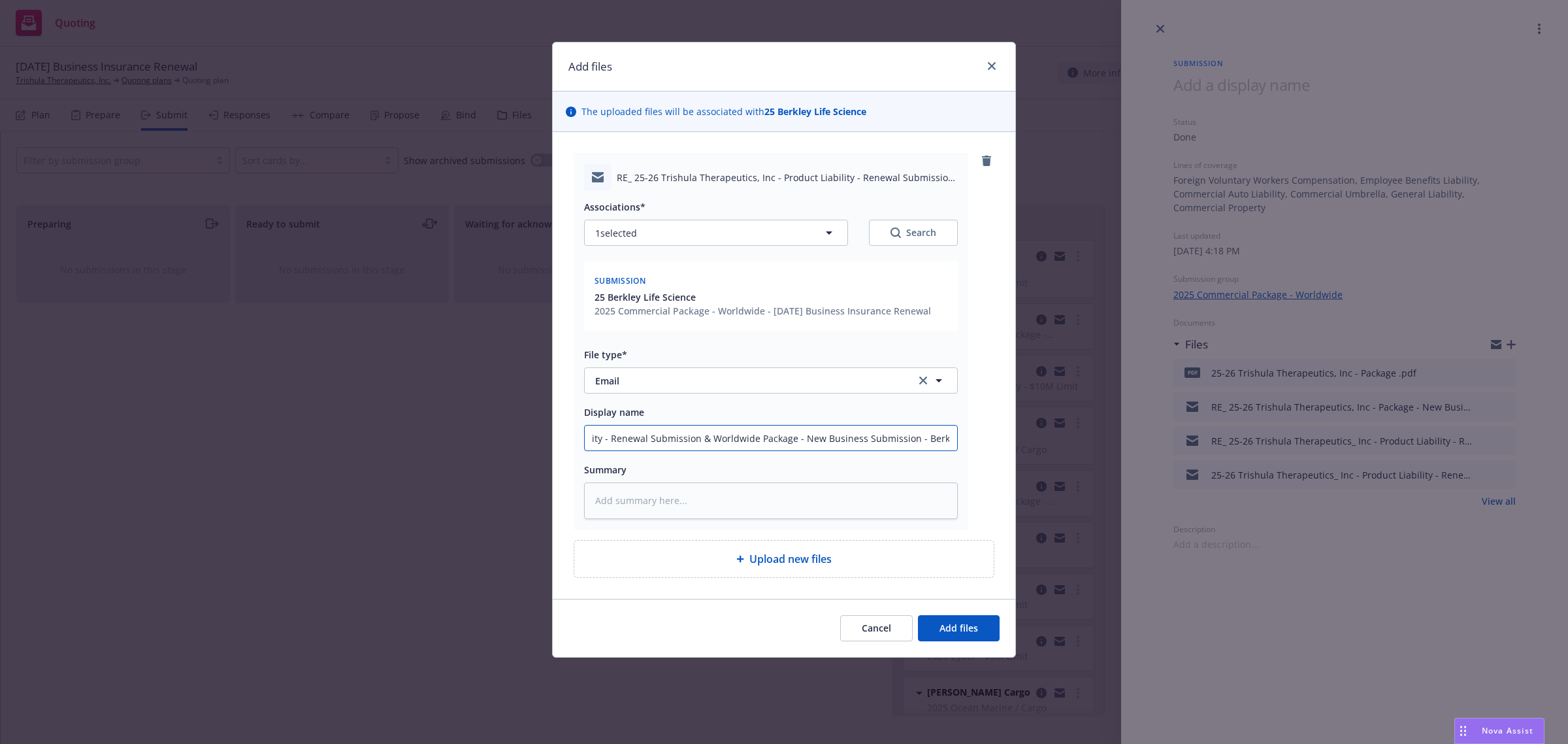
type textarea "x"
type input "25-26 Trishula Therapeutics, Inc - Product Liability - Renewal Submission & Wor…"
type textarea "x"
type input "25-26 Trishula Therapeutics, Inc - Product Liability - Renewal Submission & Wor…"
type textarea "x"
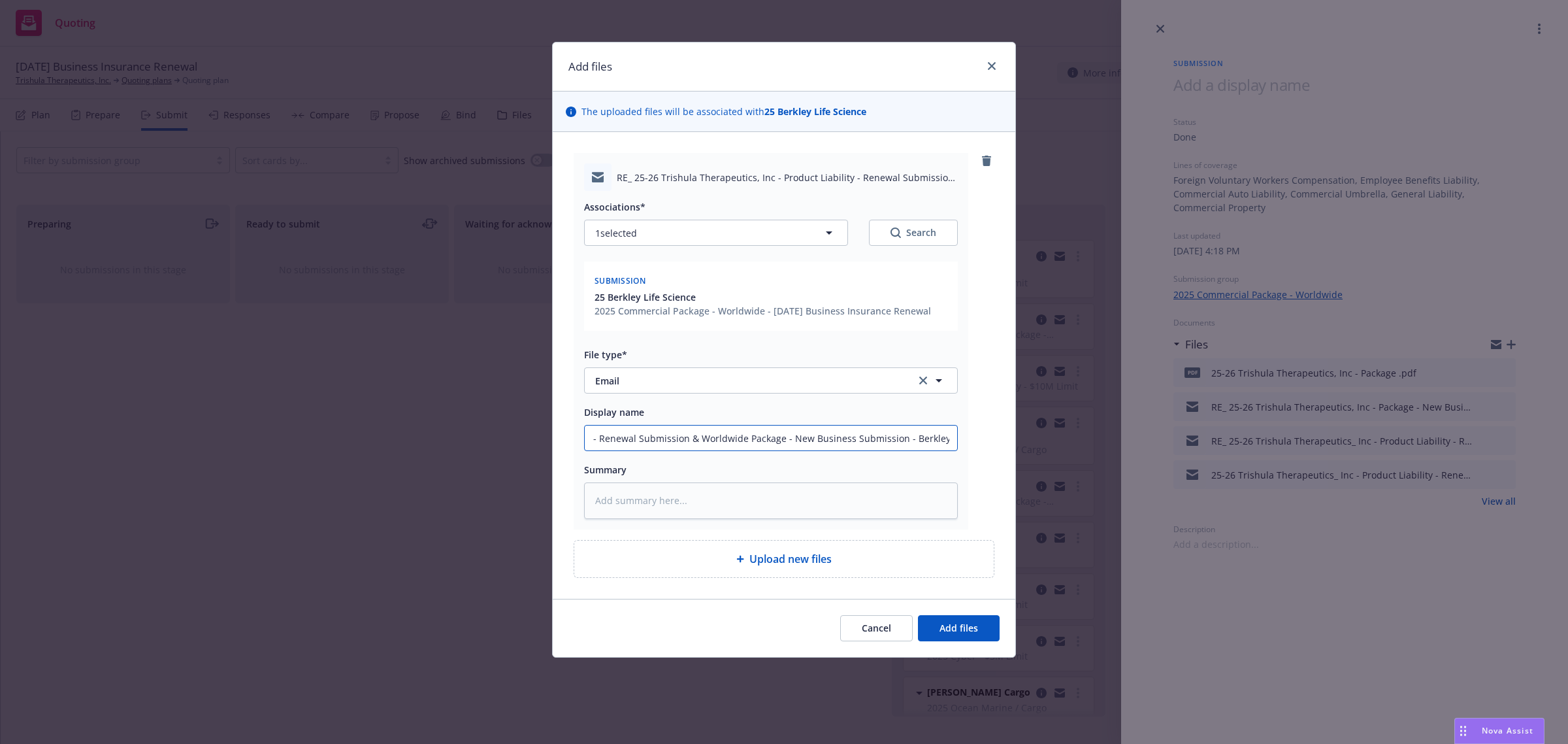
type input "25-26 Trishula Therapeutics, Inc - Product Liability - Renewal Submission & Wor…"
type textarea "x"
type input "25-26 Trishula Therapeutics, Inc - Product Liability - Renewal Submission & Wor…"
type textarea "x"
type input "25-26 Trishula Therapeutics, Inc - Product Liability - Renewal Submission & Wor…"
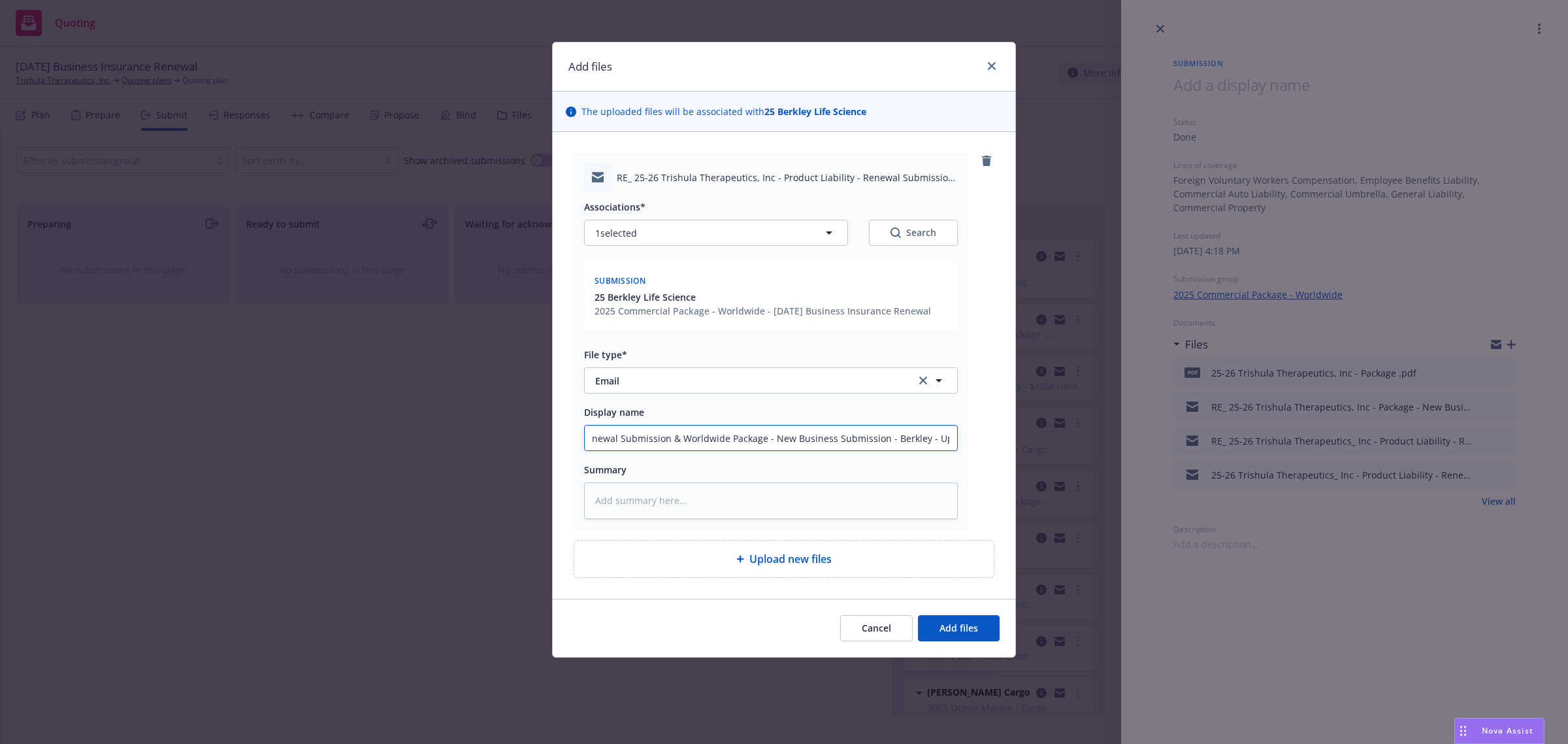
type textarea "x"
type input "25-26 Trishula Therapeutics, Inc - Product Liability - Renewal Submission & Wor…"
type textarea "x"
type input "25-26 Trishula Therapeutics, Inc - Product Liability - Renewal Submission & Wor…"
type textarea "x"
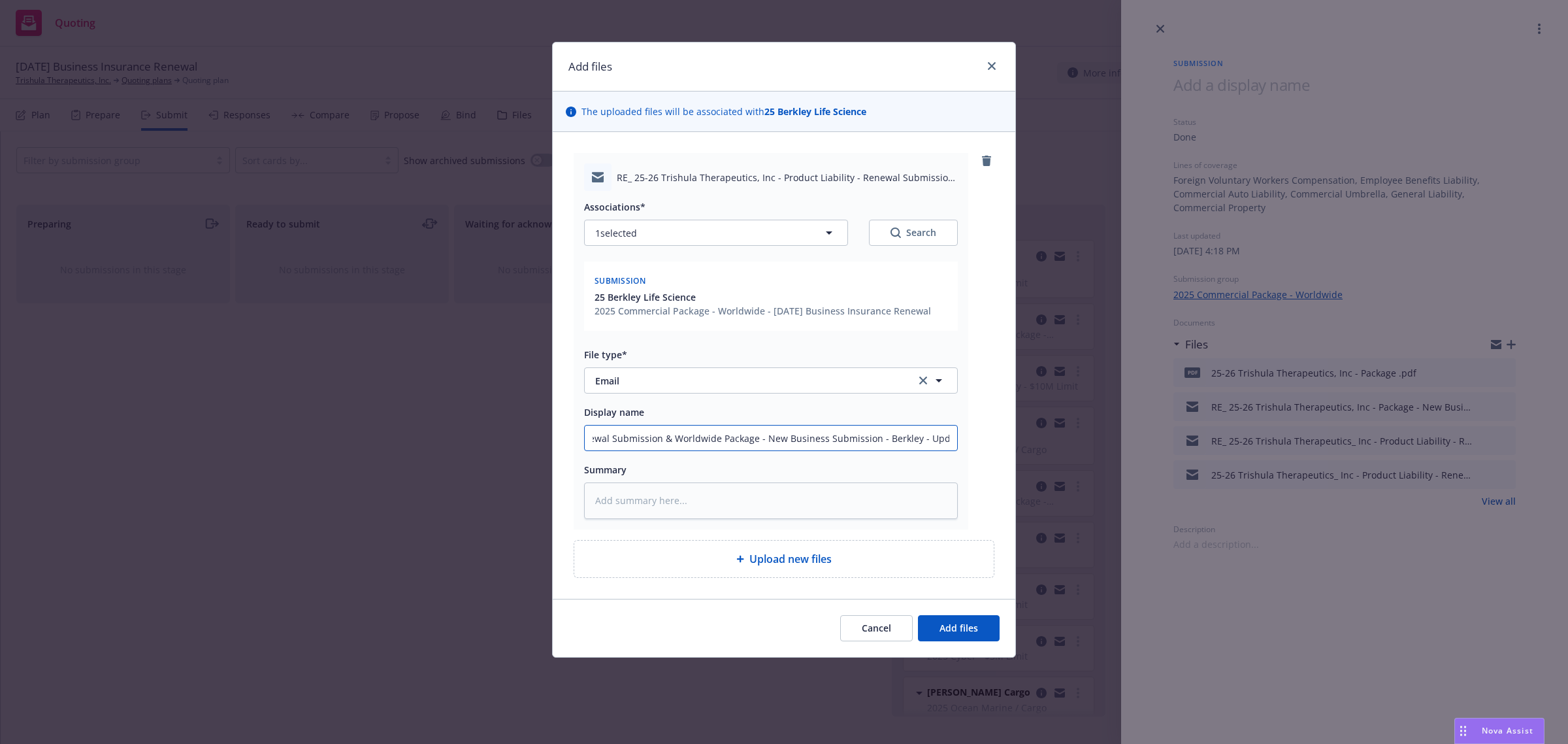
type input "25-26 Trishula Therapeutics, Inc - Product Liability - Renewal Submission & Wor…"
type textarea "x"
type input "25-26 Trishula Therapeutics, Inc - Product Liability - Renewal Submission & Wor…"
type textarea "x"
type input "25-26 Trishula Therapeutics, Inc - Product Liability - Renewal Submission & Wor…"
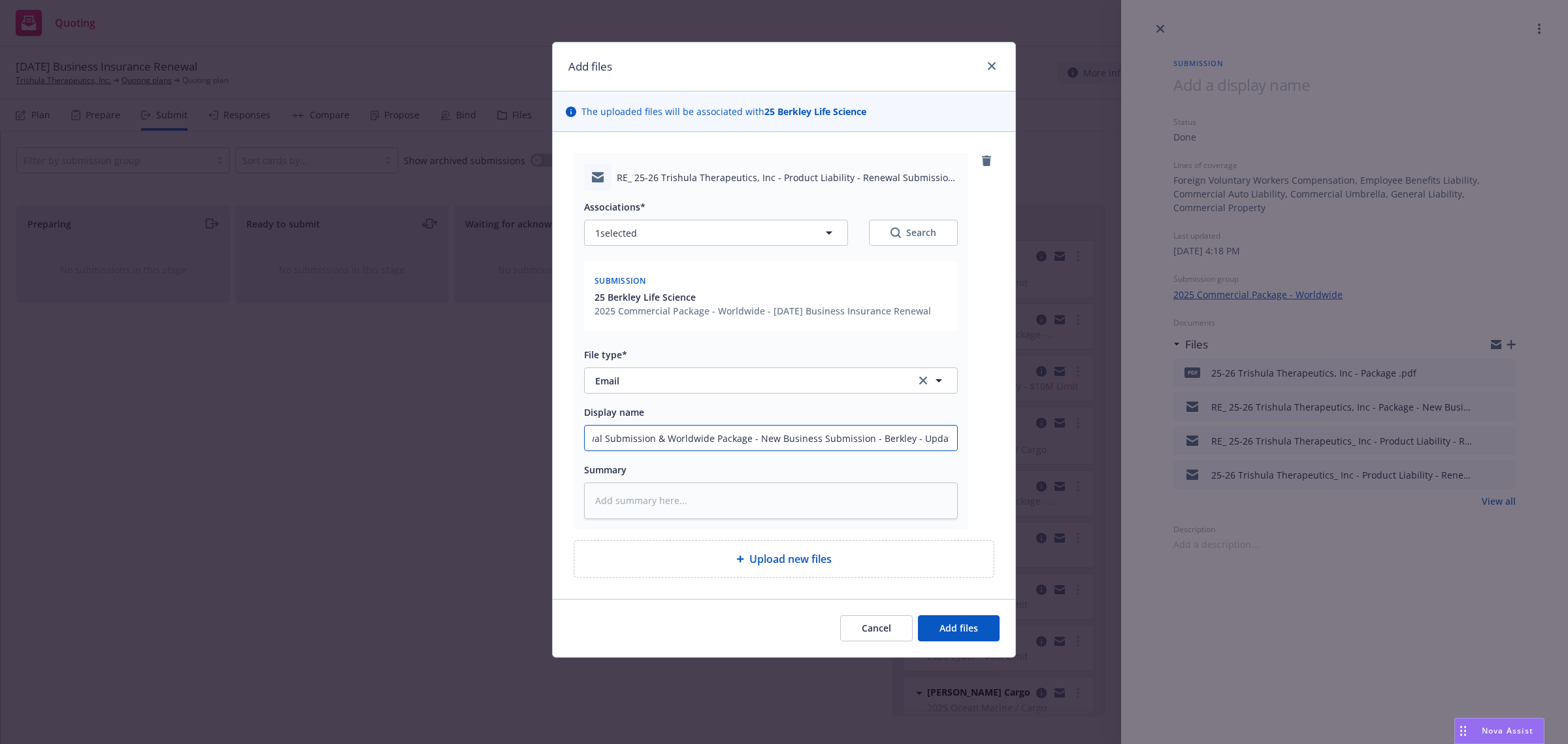
type textarea "x"
type input "25-26 Trishula Therapeutics, Inc - Product Liability - Renewal Submission & Wor…"
type textarea "x"
type input "25-26 Trishula Therapeutics, Inc - Product Liability - Renewal Submission & Wor…"
type textarea "x"
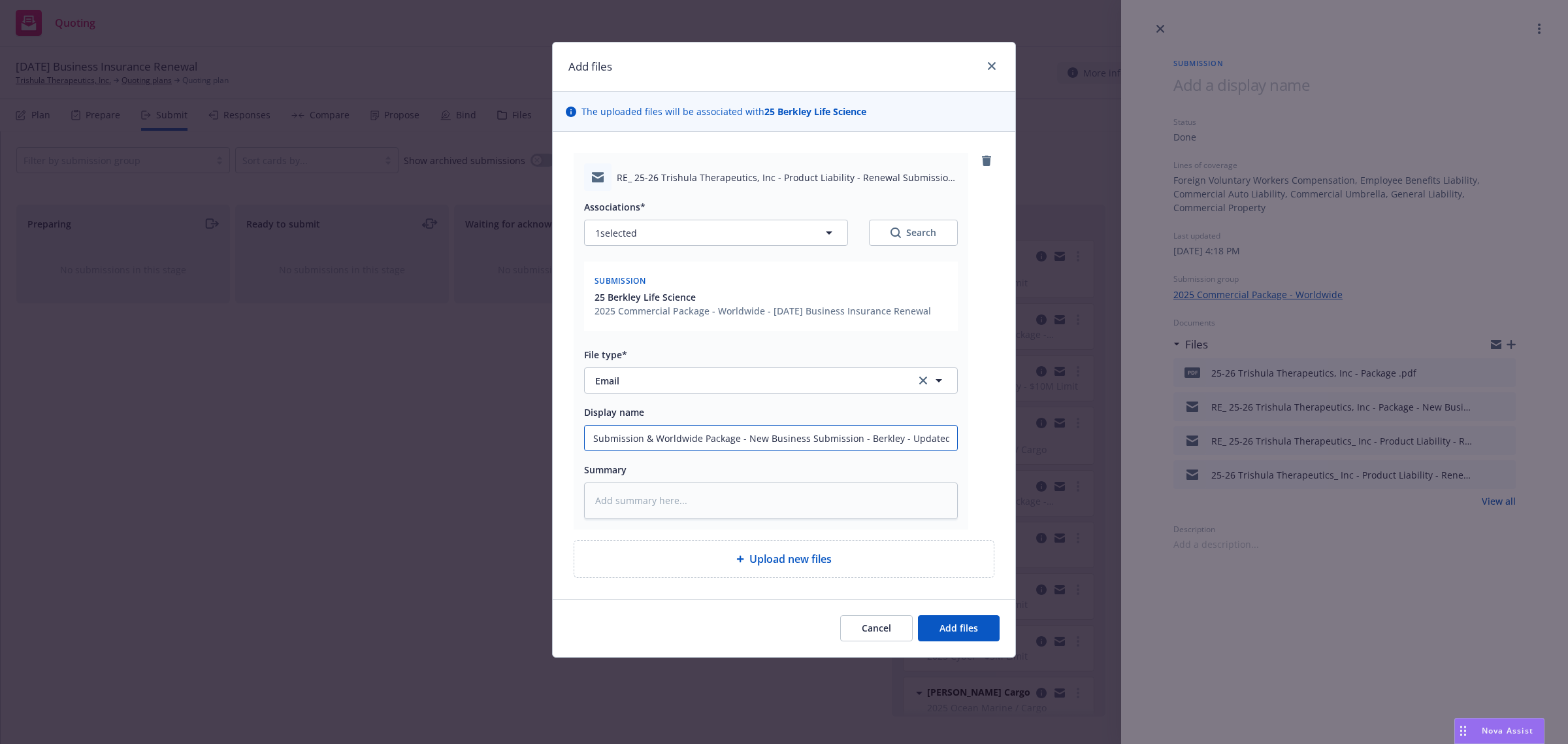
type input "25-26 Trishula Therapeutics, Inc - Product Liability - Renewal Submission & Wor…"
type textarea "x"
type input "25-26 Trishula Therapeutics, Inc - Product Liability - Renewal Submission & Wor…"
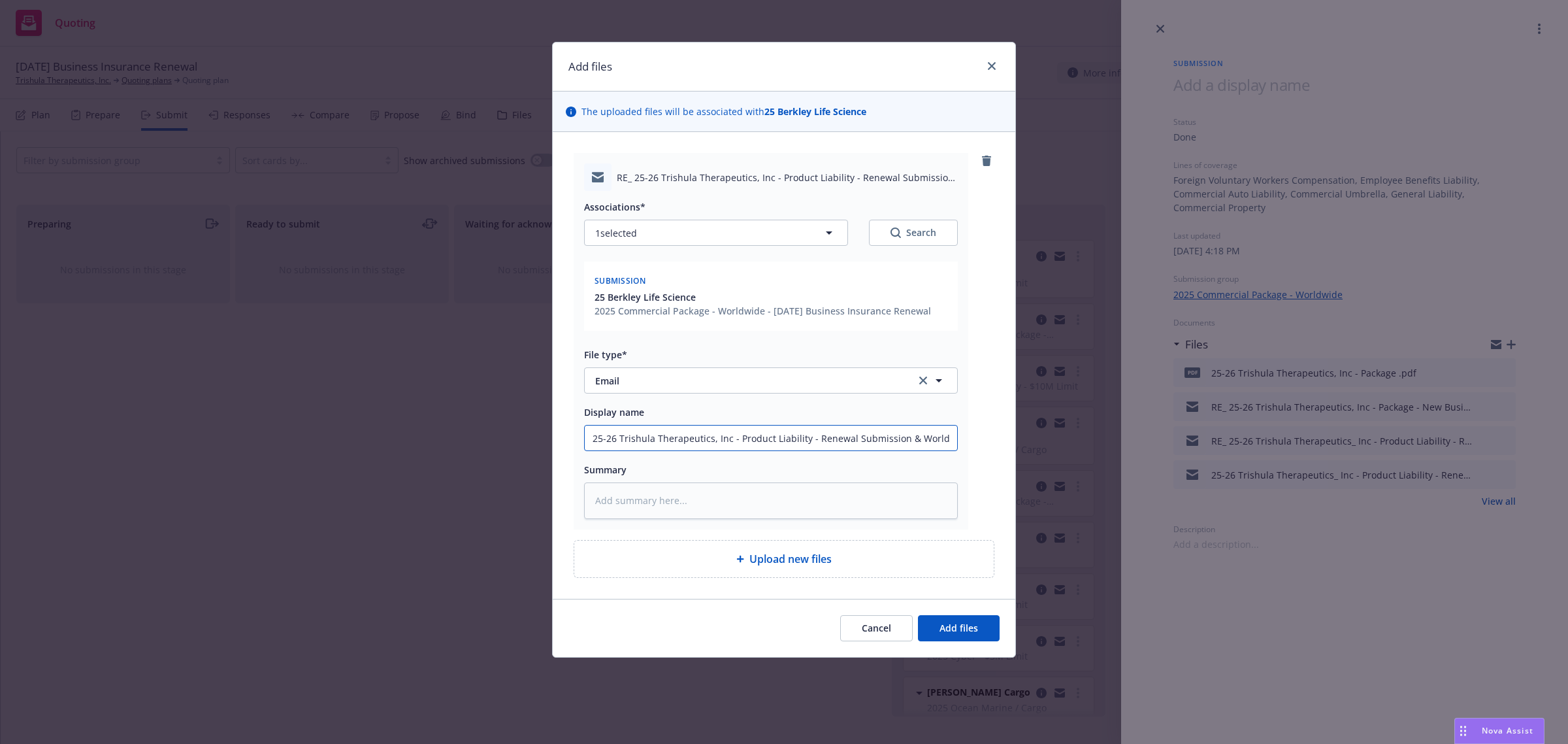
type textarea "x"
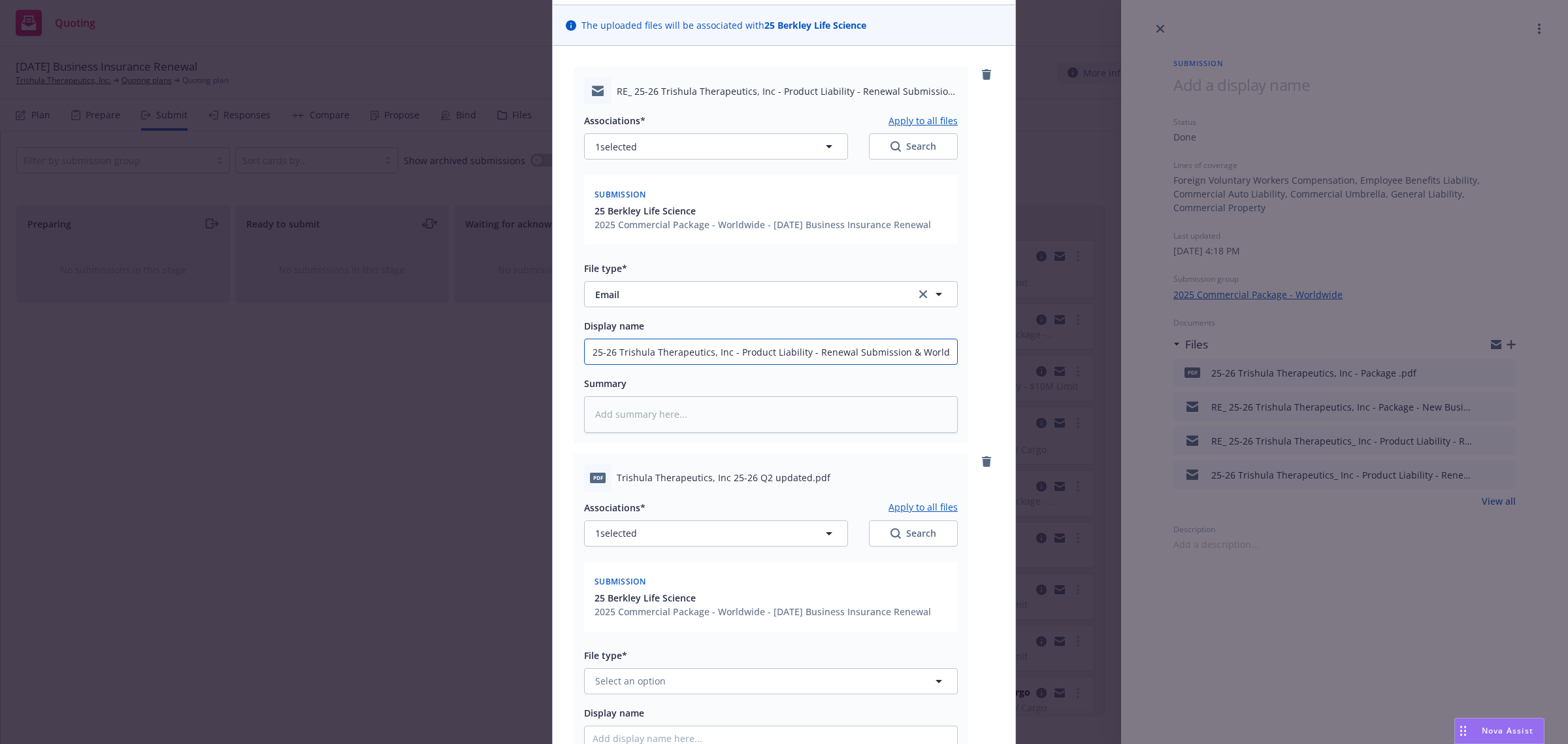
scroll to position [163, 0]
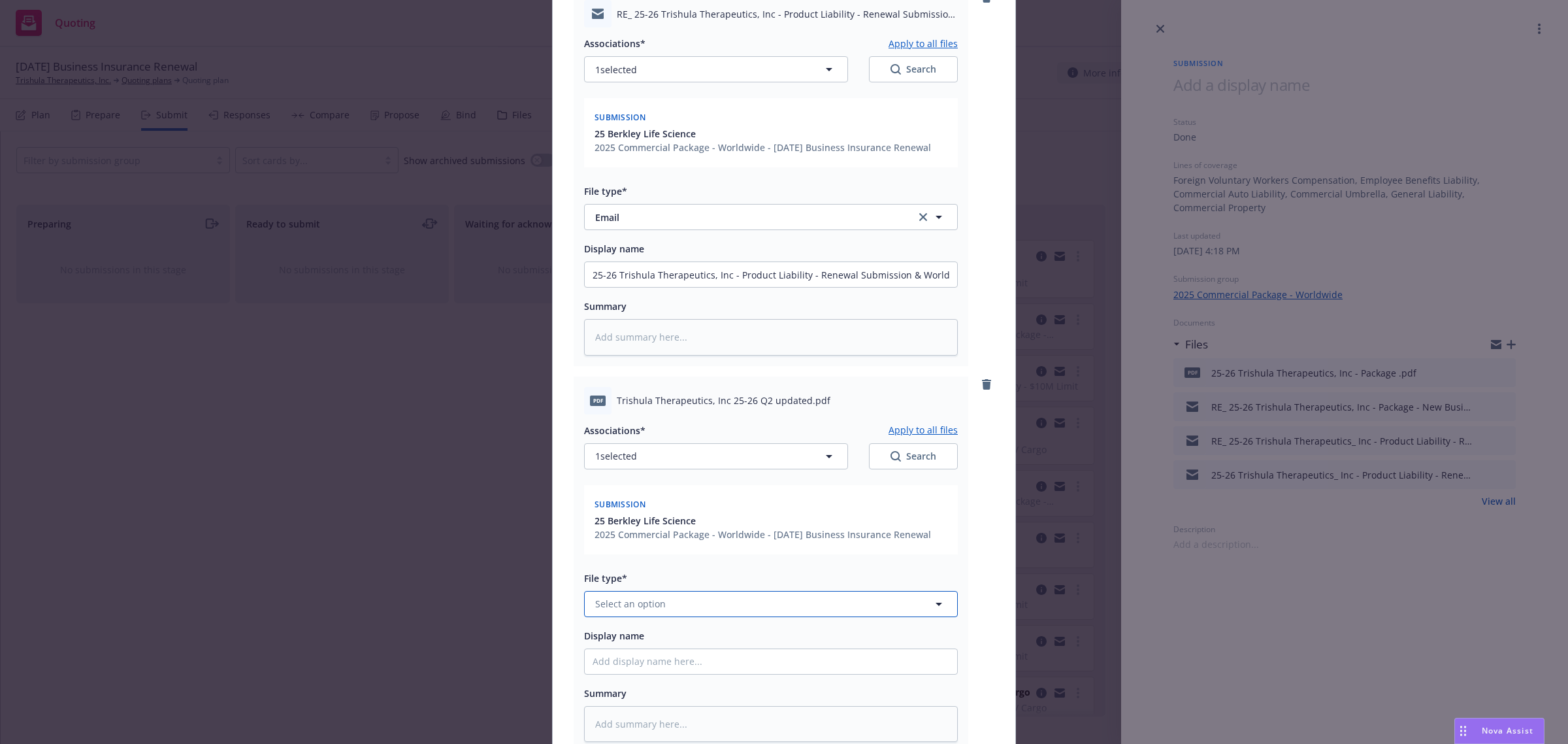
click at [658, 602] on button "Select an option" at bounding box center [771, 603] width 374 height 26
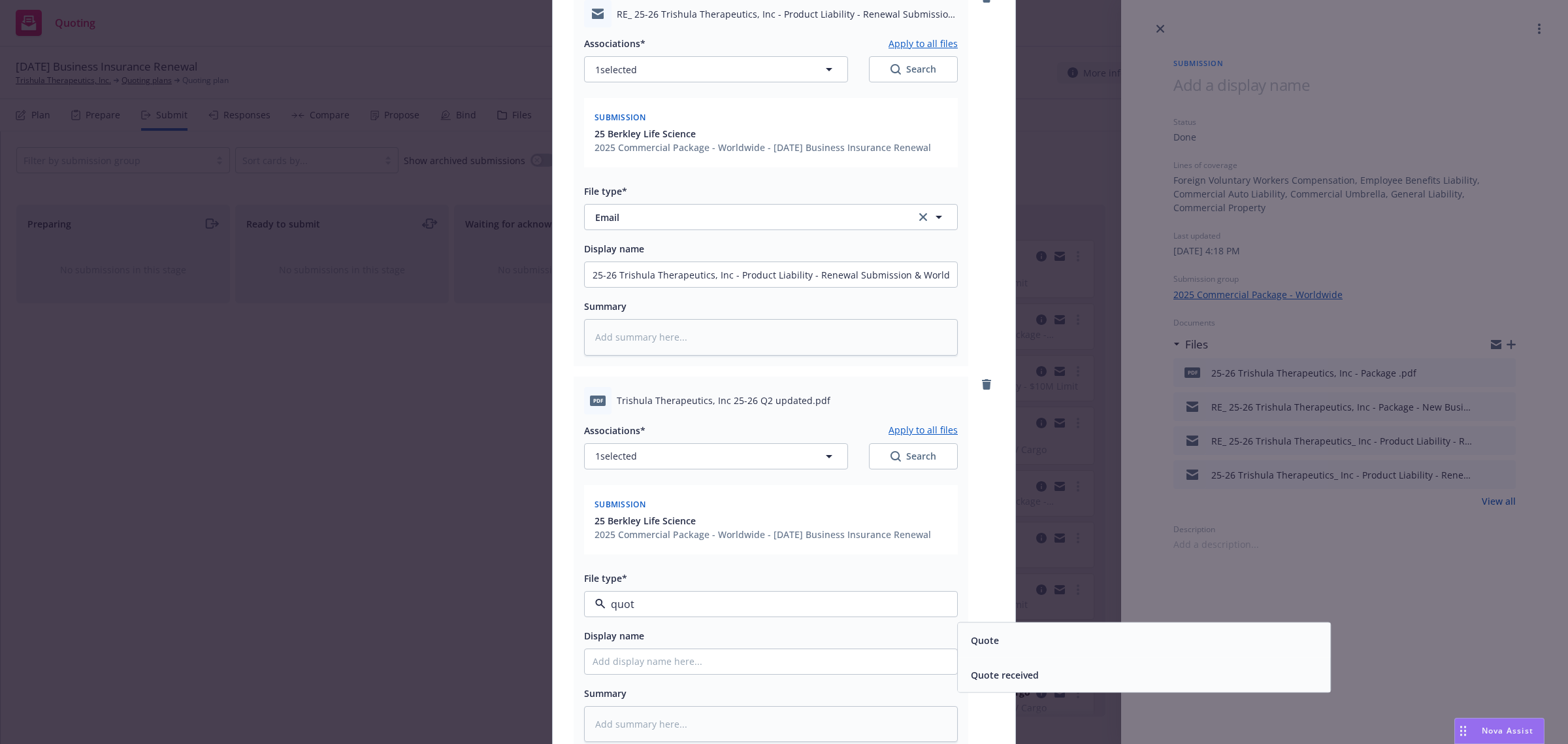
type input "quote"
click at [999, 632] on div "Quote" at bounding box center [1144, 639] width 357 height 19
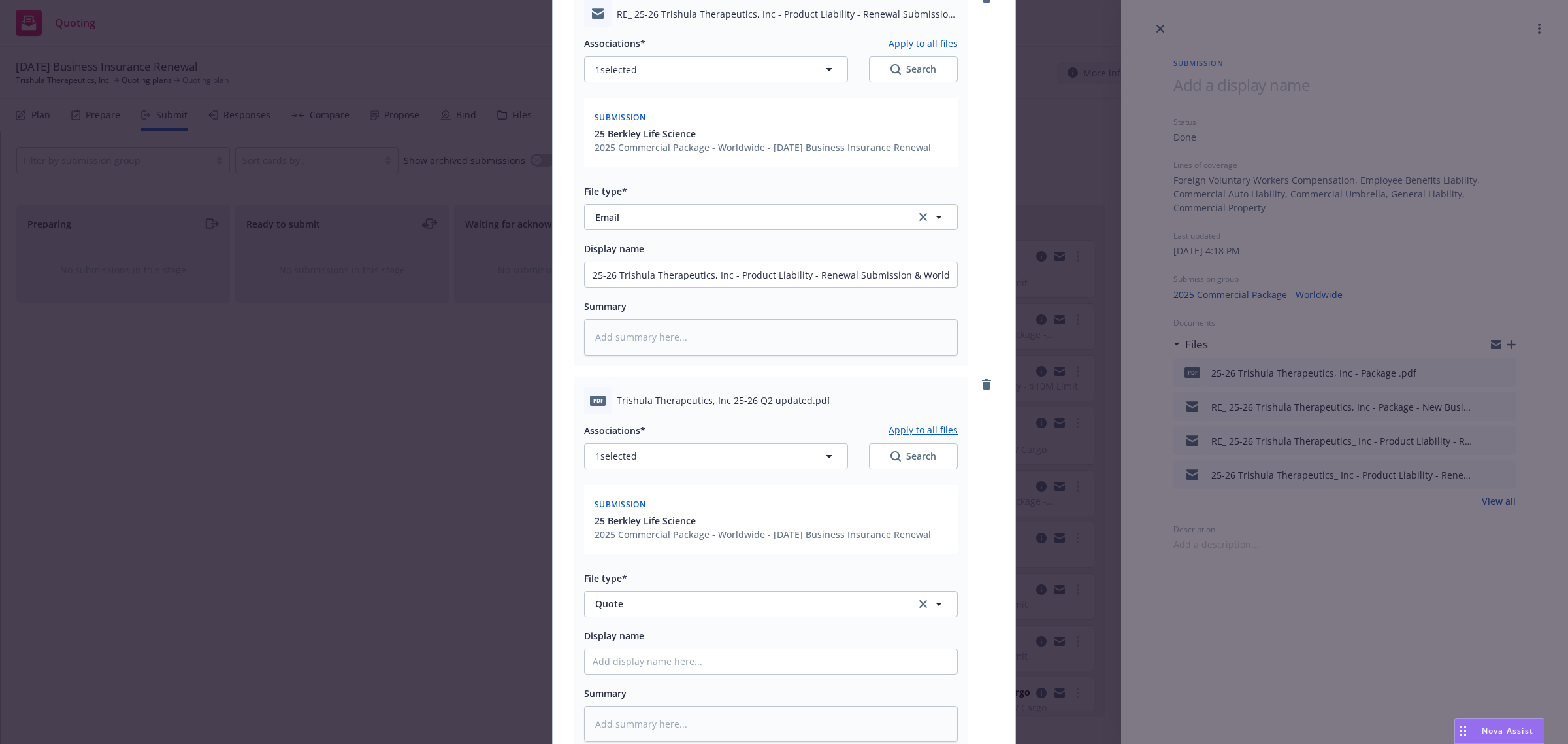
click at [792, 646] on div "Display name" at bounding box center [771, 650] width 374 height 47
click at [729, 268] on input "25-26 Trishula Therapeutics, Inc - Product Liability - Renewal Submission & Wor…" at bounding box center [771, 275] width 373 height 25
click at [724, 665] on input "Display name" at bounding box center [771, 661] width 373 height 25
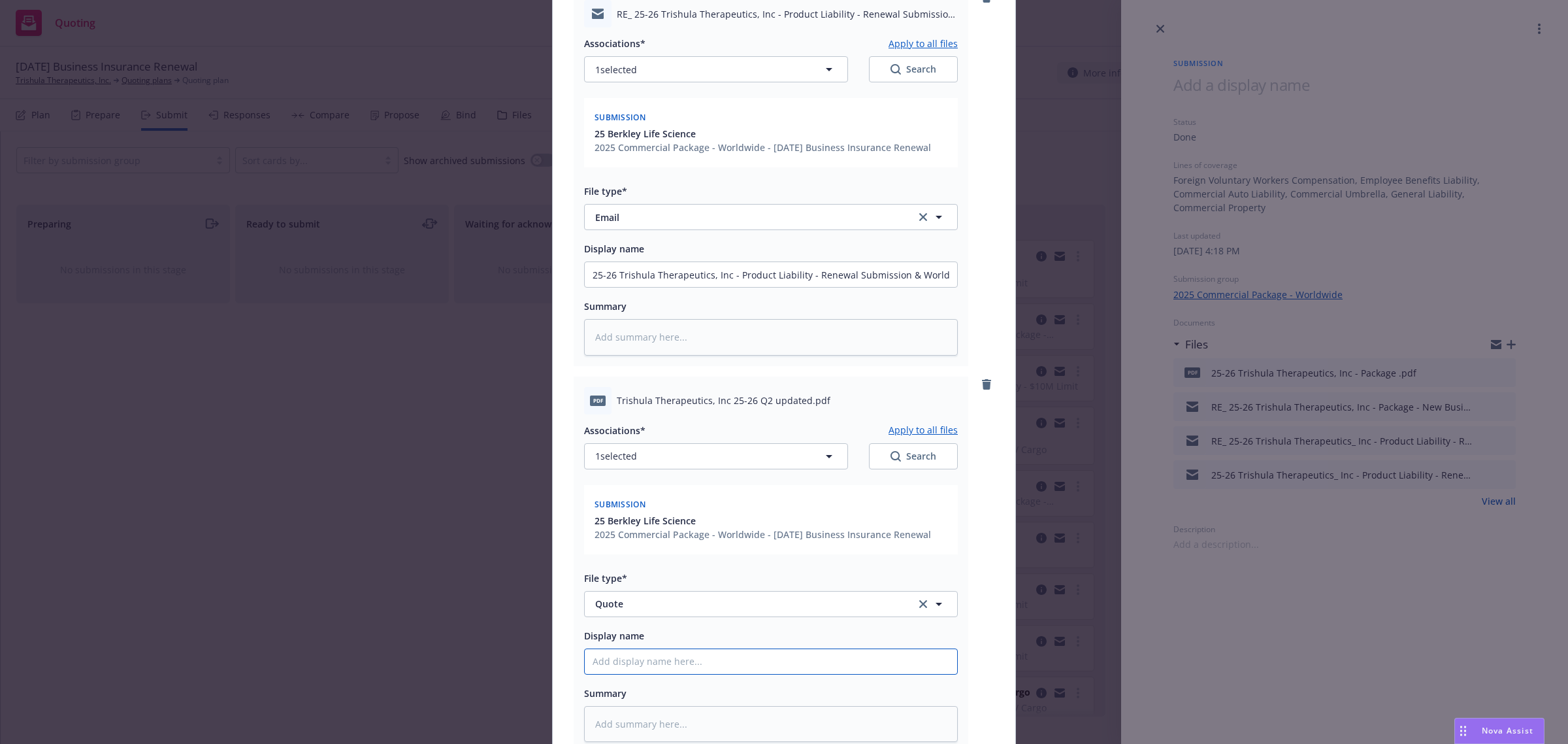
paste input "25-26 Trishula Therapeutics, Inc - Product Liability - Renewal Submission & Wor…"
type textarea "x"
type input "25-26 Trishula Therapeutics, Inc - Product Liability - Renewal Submission & Wor…"
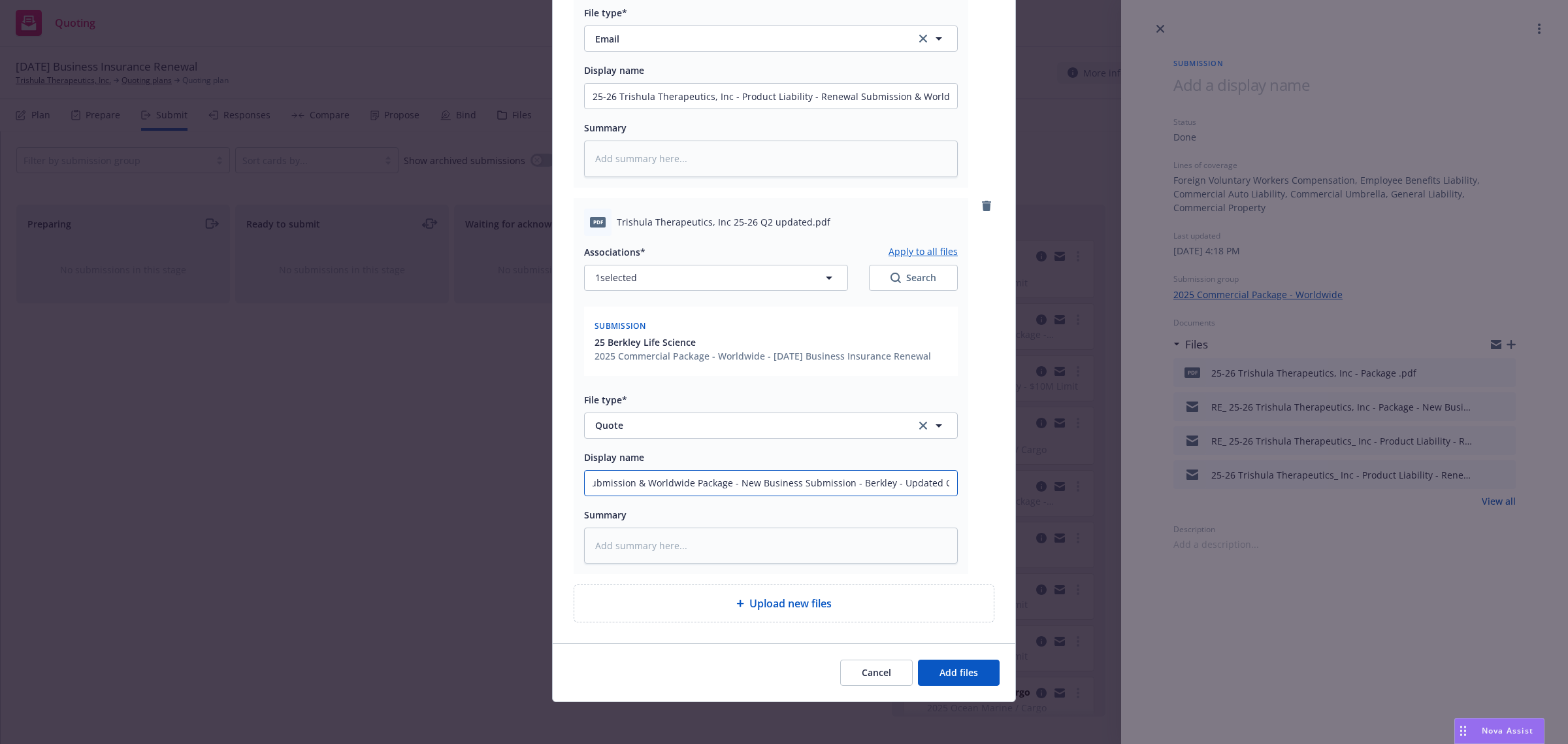
scroll to position [0, 127]
drag, startPoint x: 817, startPoint y: 484, endPoint x: 558, endPoint y: 482, distance: 259.0
click at [558, 482] on div "RE_ 25-26 Trishula Therapeutics, Inc - Product Liability - Renewal Submission &…" at bounding box center [784, 216] width 463 height 853
click at [823, 484] on input "25-26 Trishula Therapeutics, Inc - Product Liability - Renewal Submission & Wor…" at bounding box center [771, 483] width 373 height 25
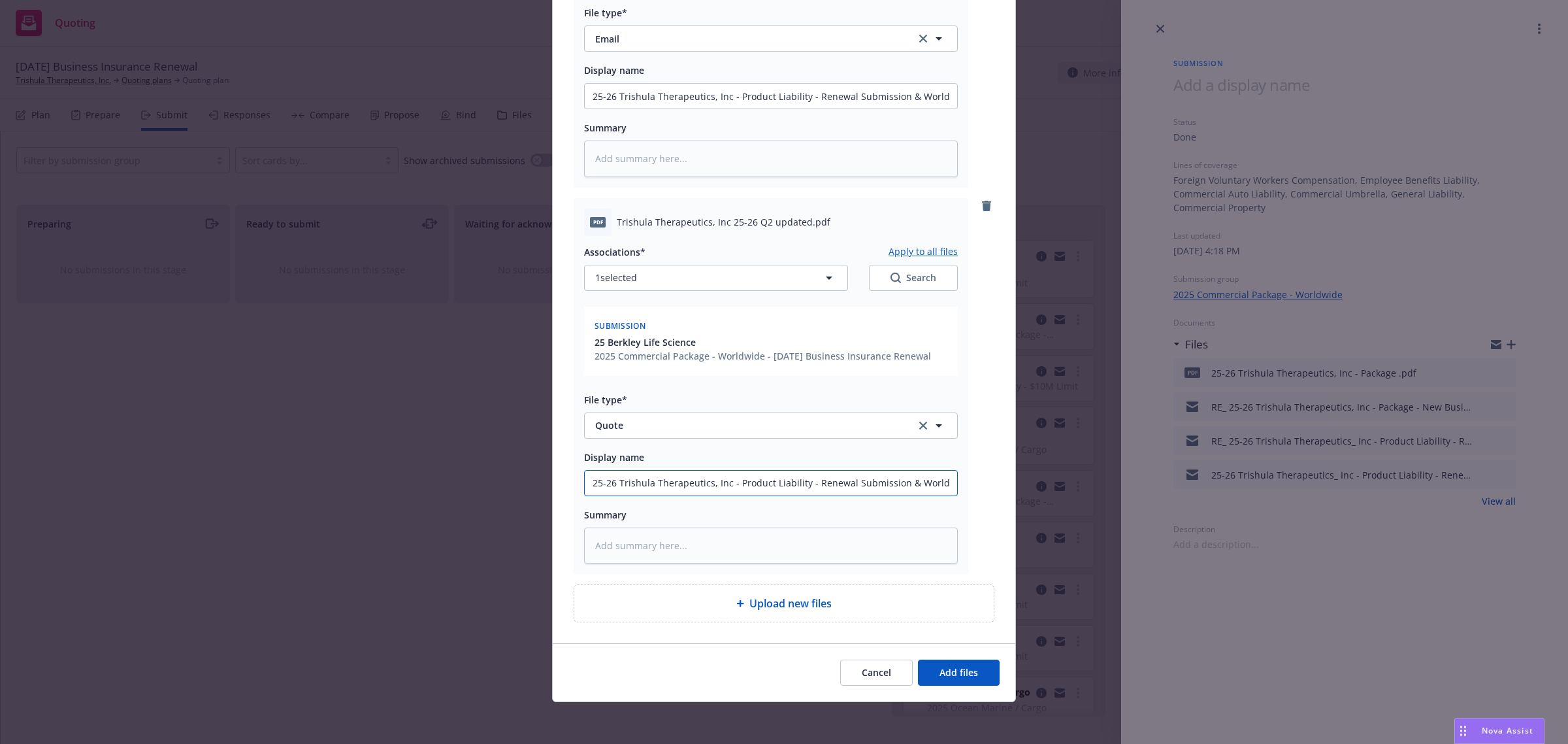
drag, startPoint x: 730, startPoint y: 478, endPoint x: 902, endPoint y: 482, distance: 172.0
click at [902, 482] on input "25-26 Trishula Therapeutics, Inc - Product Liability - Renewal Submission & Wor…" at bounding box center [771, 483] width 373 height 25
type textarea "x"
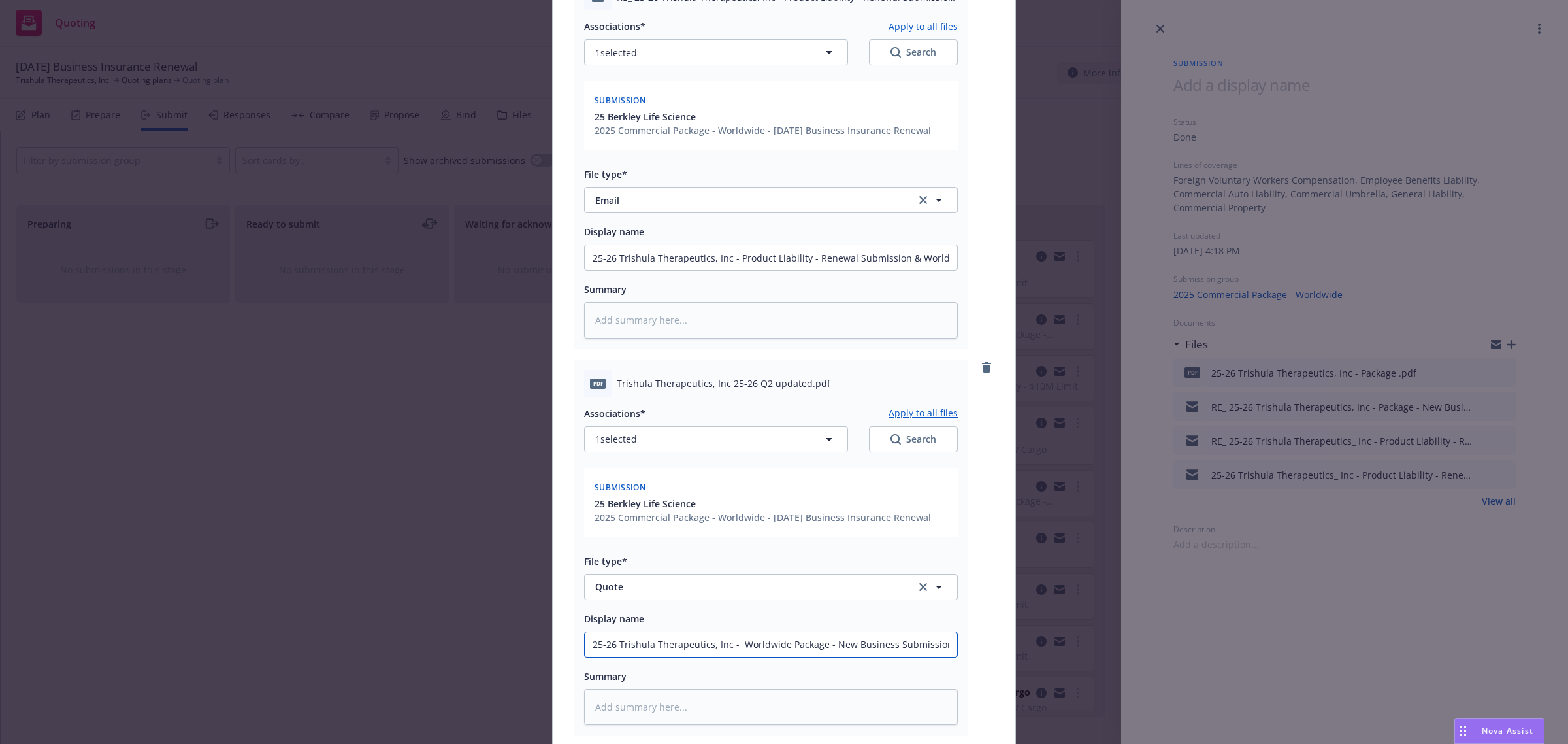
scroll to position [178, 0]
type input "25-26 Trishula Therapeutics, Inc - Worldwide Package - New Business Submission …"
drag, startPoint x: 726, startPoint y: 255, endPoint x: 903, endPoint y: 257, distance: 177.0
click at [903, 257] on input "25-26 Trishula Therapeutics, Inc - Product Liability - Renewal Submission & Wor…" at bounding box center [771, 259] width 373 height 25
type textarea "x"
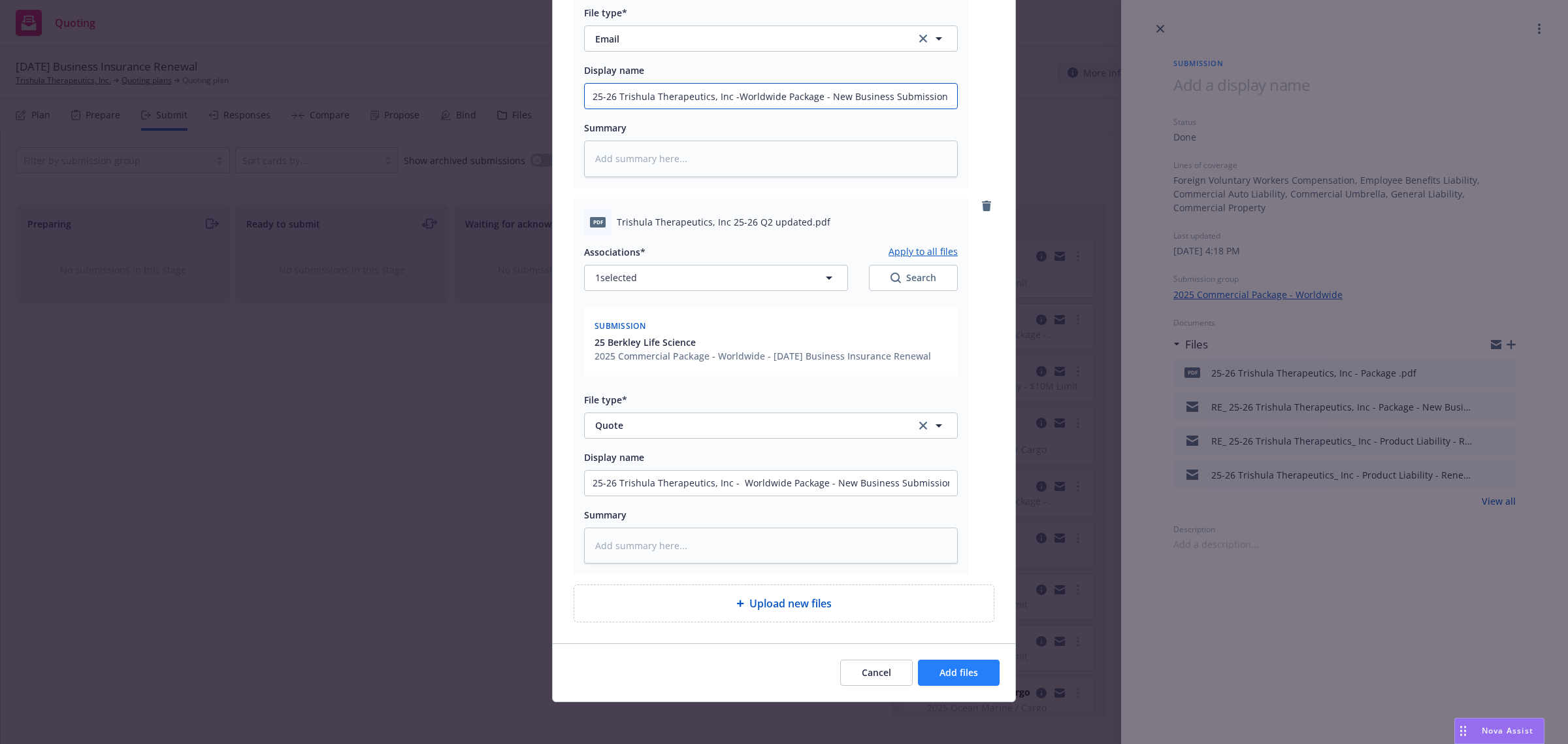
type input "25-26 Trishula Therapeutics, Inc -Worldwide Package - New Business Submission -…"
click at [953, 671] on span "Add files" at bounding box center [958, 672] width 39 height 13
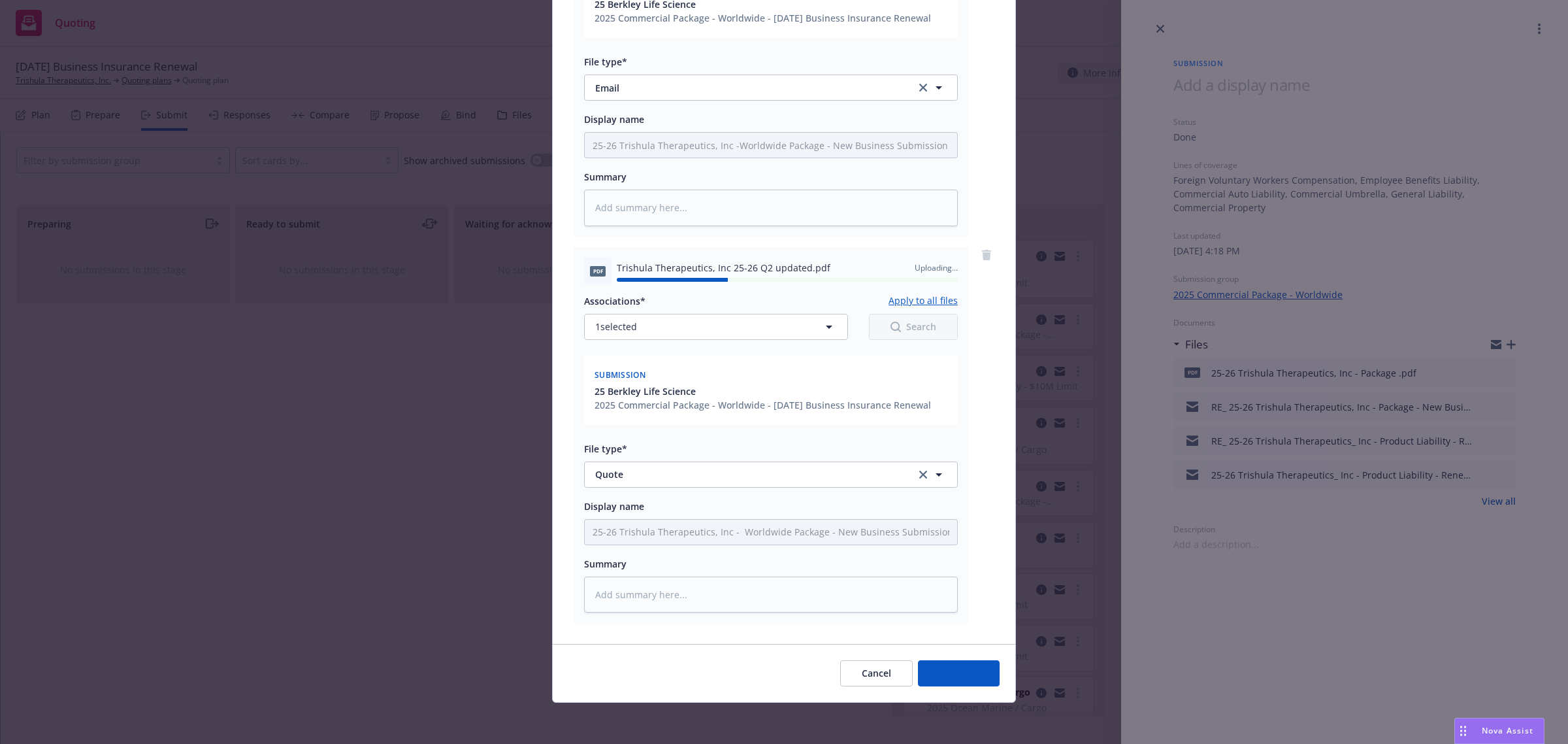
type textarea "x"
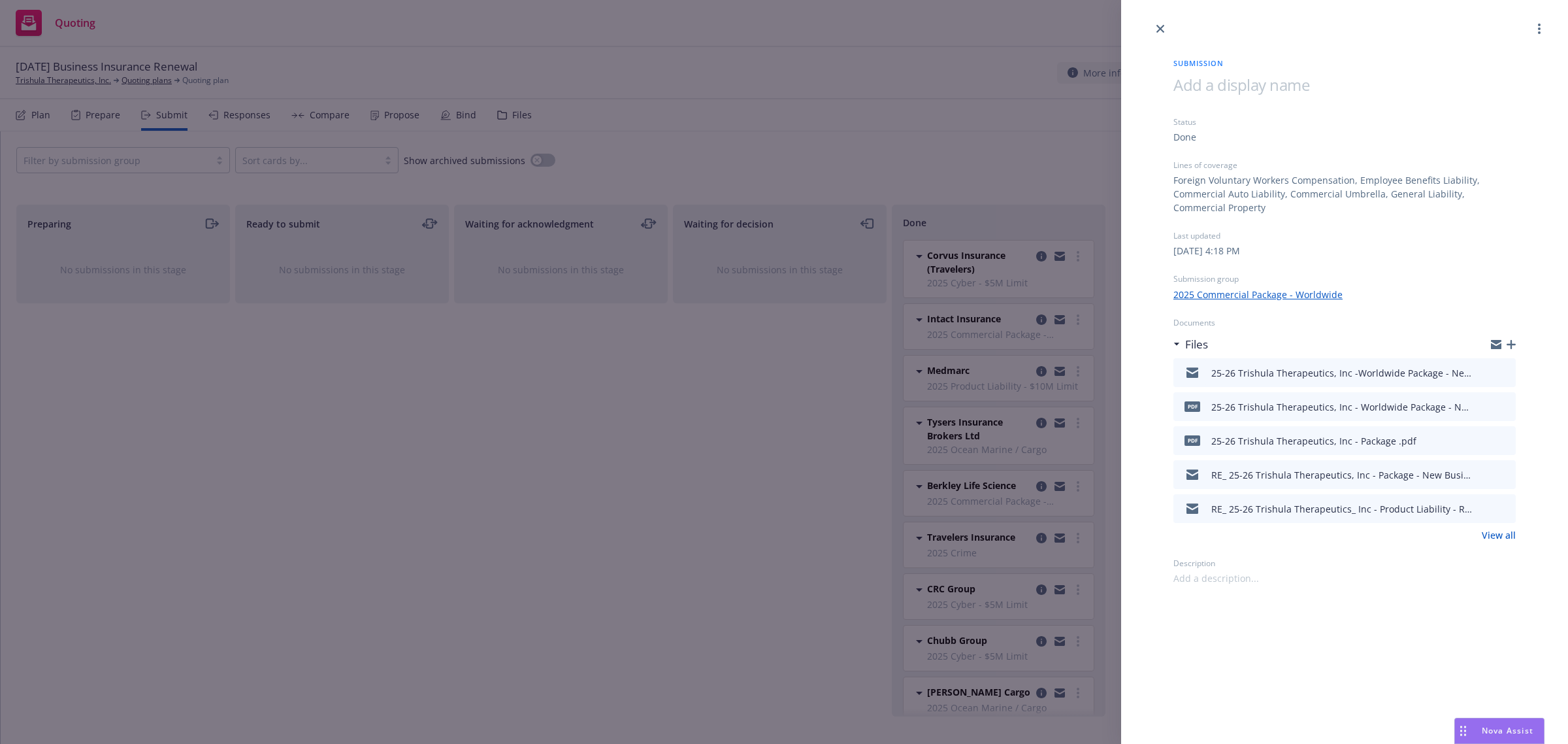
click at [663, 419] on div "Submission Status Done Lines of coverage Foreign Voluntary Workers Compensation…" at bounding box center [784, 372] width 1568 height 744
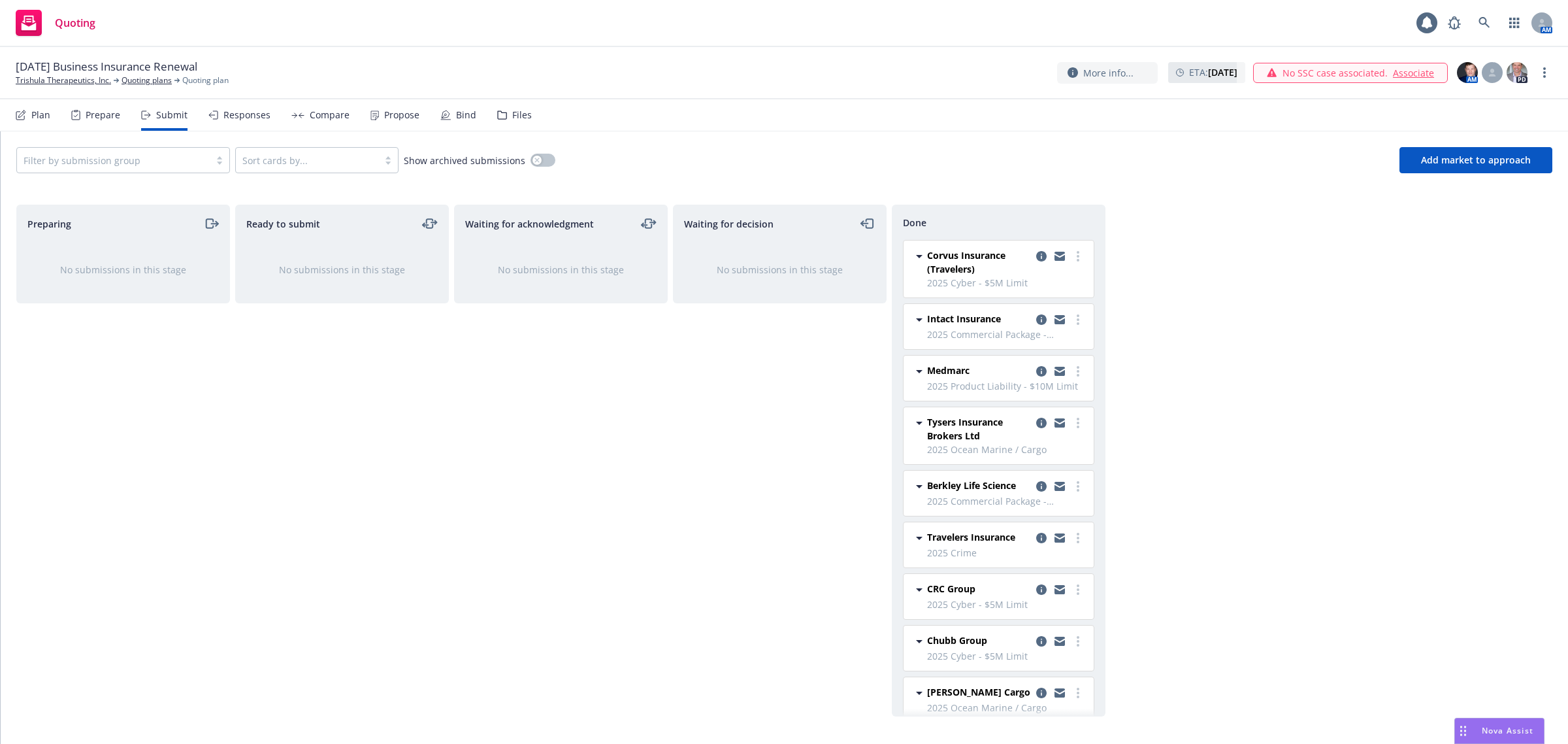
click at [223, 110] on div "Responses" at bounding box center [247, 115] width 47 height 11
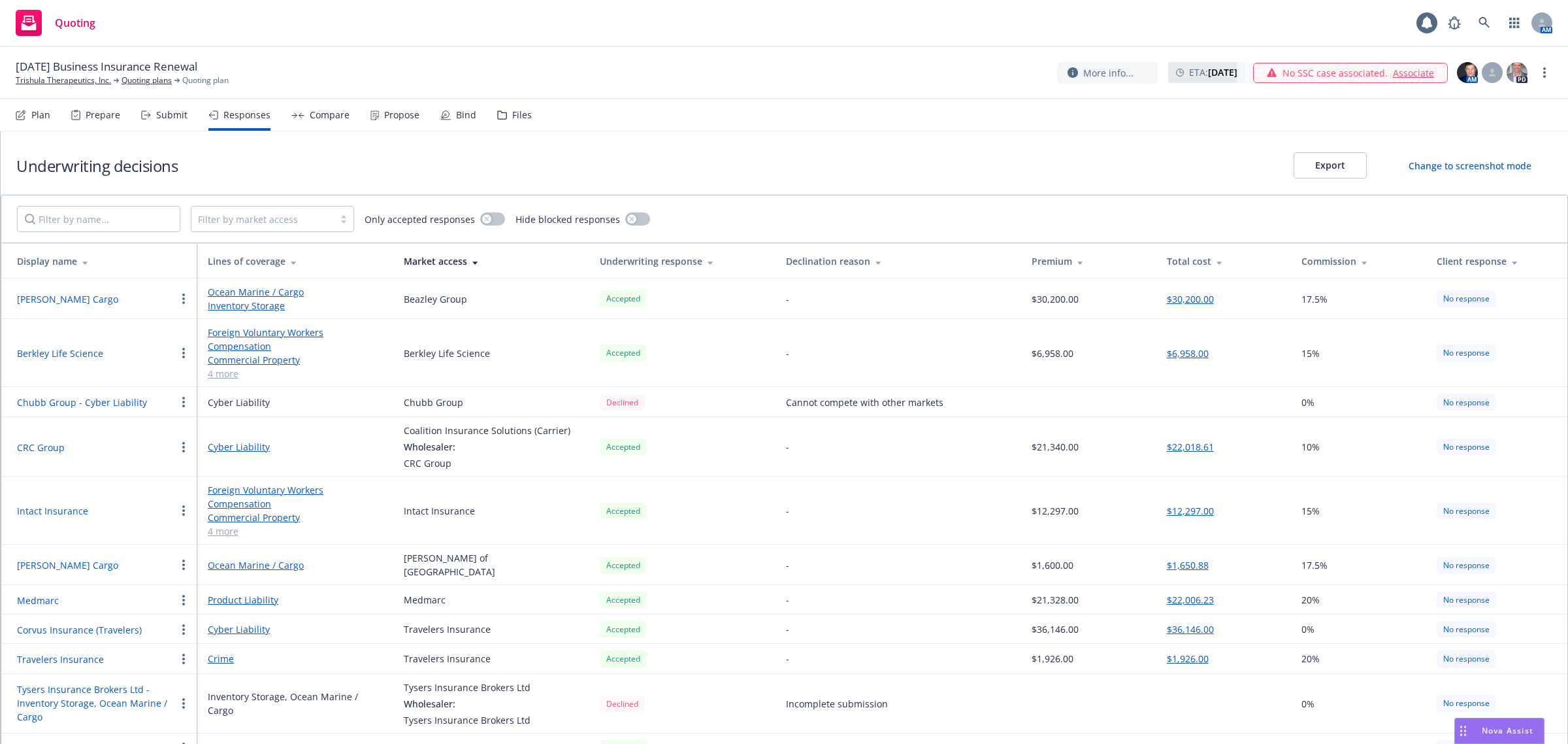
click at [337, 118] on div "Compare" at bounding box center [330, 115] width 40 height 11
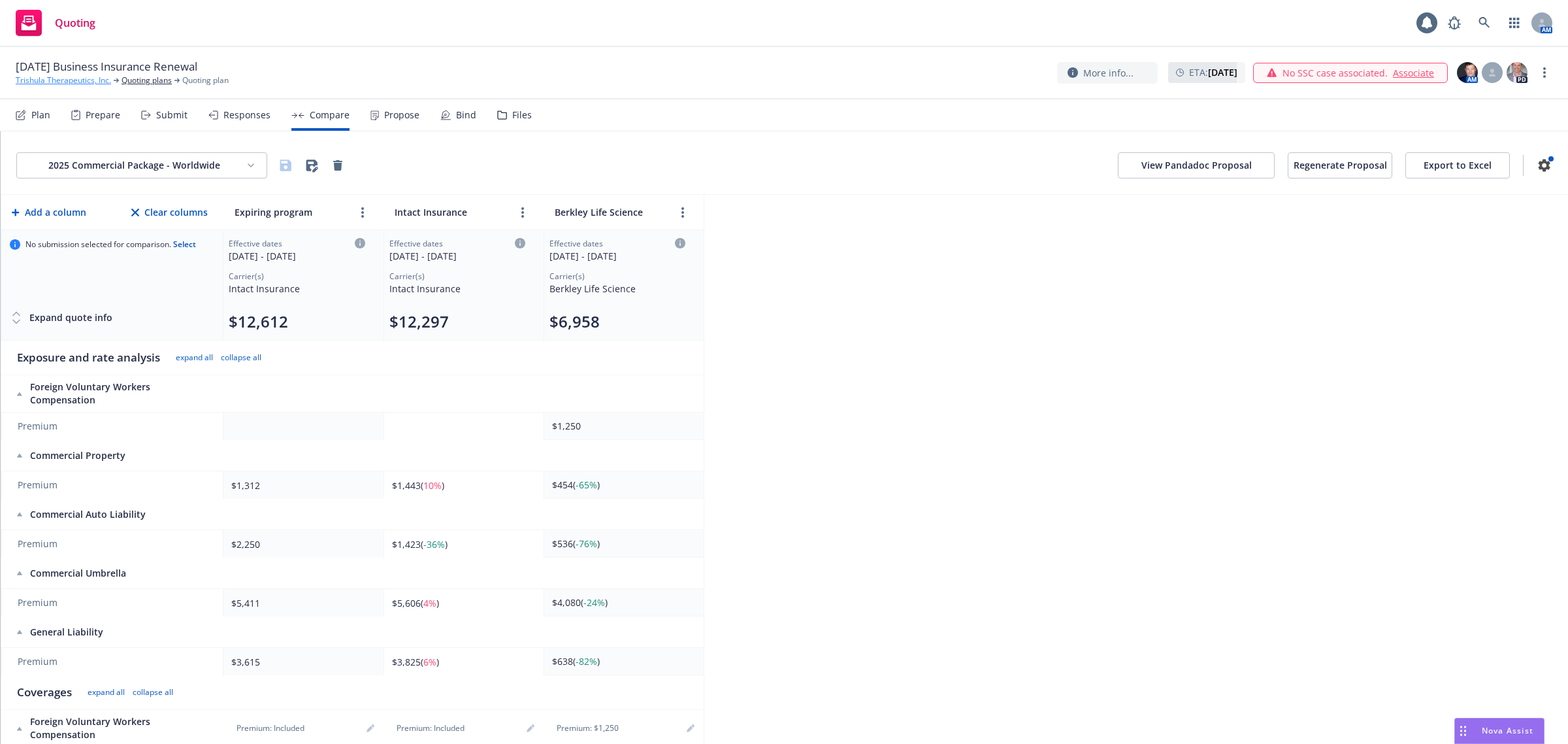
drag, startPoint x: 37, startPoint y: 84, endPoint x: 49, endPoint y: 83, distance: 12.0
click at [37, 84] on link "Trishula Therapeutics, Inc." at bounding box center [63, 80] width 95 height 12
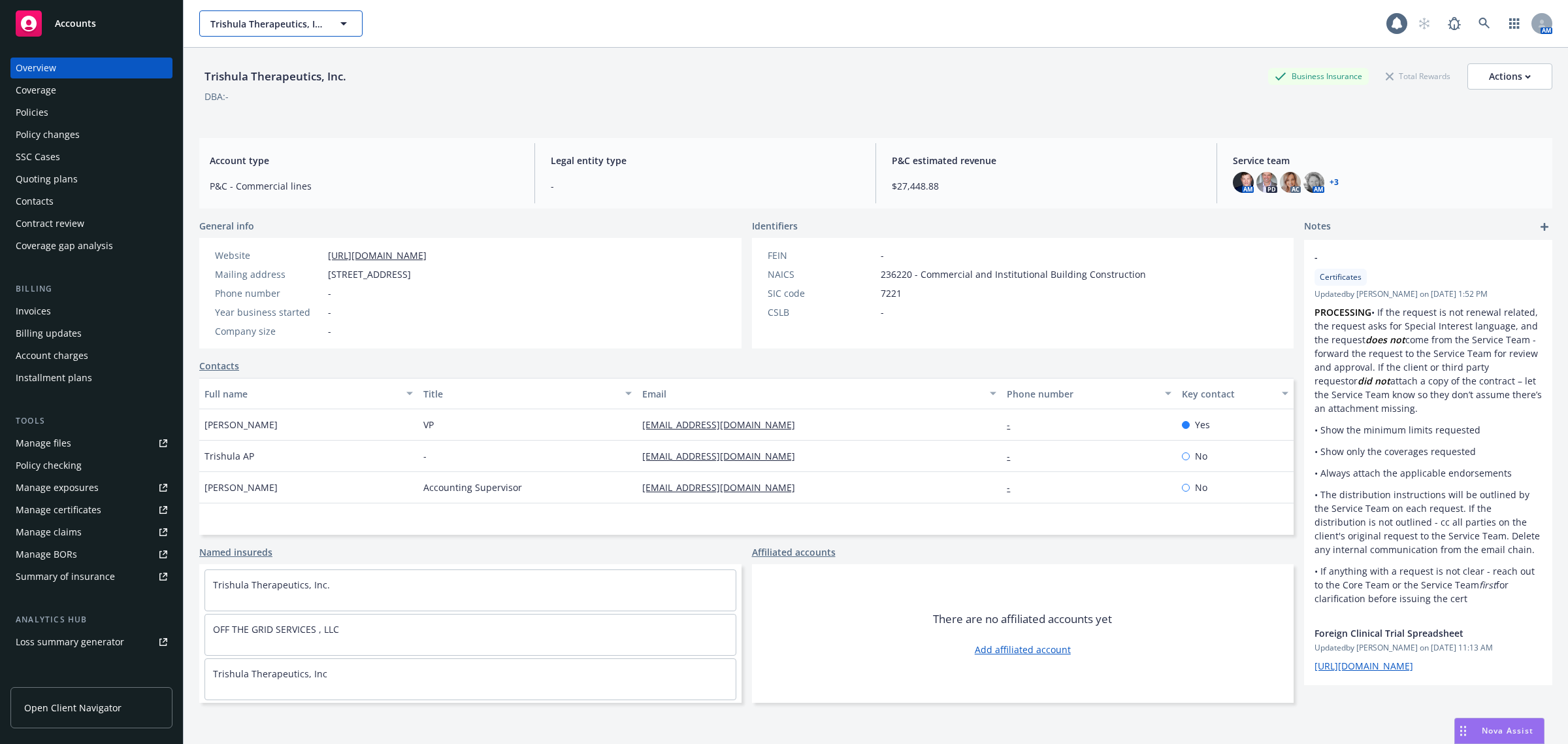
click at [242, 17] on span "Trishula Therapeutics, Inc." at bounding box center [267, 23] width 113 height 14
type input "spine wav"
click at [250, 60] on strong "Spine Wave, Inc." at bounding box center [249, 60] width 72 height 13
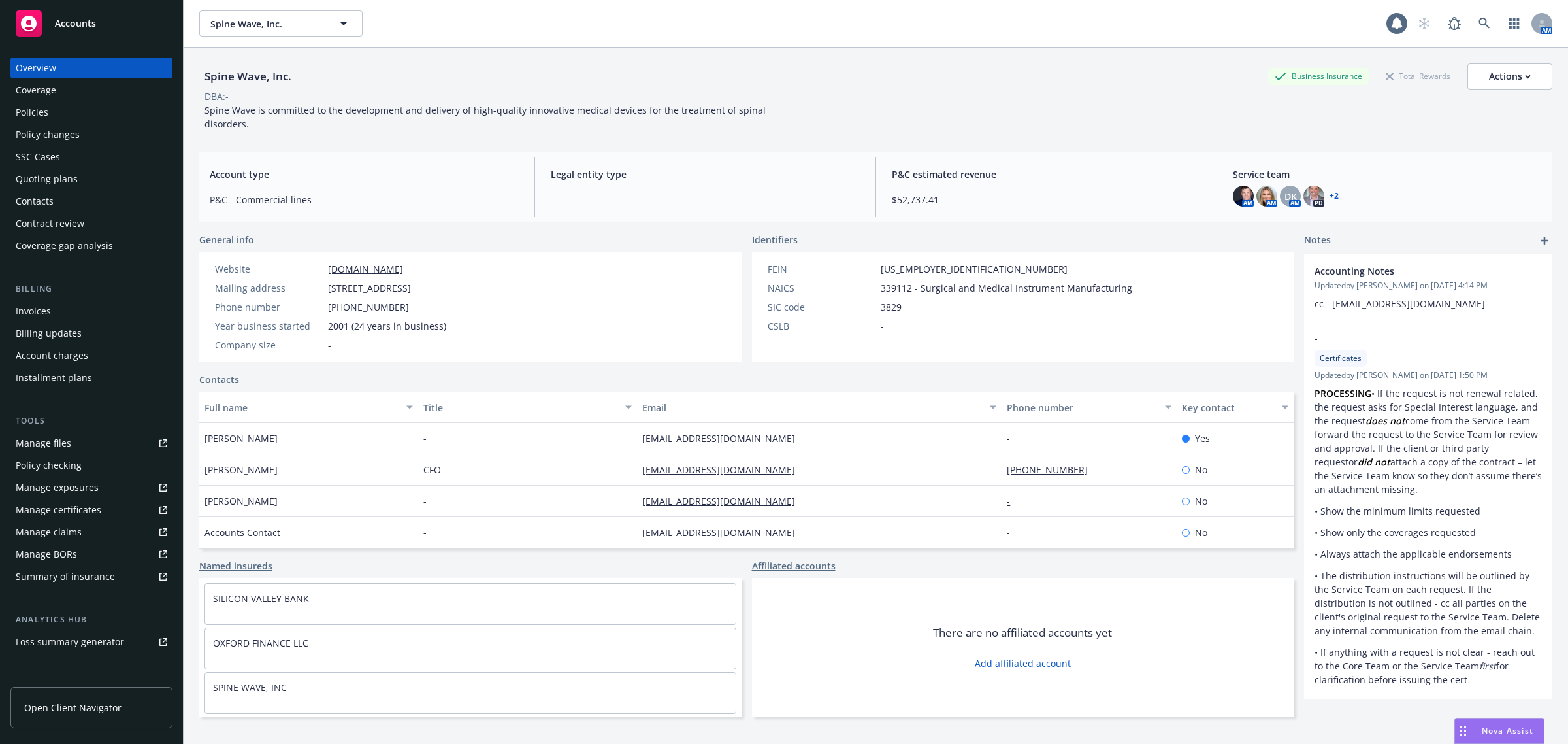
click at [56, 109] on div "Policies" at bounding box center [91, 112] width 151 height 21
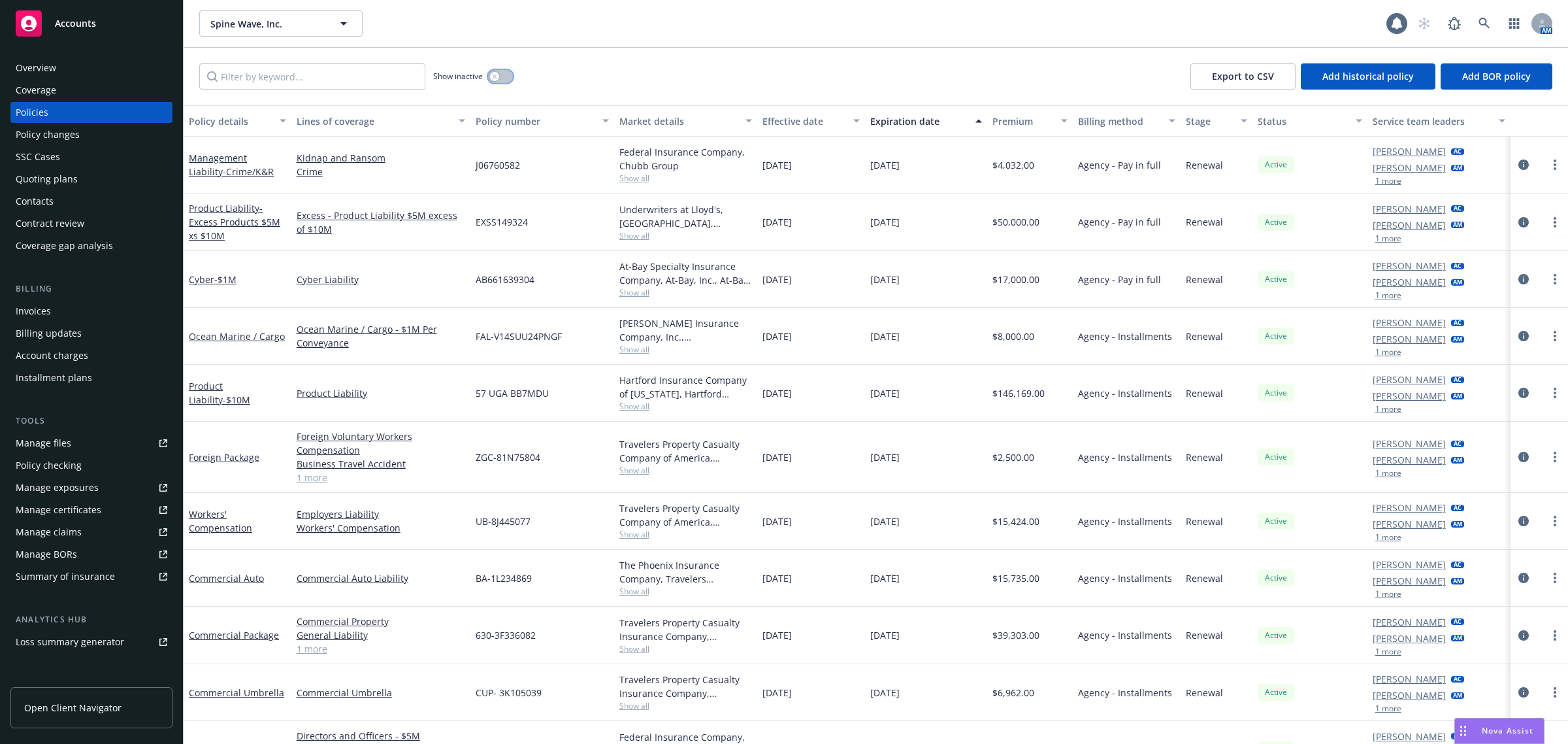
click at [496, 79] on div "button" at bounding box center [494, 77] width 9 height 9
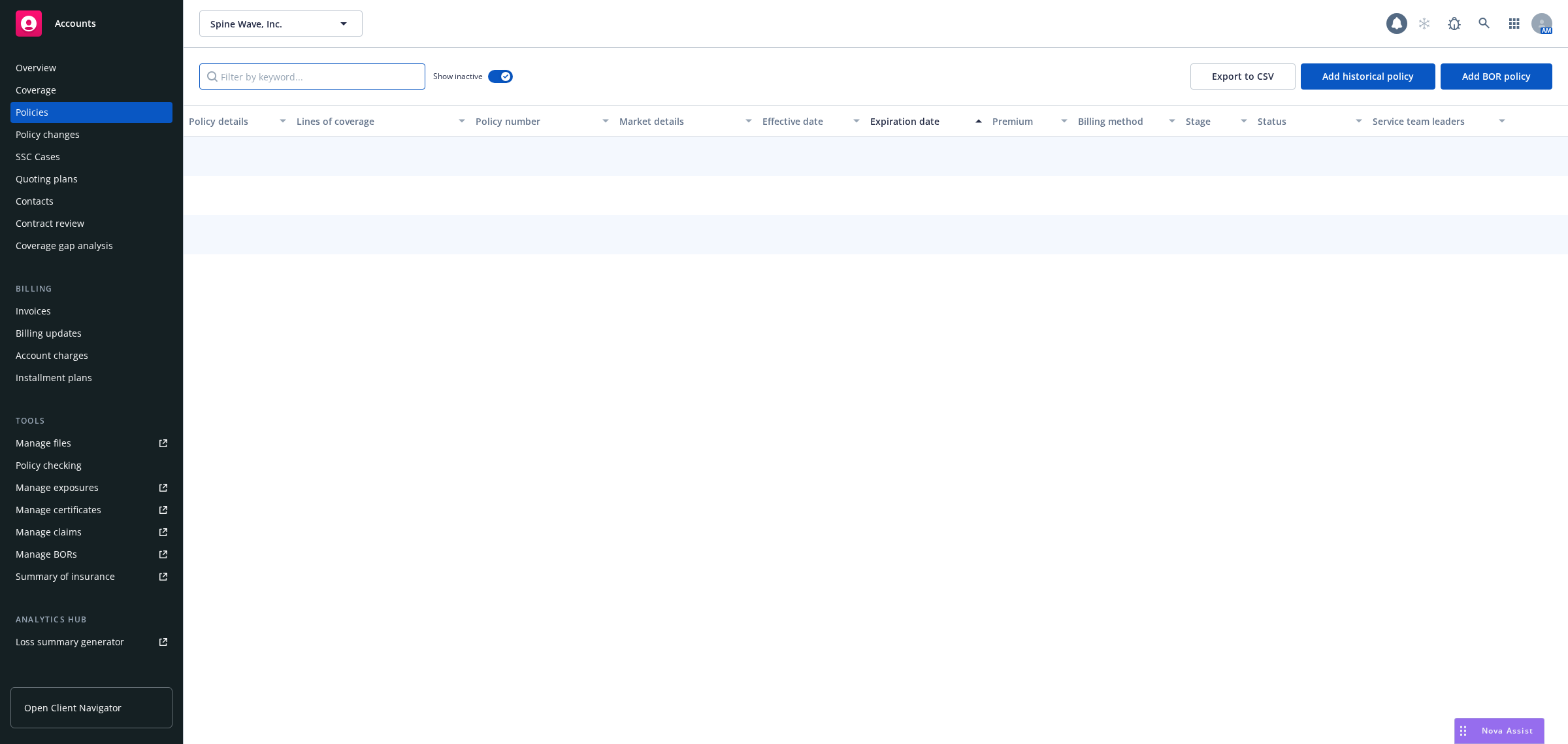
click at [282, 77] on input "Filter by keyword..." at bounding box center [312, 76] width 226 height 26
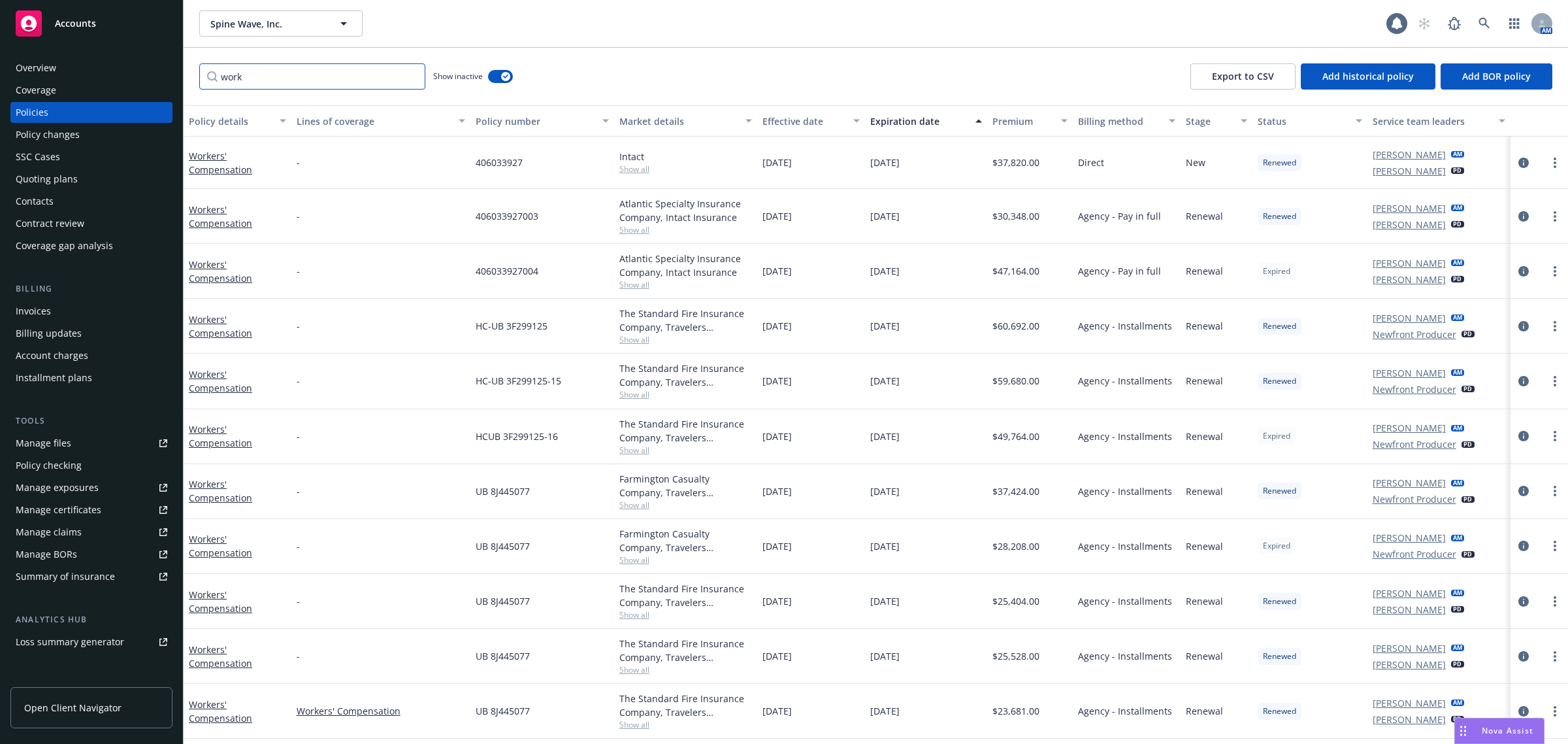
type input "work"
click at [811, 122] on div "Effective date" at bounding box center [804, 121] width 83 height 14
click at [809, 122] on div "Effective date" at bounding box center [804, 121] width 83 height 14
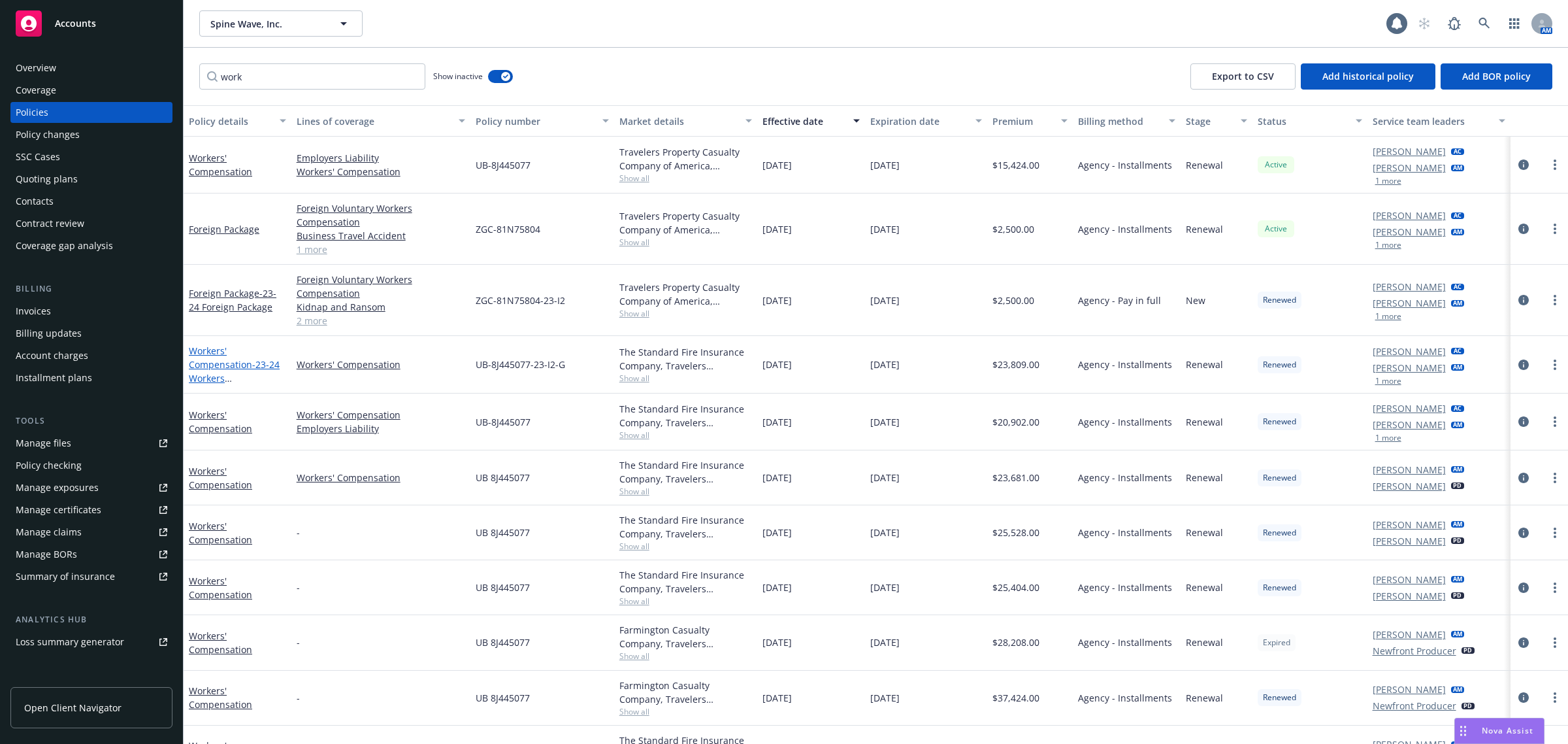
click at [220, 361] on link "Workers' Compensation - 23-24 Workers Compensation" at bounding box center [234, 370] width 91 height 53
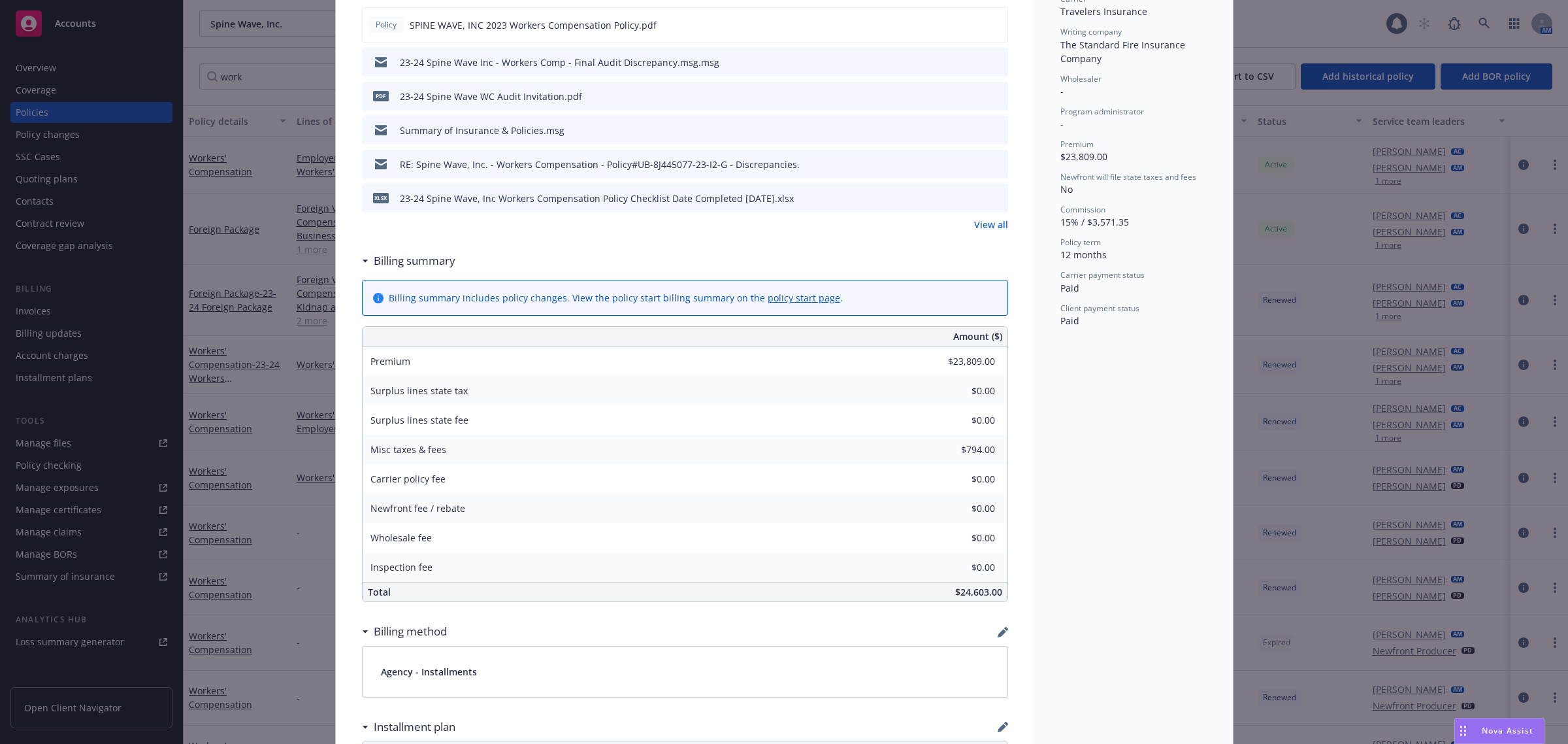
scroll to position [245, 0]
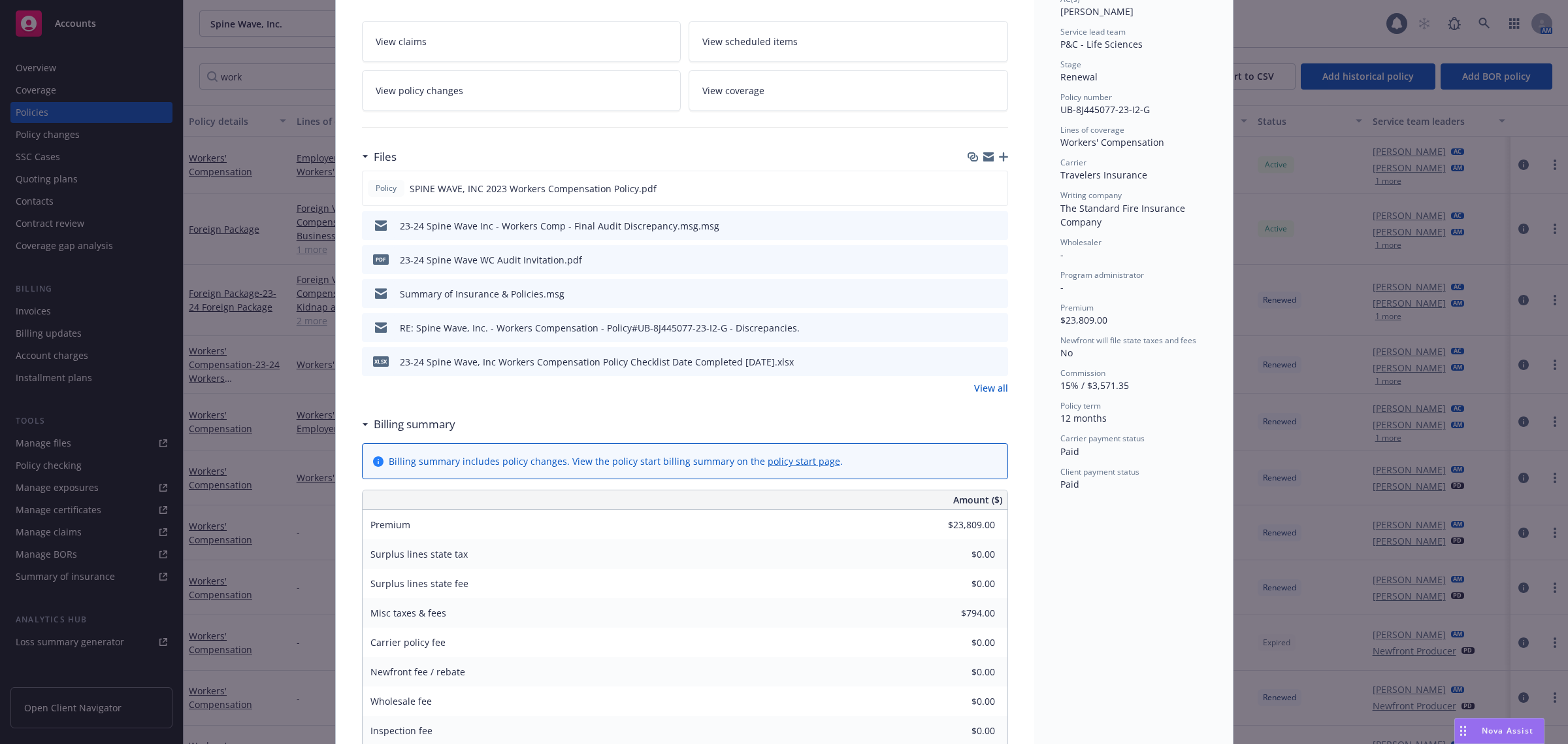
drag, startPoint x: 991, startPoint y: 186, endPoint x: 967, endPoint y: 222, distance: 43.3
click at [991, 186] on icon "preview file" at bounding box center [994, 187] width 12 height 9
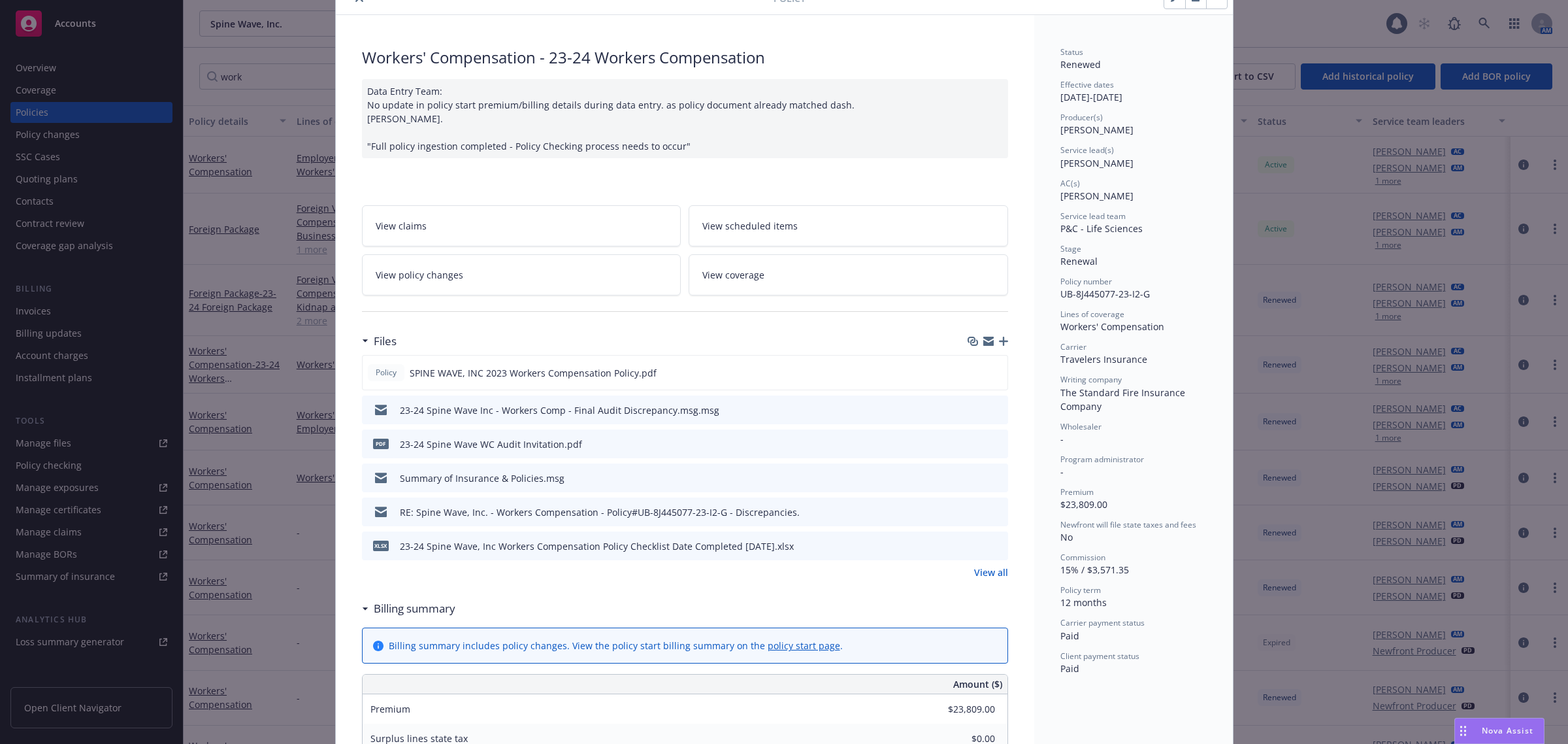
scroll to position [0, 0]
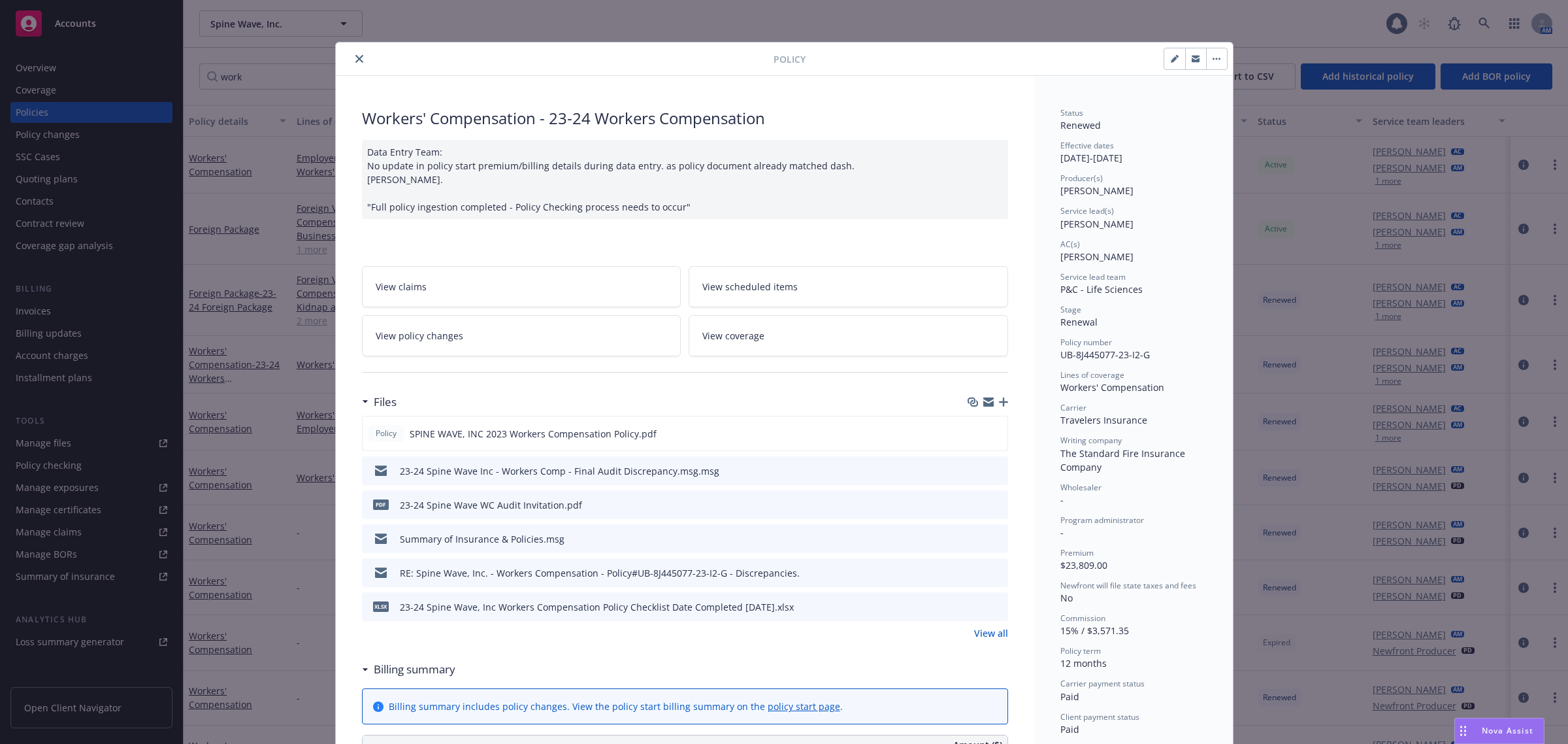
click at [356, 55] on icon "close" at bounding box center [359, 59] width 8 height 8
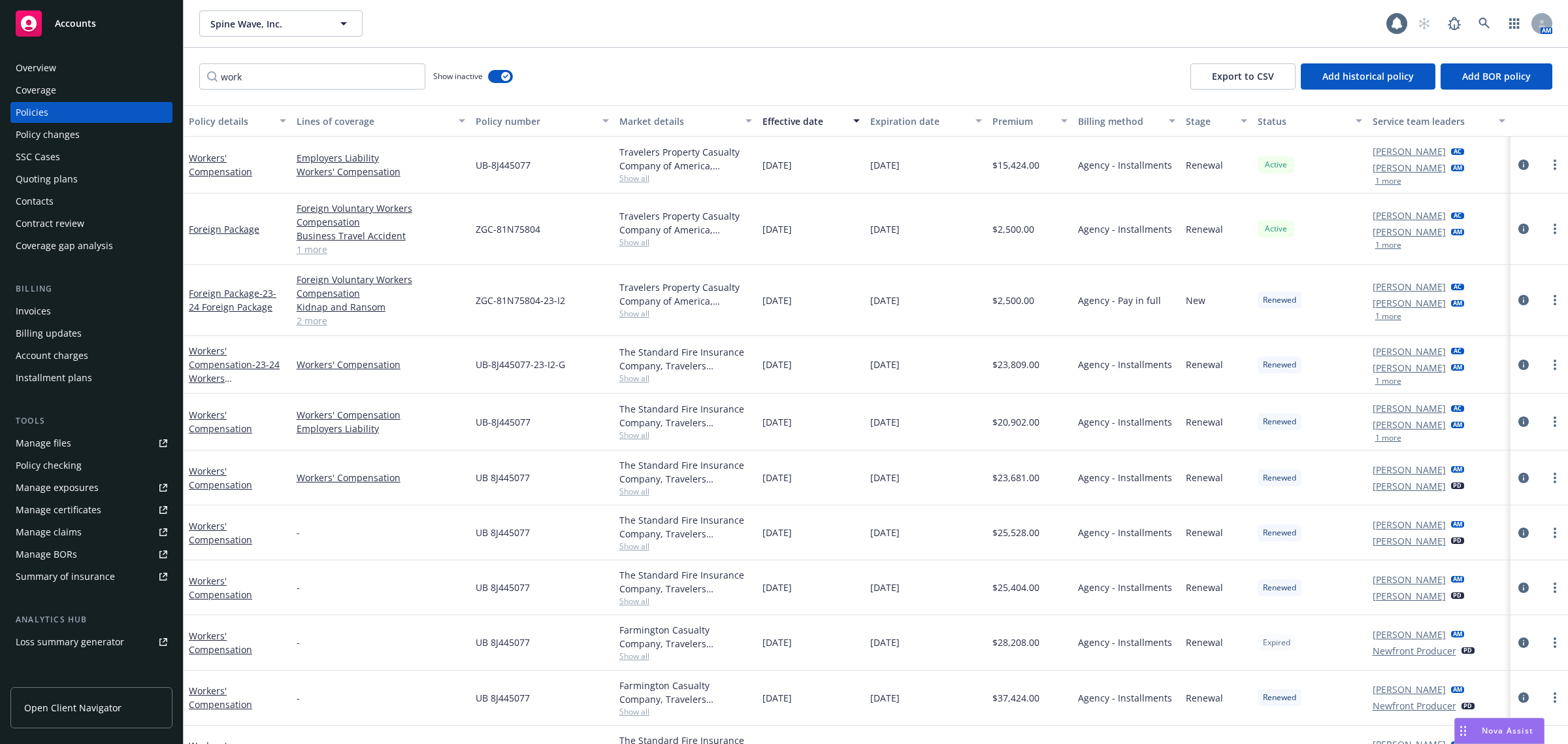
click at [89, 318] on div "Invoices" at bounding box center [91, 311] width 151 height 21
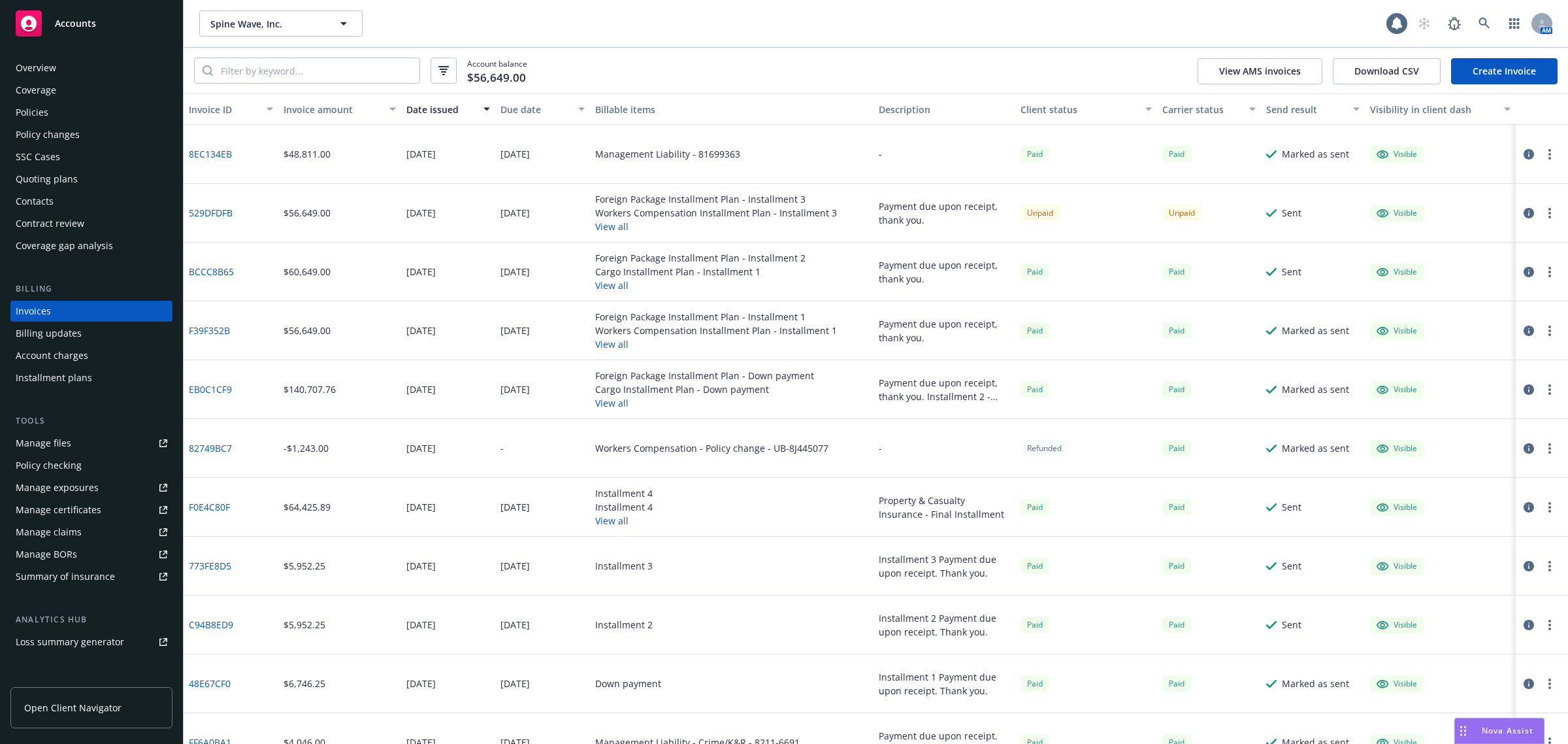
click at [611, 348] on button "View all" at bounding box center [716, 343] width 241 height 14
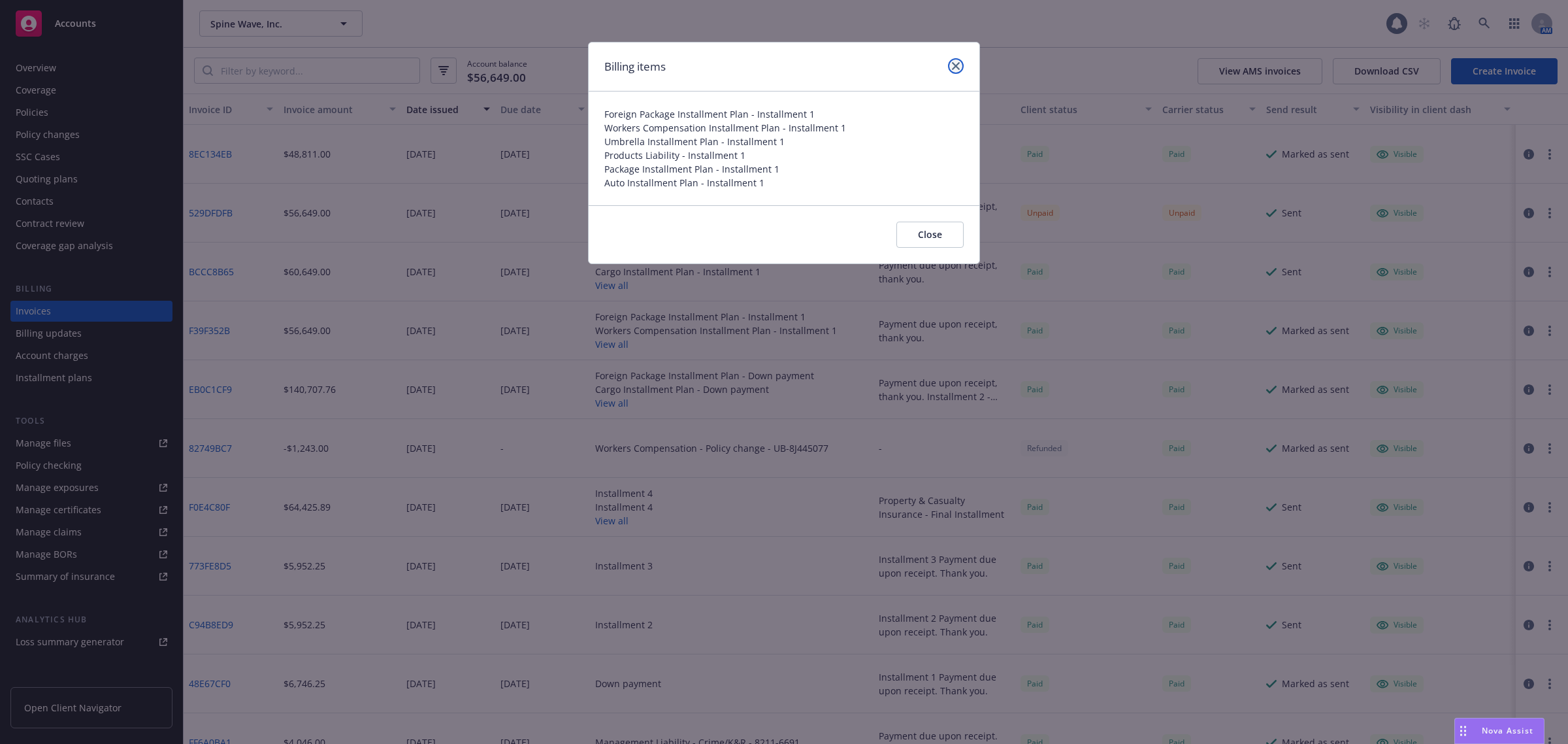
click at [959, 63] on icon "close" at bounding box center [956, 66] width 8 height 8
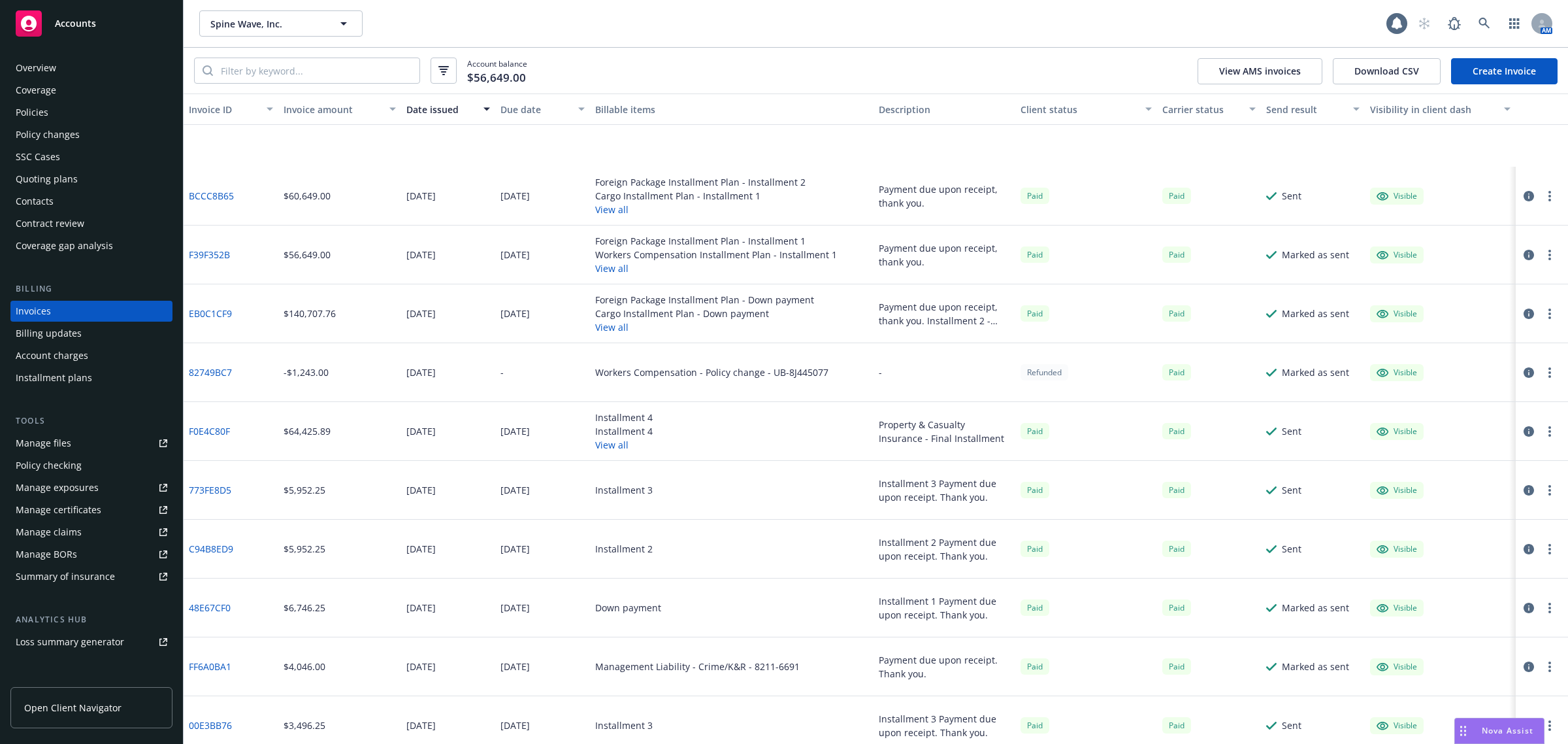
scroll to position [245, 0]
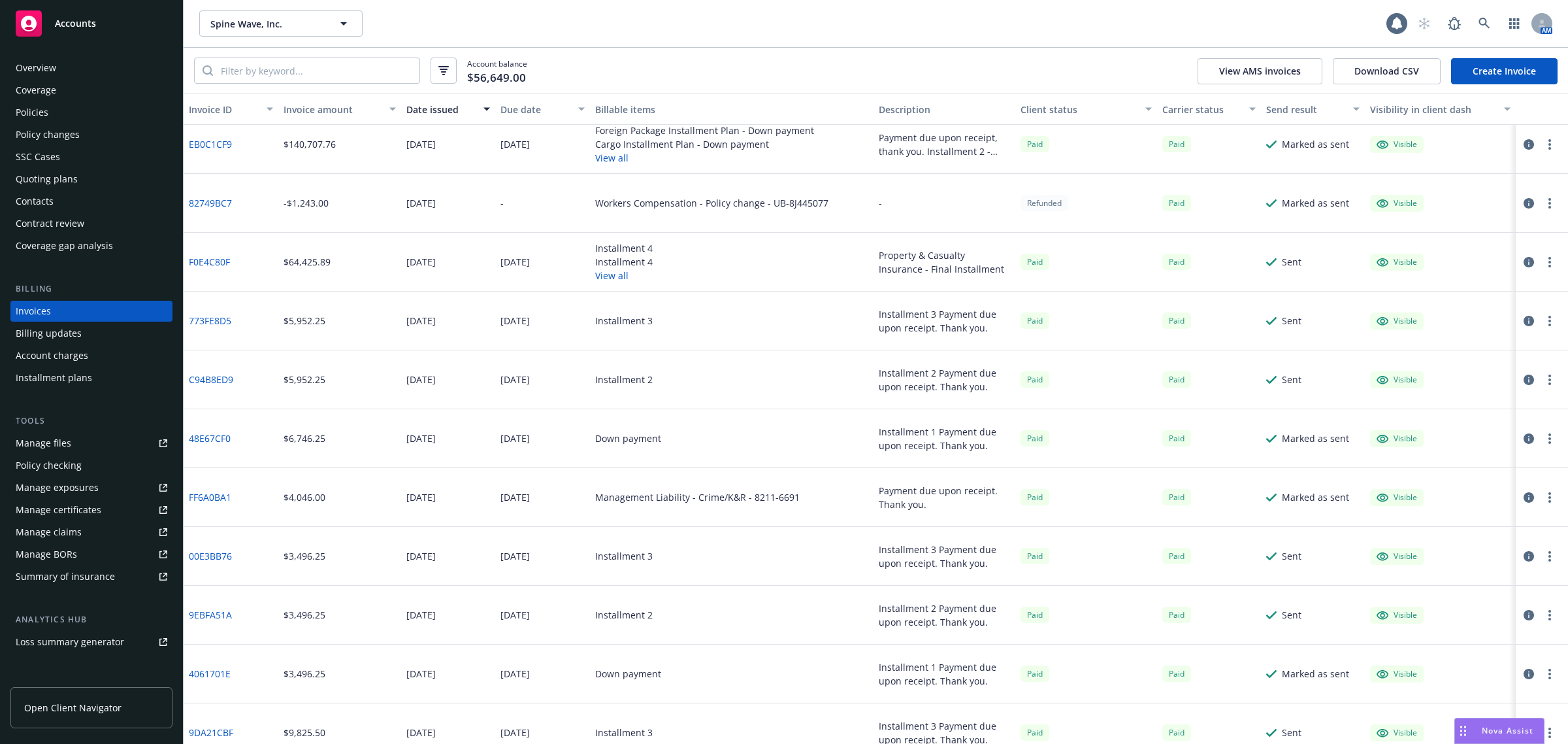
click at [209, 440] on link "48E67CF0" at bounding box center [210, 438] width 41 height 14
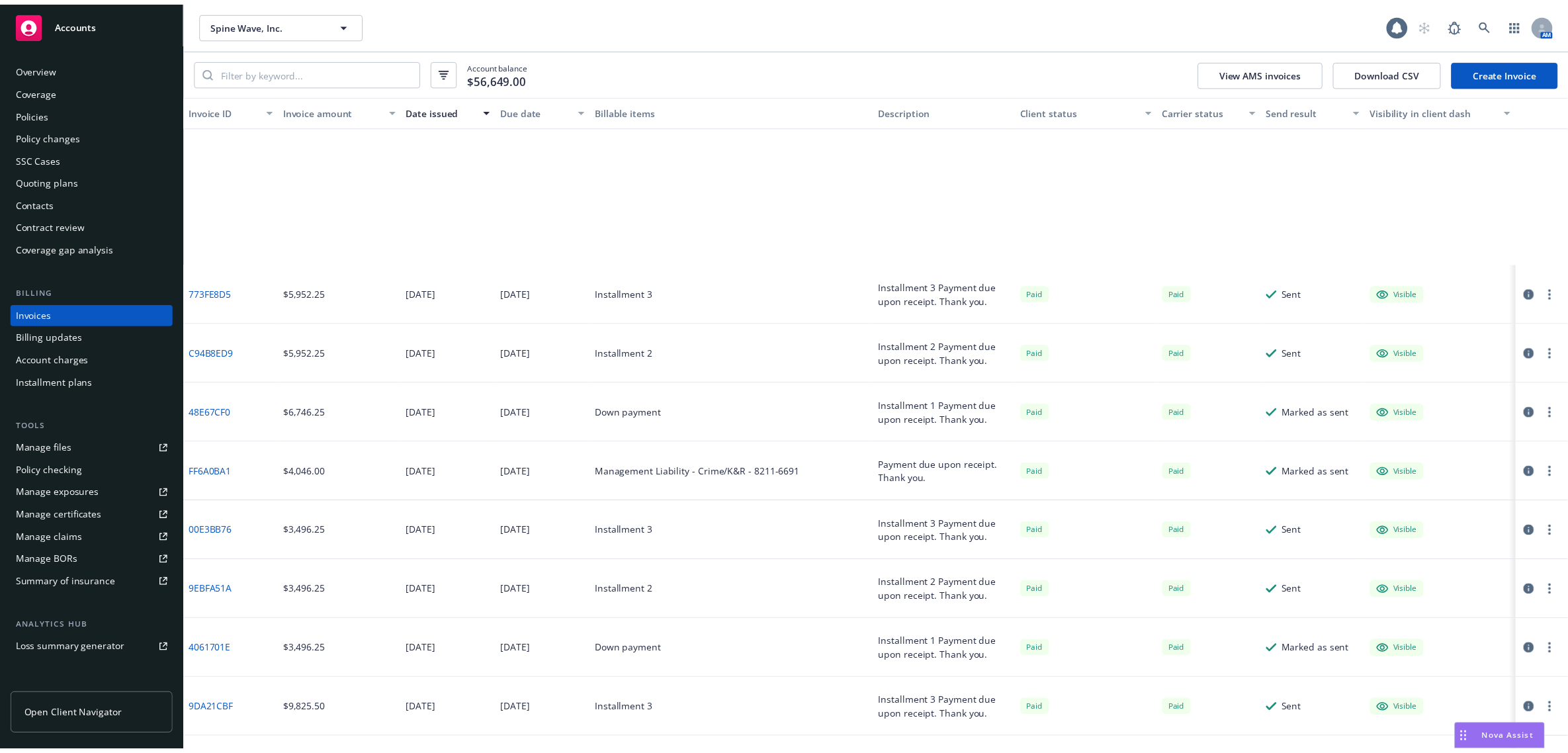
scroll to position [496, 0]
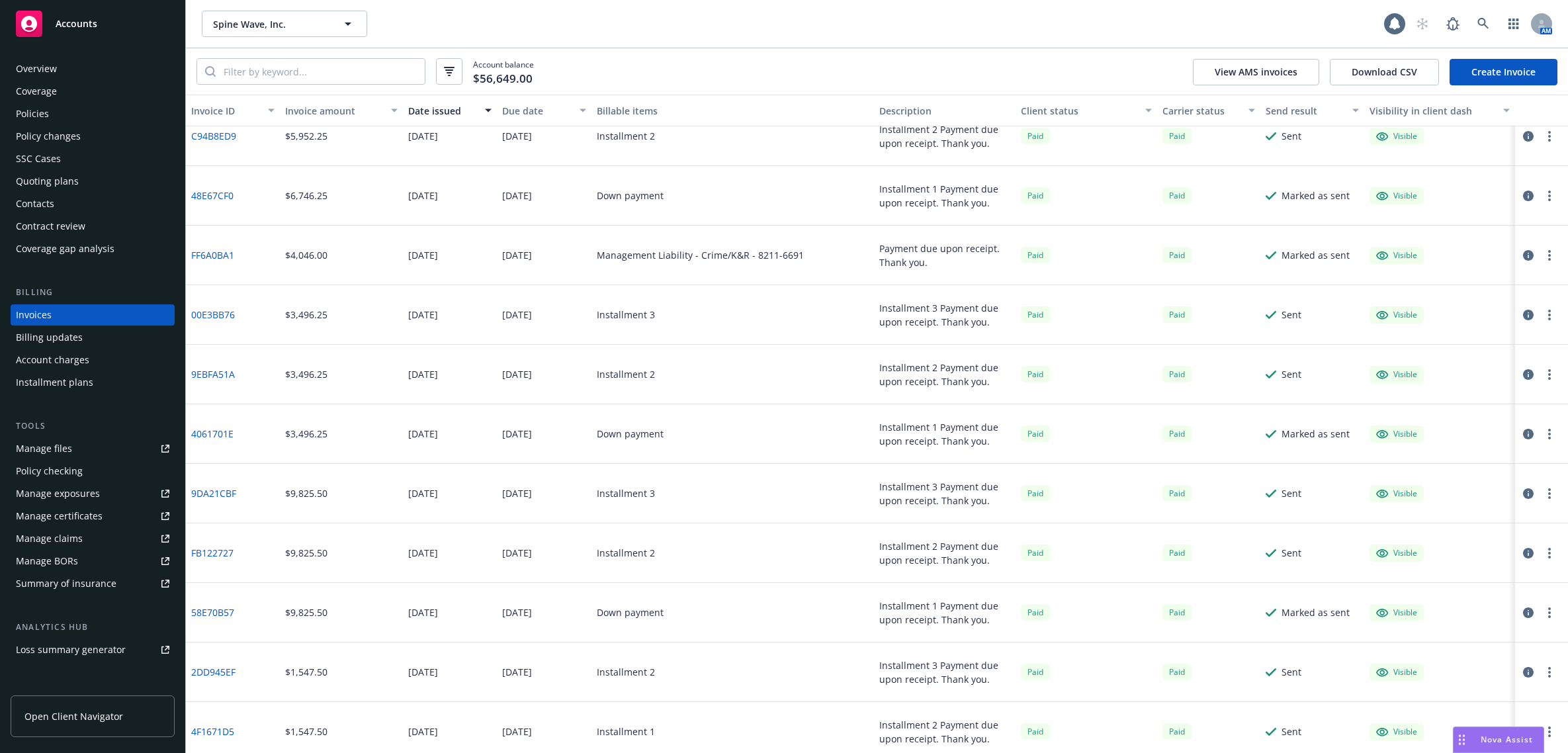
click at [67, 181] on div "Quoting plans" at bounding box center [47, 181] width 63 height 21
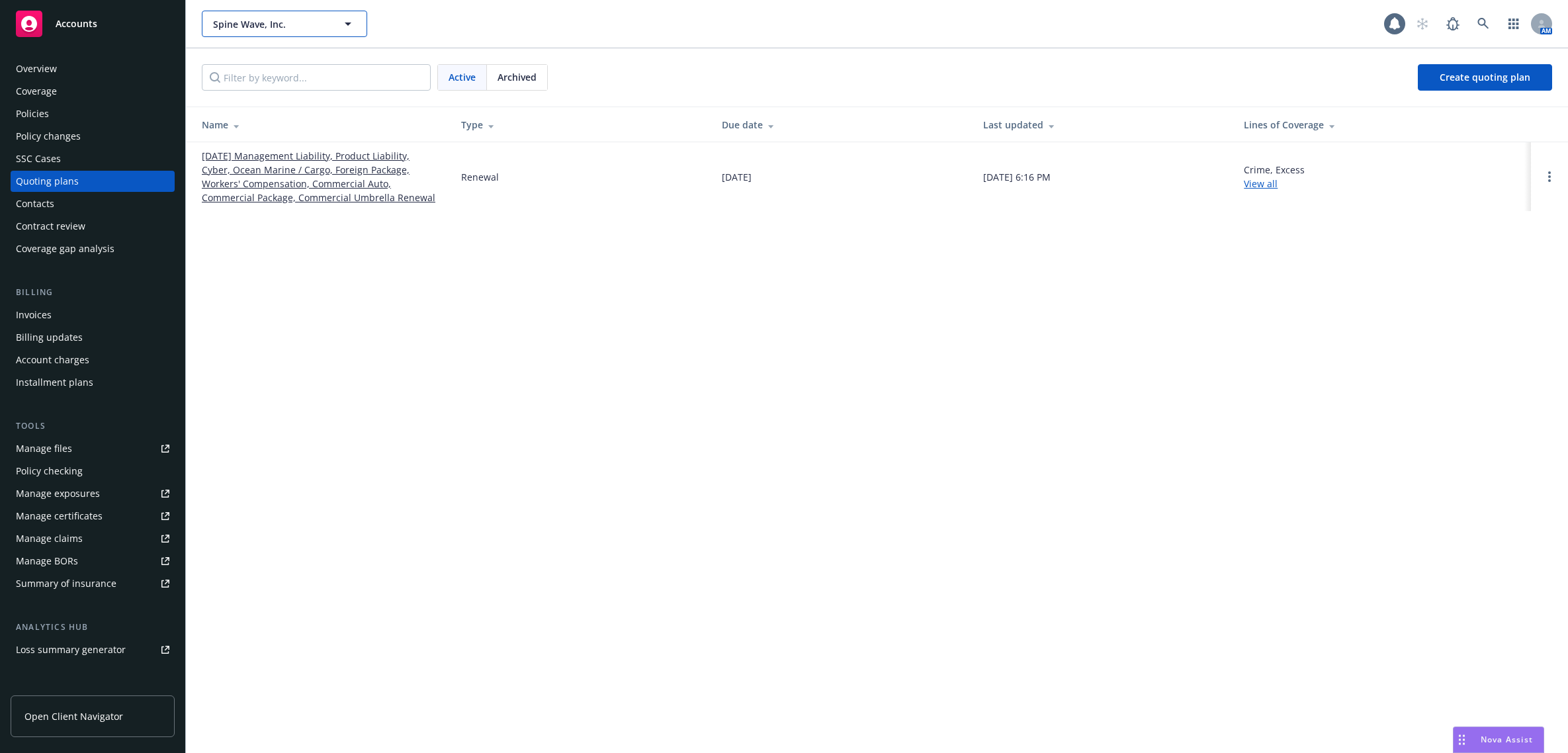
click at [305, 20] on span "Spine Wave, Inc." at bounding box center [271, 24] width 115 height 14
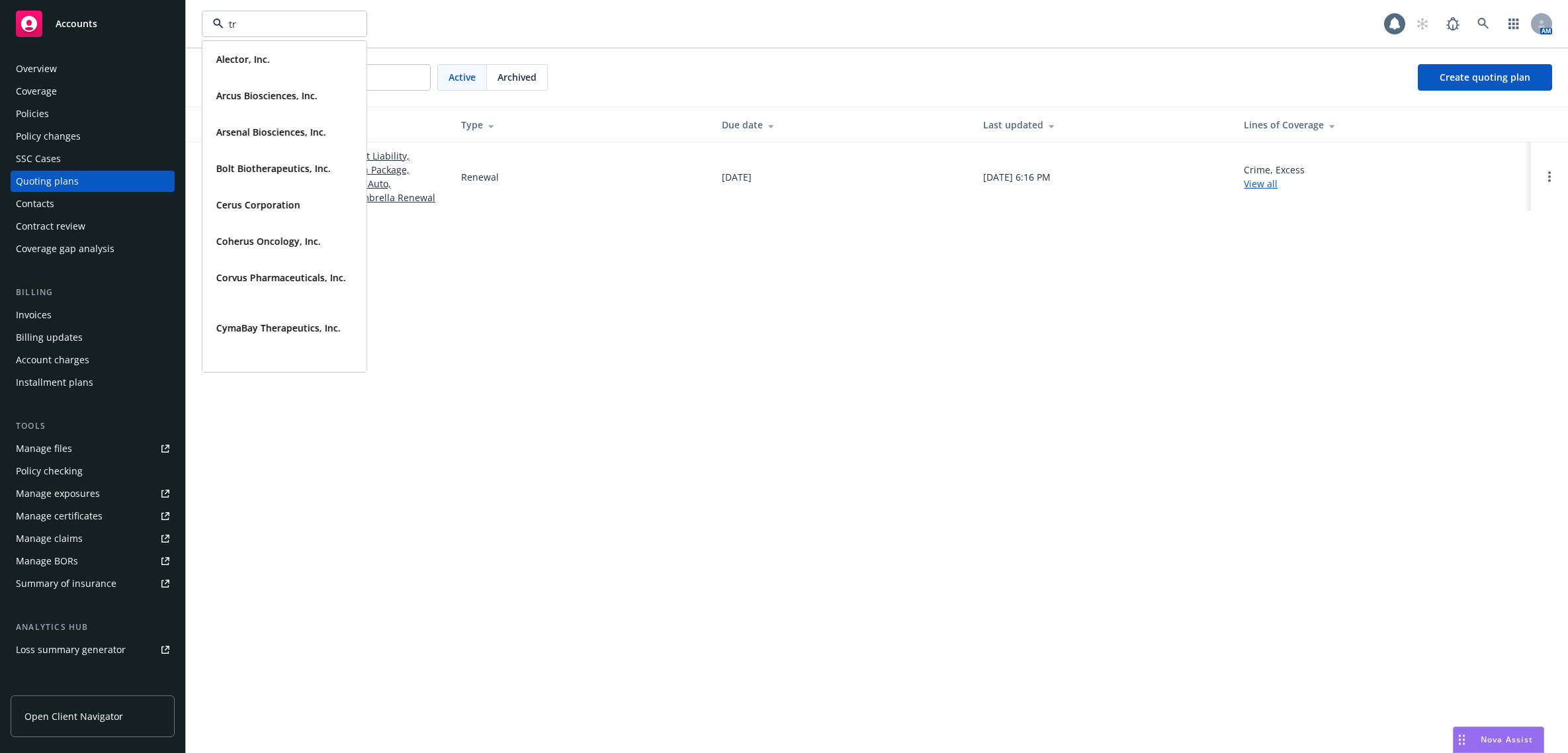
type input "tri"
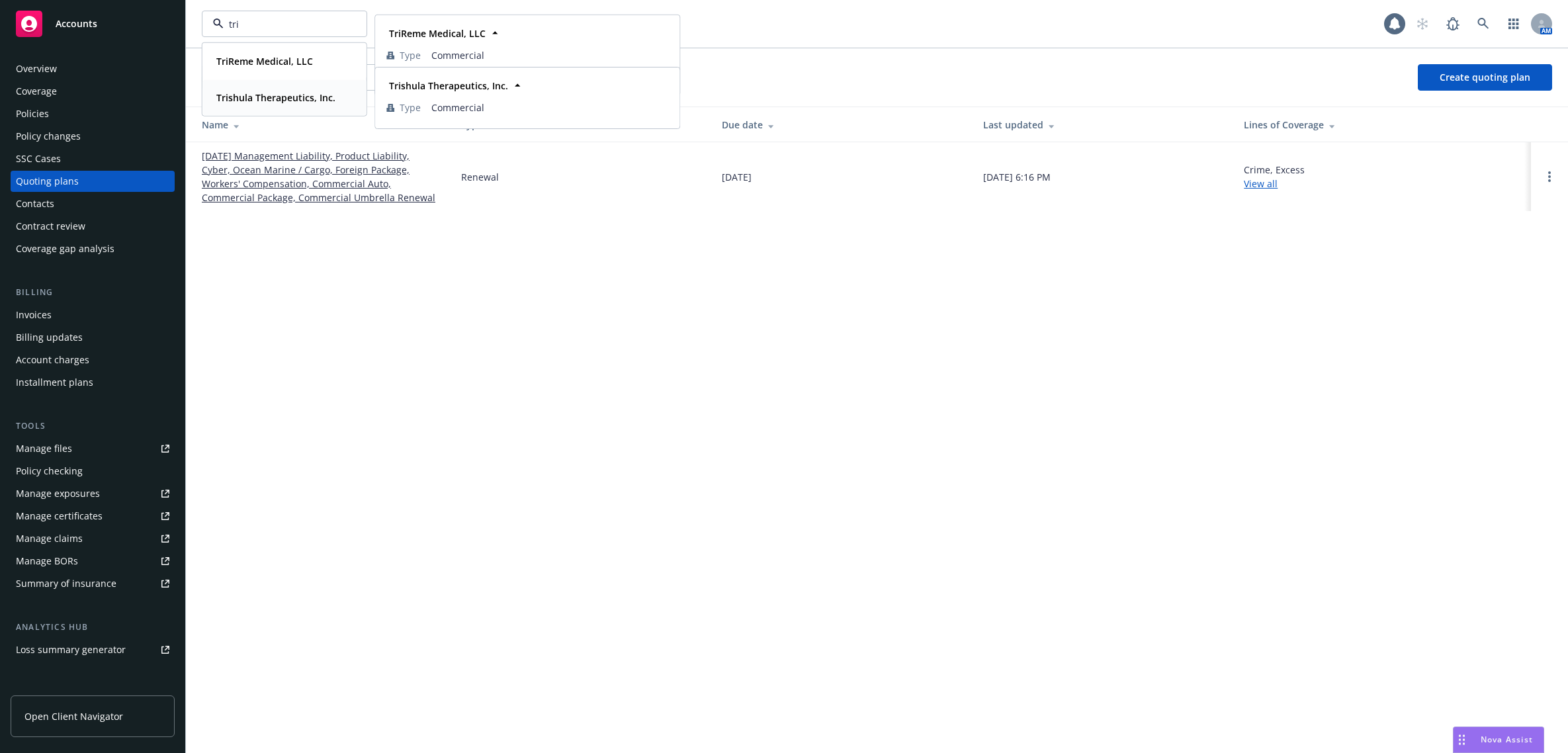
click at [262, 93] on strong "Trishula Therapeutics, Inc." at bounding box center [275, 98] width 119 height 13
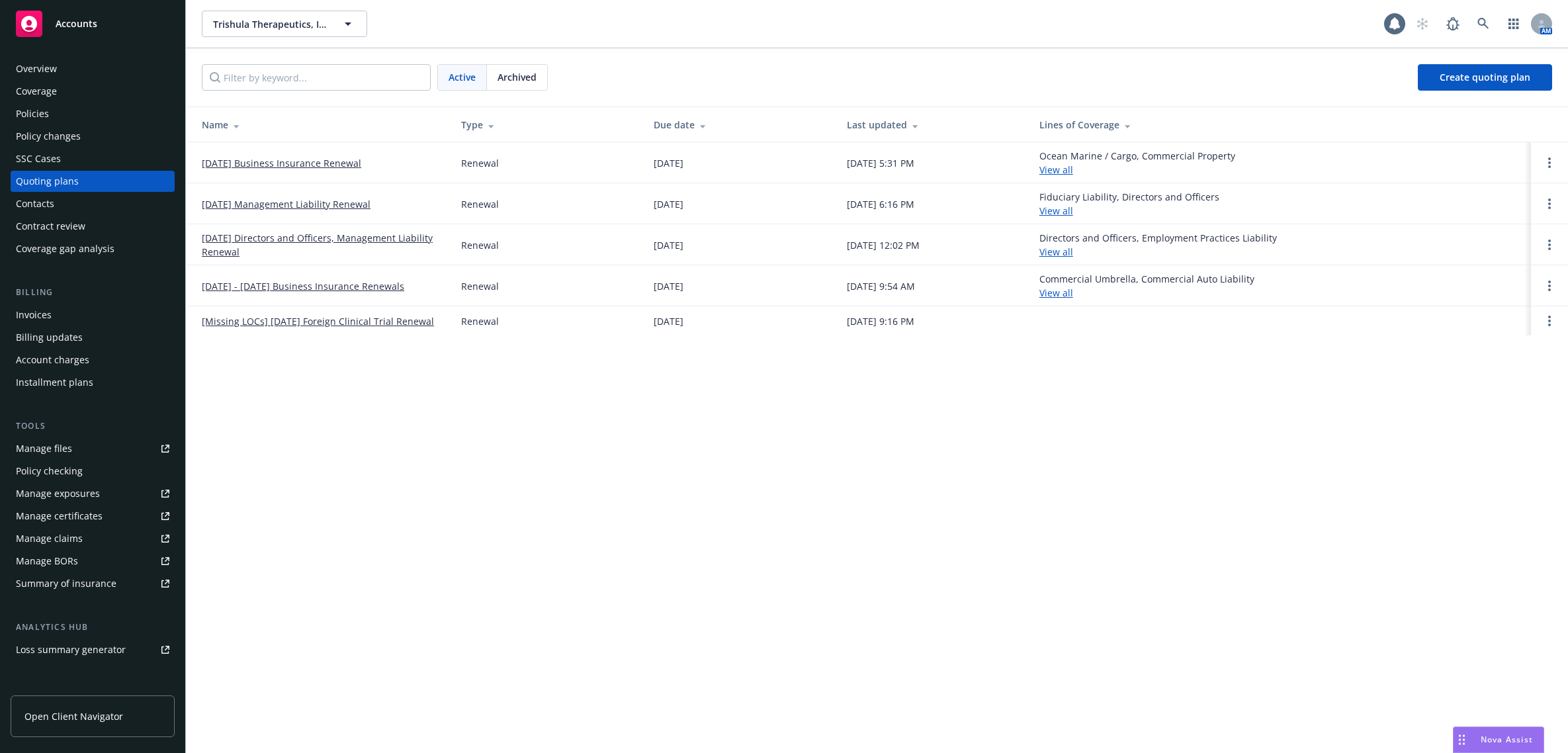
click at [284, 160] on link "[DATE] Business Insurance Renewal" at bounding box center [281, 162] width 160 height 14
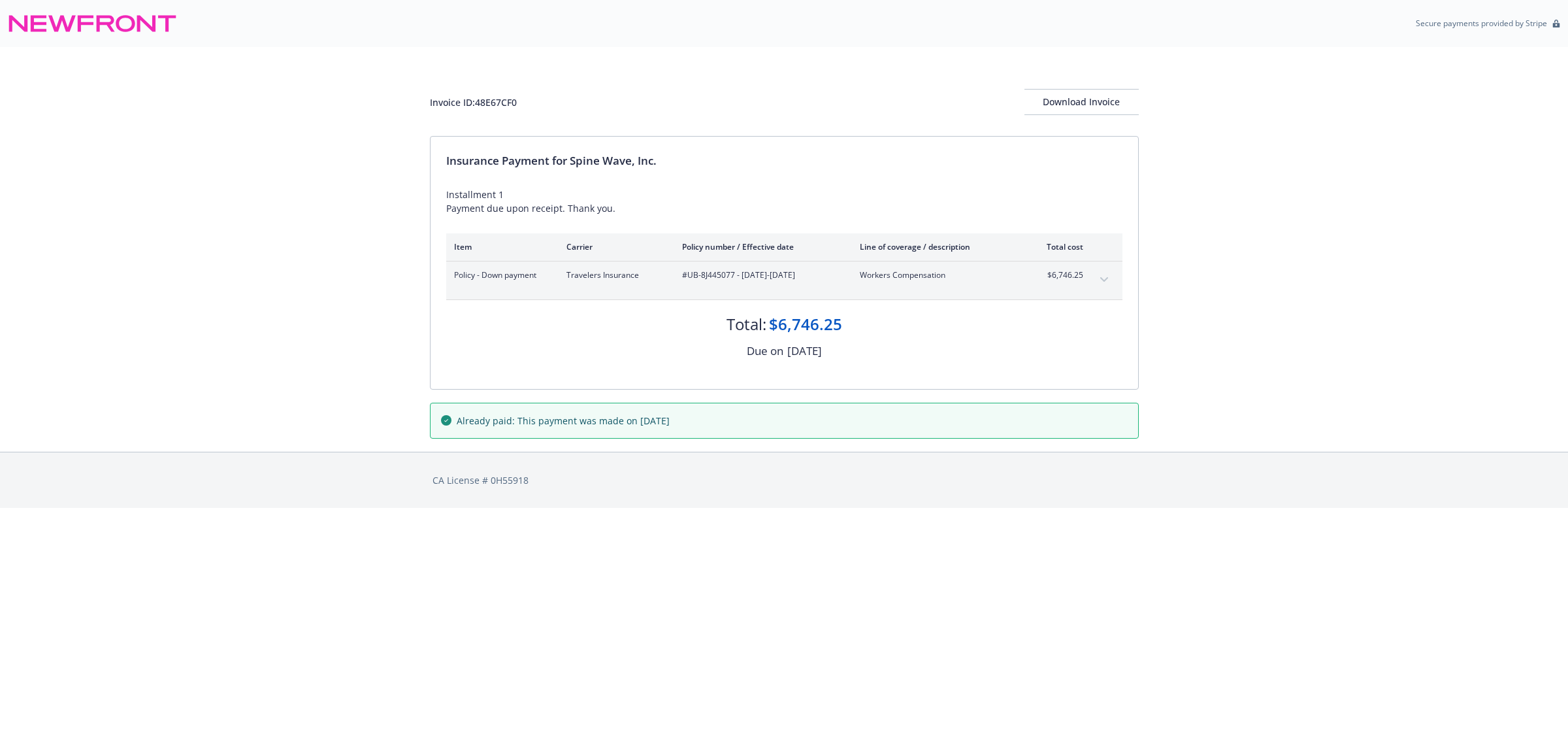
click at [1092, 280] on div "Policy - Down payment Travelers Insurance #UB-8J445077 - [DATE]-[DATE] Workers …" at bounding box center [784, 280] width 676 height 38
click at [1101, 277] on icon "expand content" at bounding box center [1104, 280] width 8 height 5
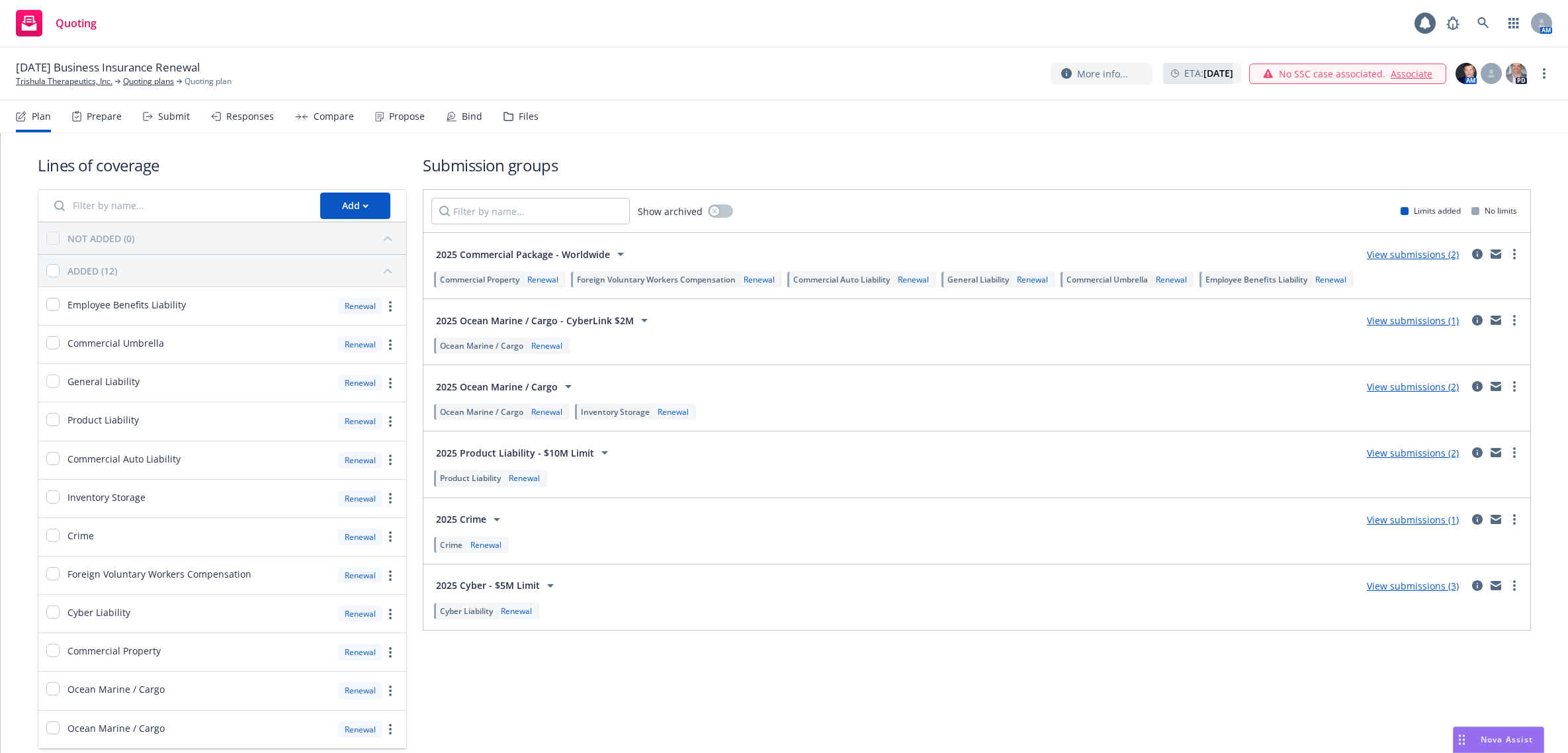
click at [247, 114] on div "Responses" at bounding box center [250, 117] width 47 height 11
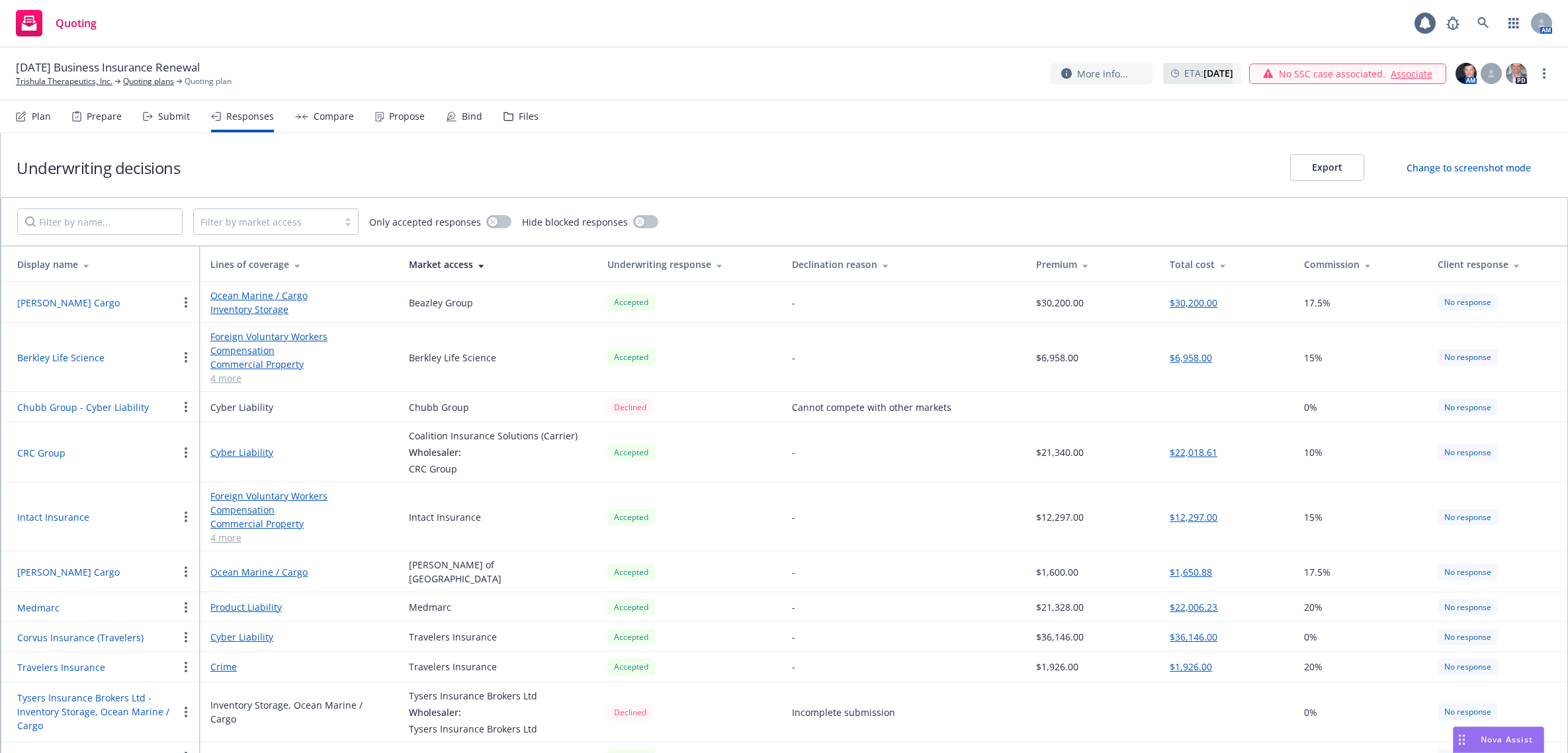
click at [168, 114] on div "Submit" at bounding box center [173, 117] width 32 height 11
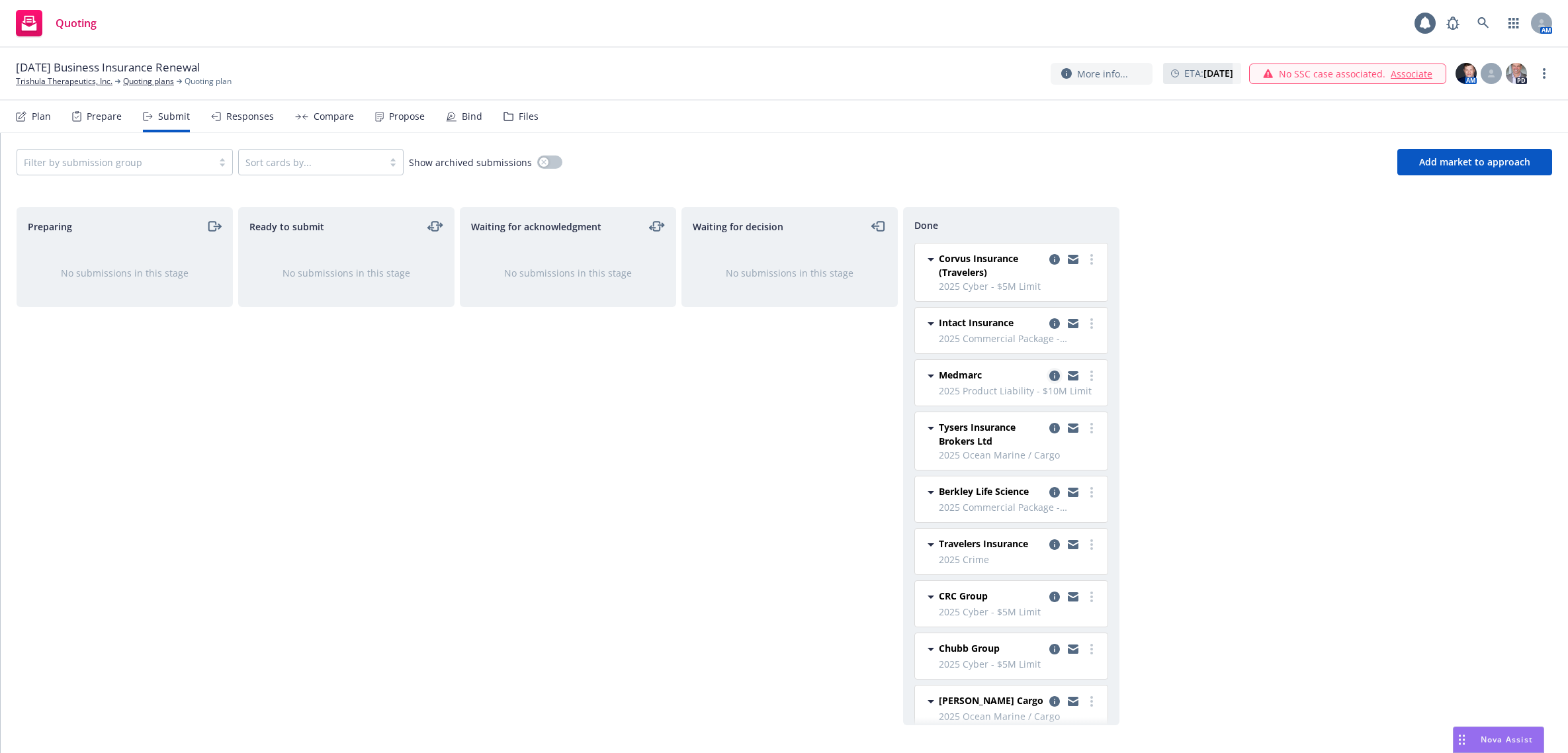
click at [1050, 374] on icon "copy logging email" at bounding box center [1055, 376] width 11 height 11
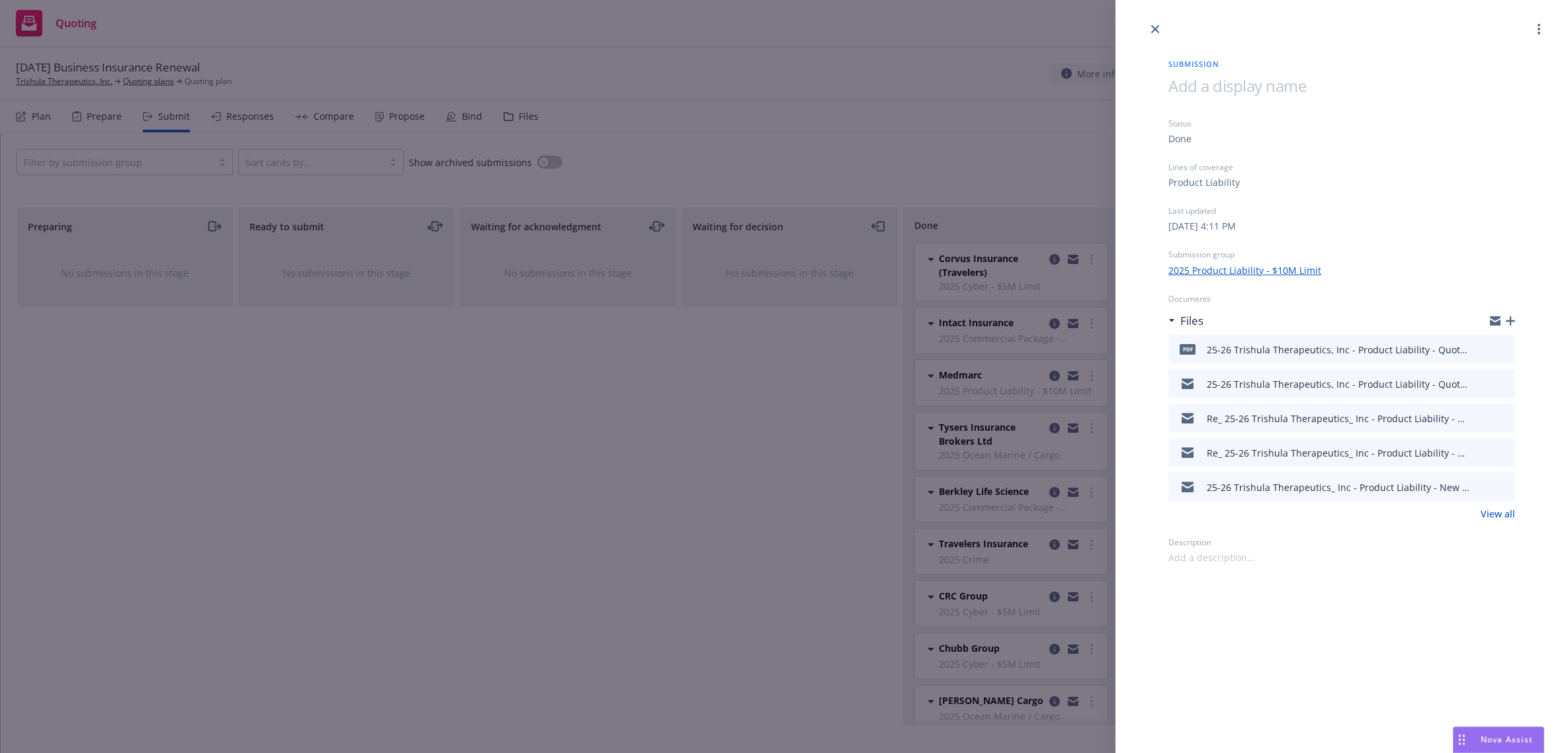
click at [1501, 346] on icon "preview file" at bounding box center [1502, 348] width 12 height 9
click at [716, 493] on div "Submission Status Done Lines of coverage Product Liability Last updated [DATE] …" at bounding box center [784, 376] width 1568 height 753
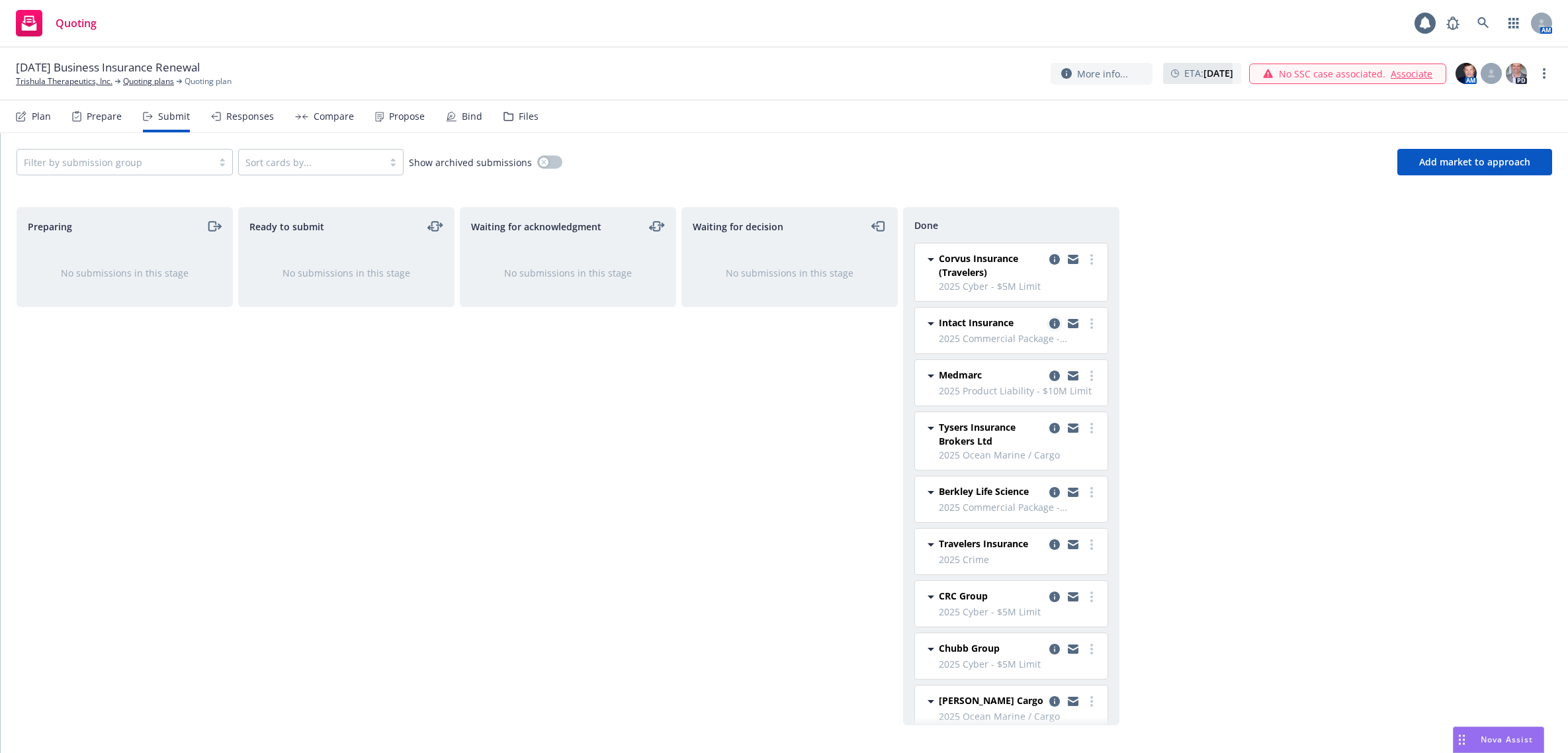
click at [1050, 323] on icon "copy logging email" at bounding box center [1055, 324] width 11 height 11
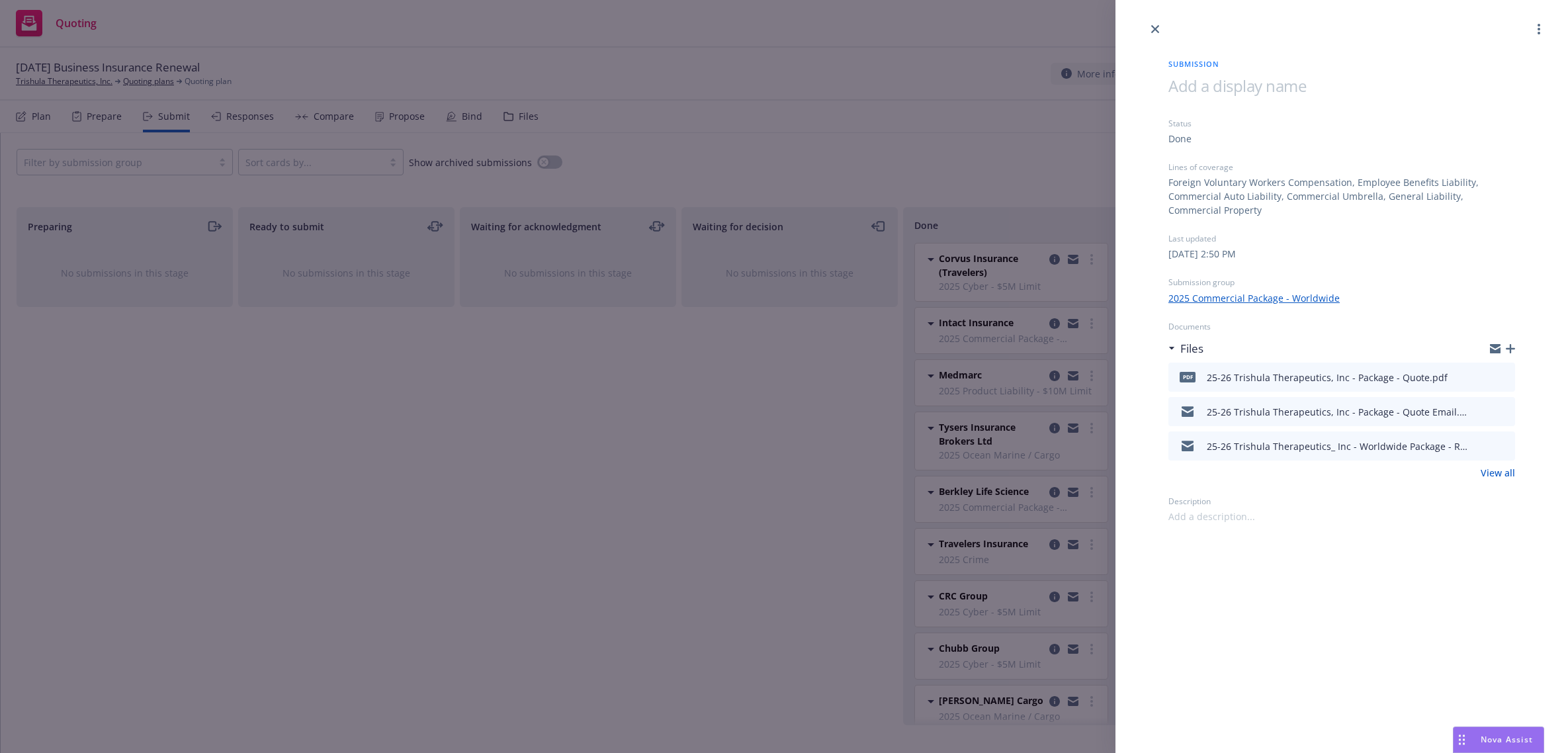
click at [1503, 372] on icon "preview file" at bounding box center [1502, 376] width 12 height 9
drag, startPoint x: 606, startPoint y: 427, endPoint x: 682, endPoint y: 425, distance: 76.0
click at [606, 428] on div "Submission Status Done Lines of coverage Foreign Voluntary Workers Compensation…" at bounding box center [784, 376] width 1568 height 753
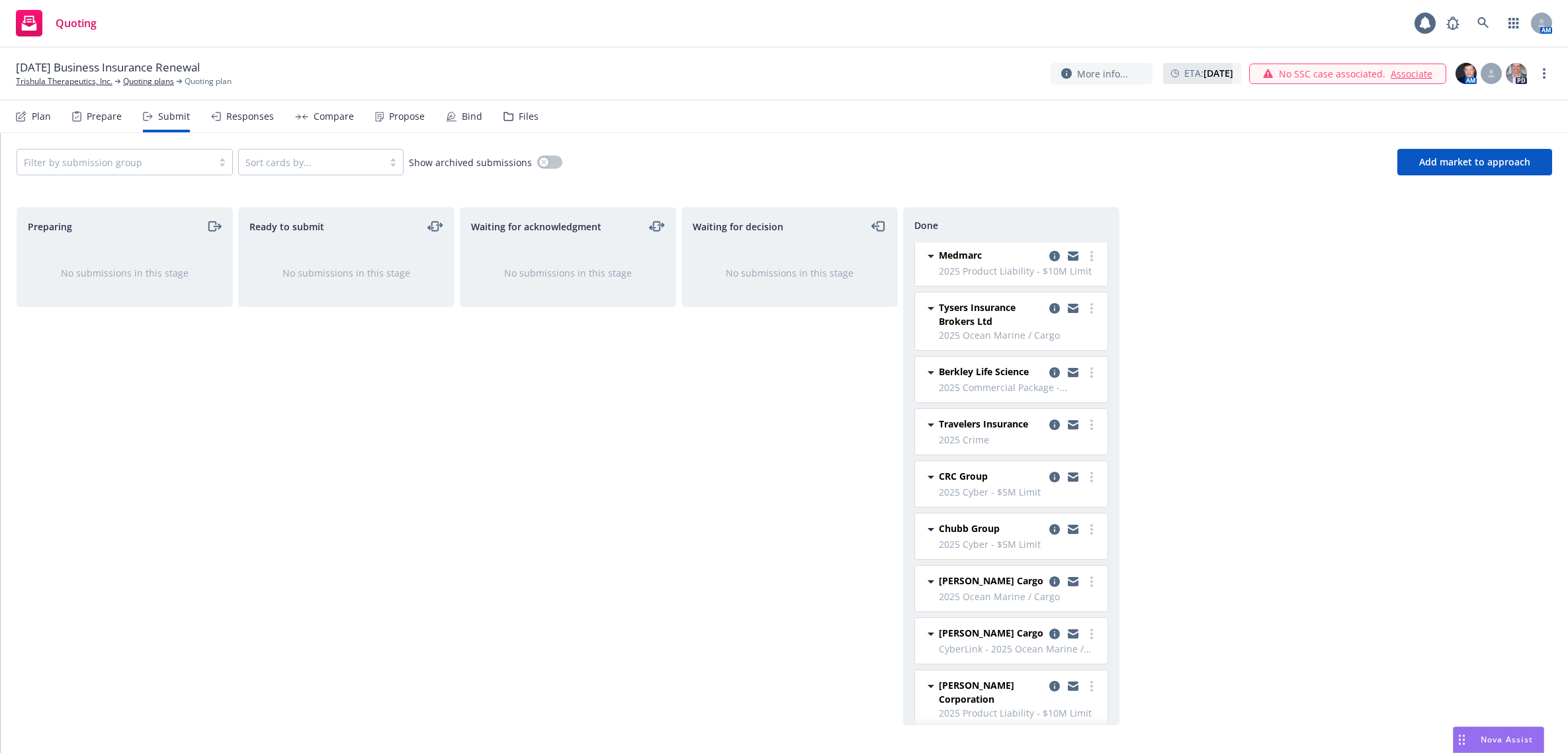
scroll to position [138, 0]
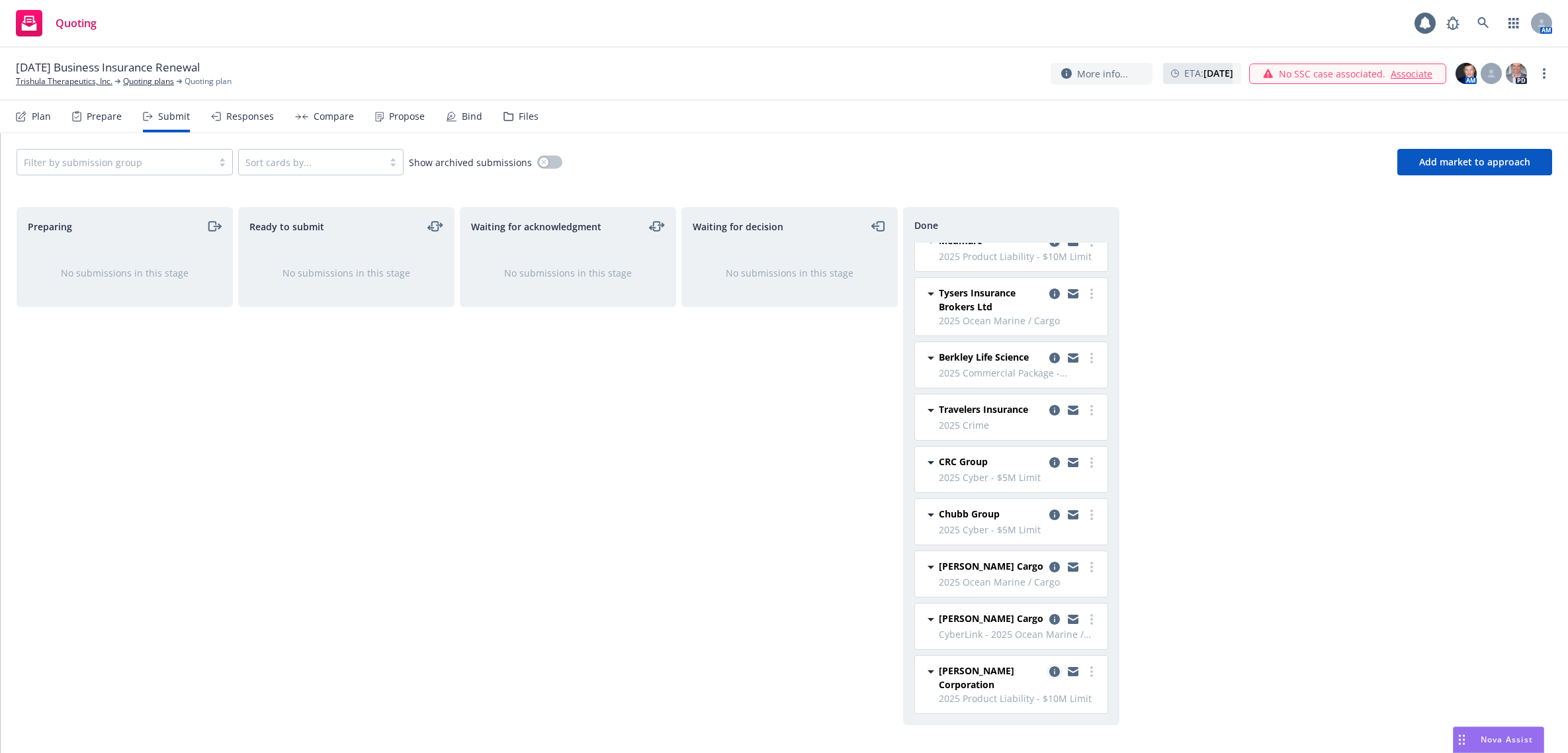
click at [1050, 669] on icon "copy logging email" at bounding box center [1055, 672] width 11 height 11
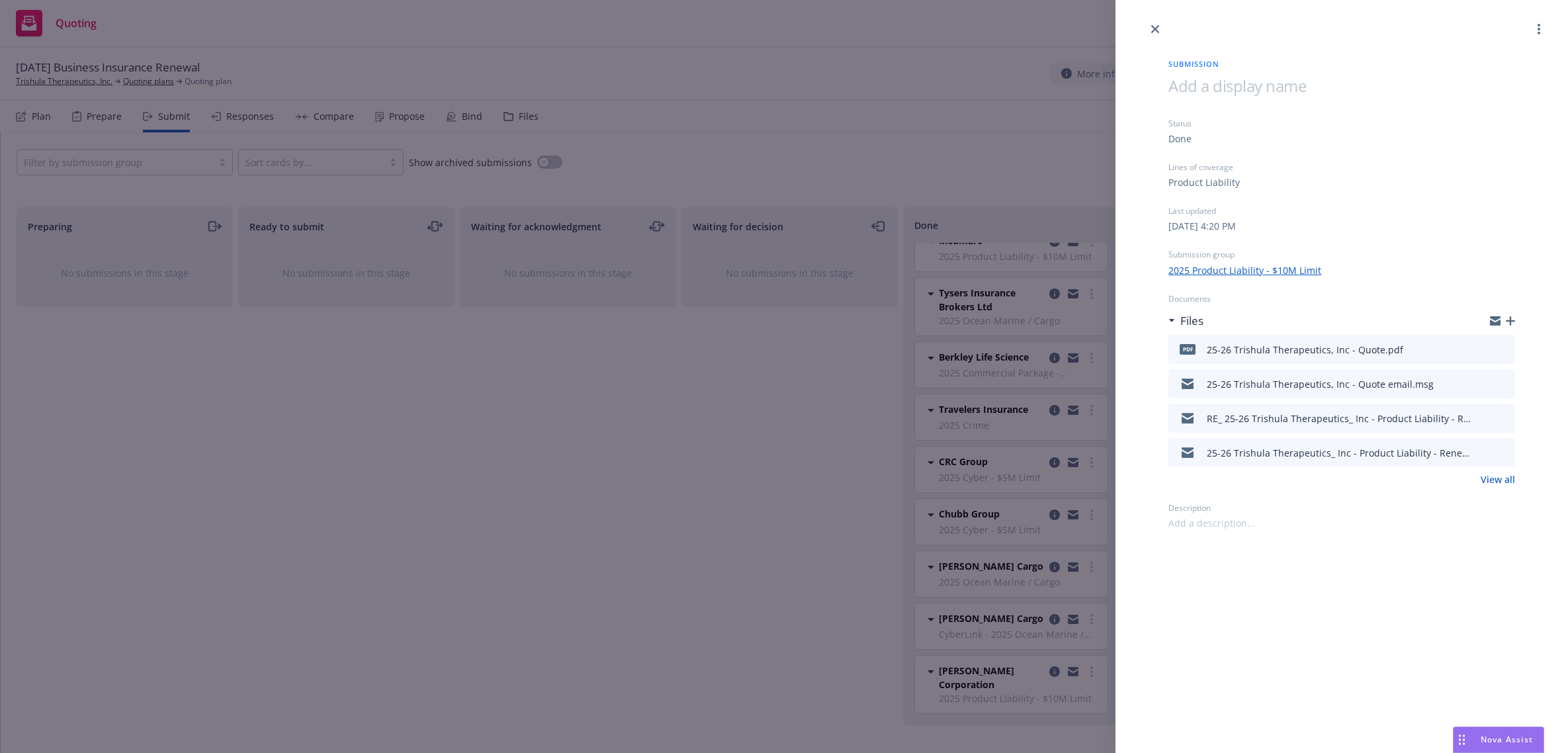
click at [1505, 344] on icon "preview file" at bounding box center [1502, 348] width 12 height 9
click at [1156, 27] on icon "close" at bounding box center [1155, 29] width 8 height 8
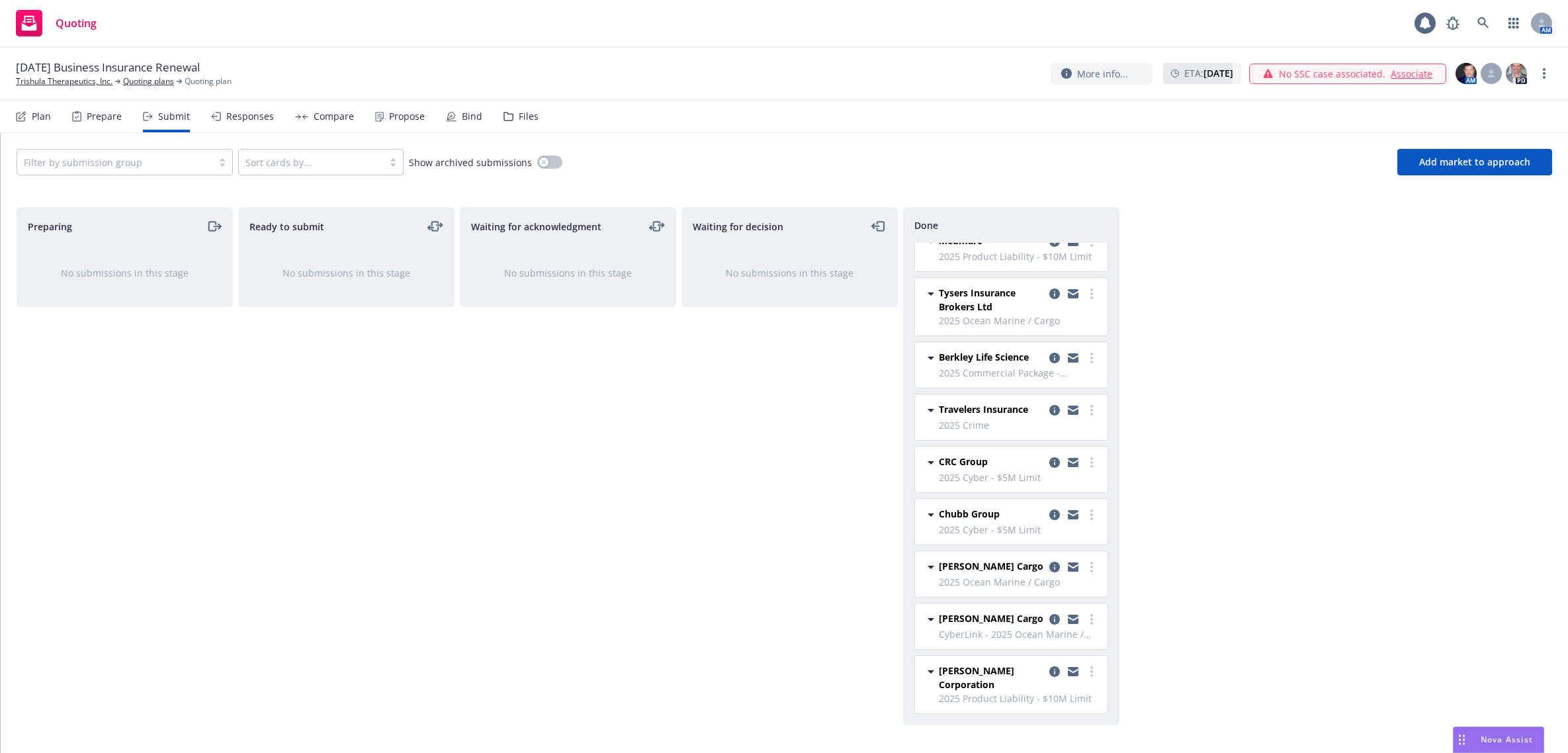
click at [1047, 560] on link "copy logging email" at bounding box center [1054, 566] width 16 height 15
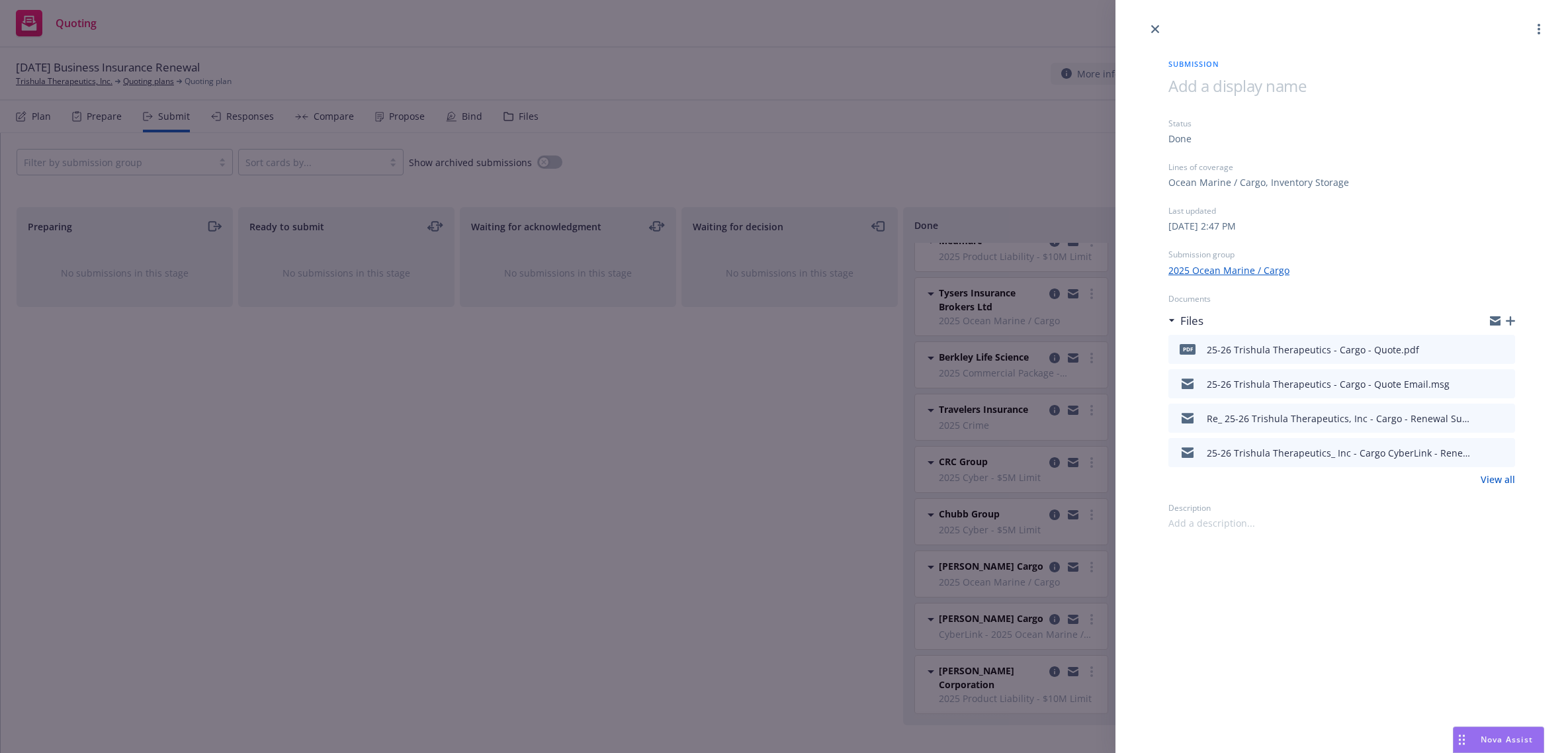
click at [1509, 346] on icon "preview file" at bounding box center [1502, 348] width 12 height 9
click at [837, 540] on div "Submission Status Done Lines of coverage Ocean Marine / Cargo, Inventory Storag…" at bounding box center [784, 376] width 1568 height 753
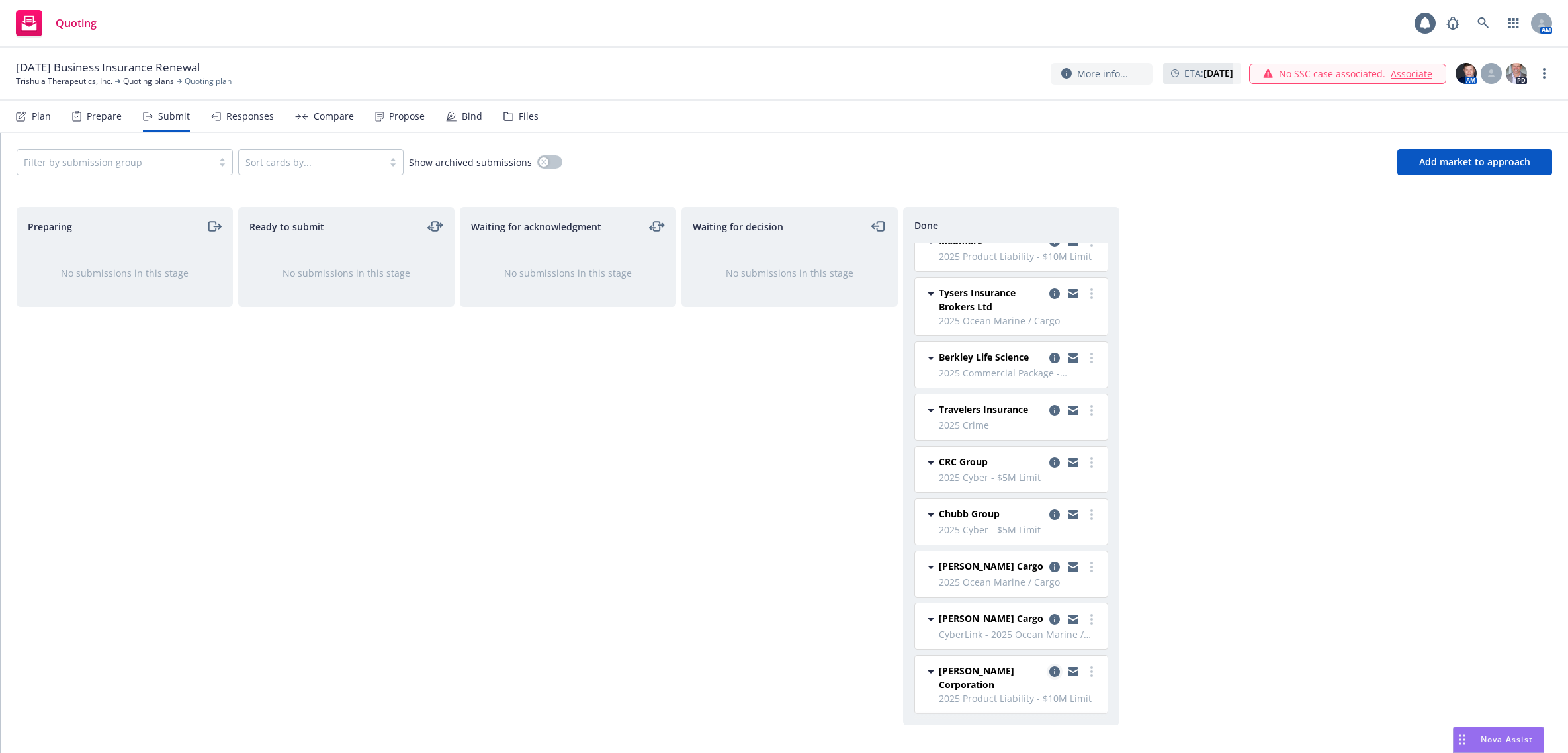
click at [1050, 669] on icon "copy logging email" at bounding box center [1055, 672] width 11 height 11
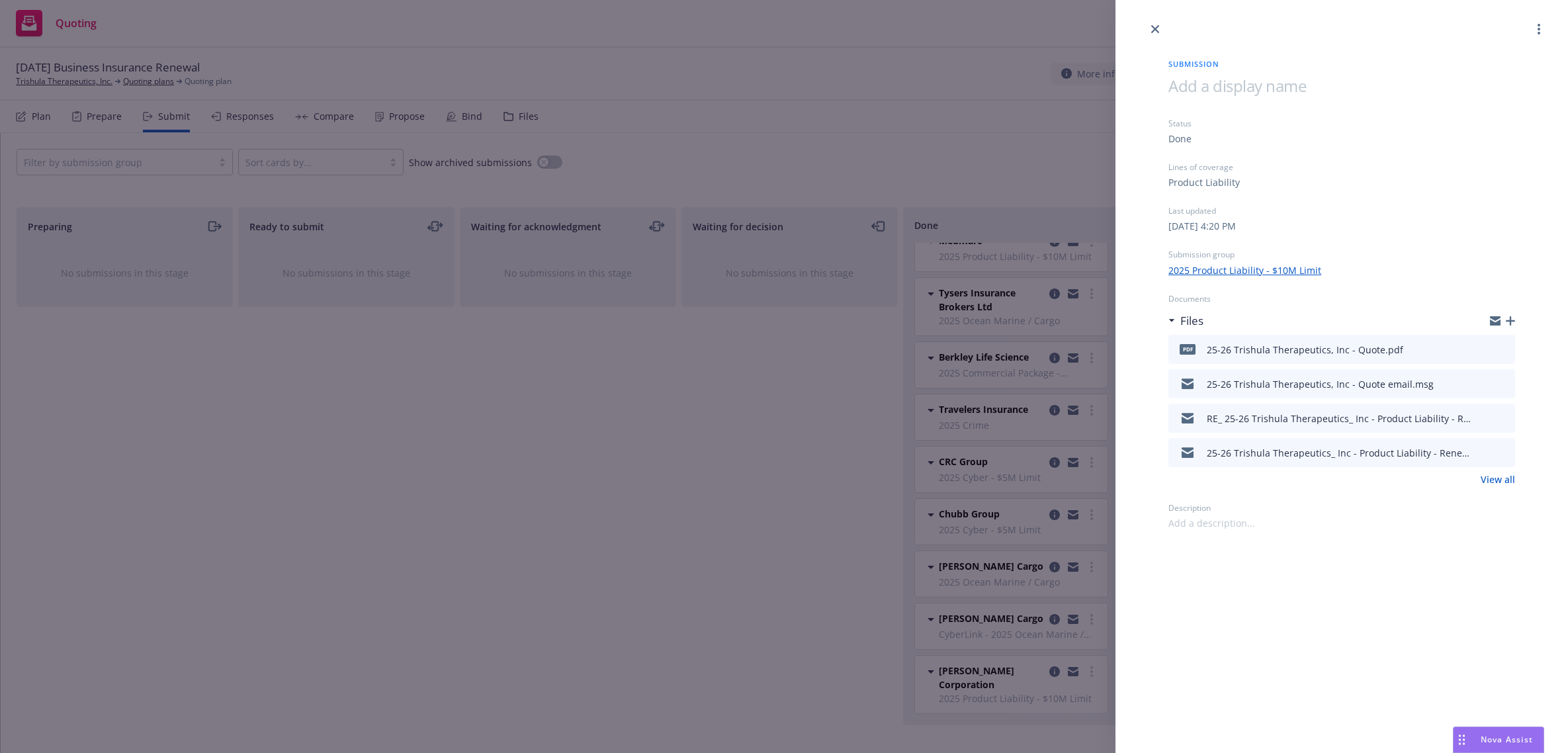
click at [1501, 348] on icon "preview file" at bounding box center [1502, 348] width 12 height 9
